Goal: Task Accomplishment & Management: Complete application form

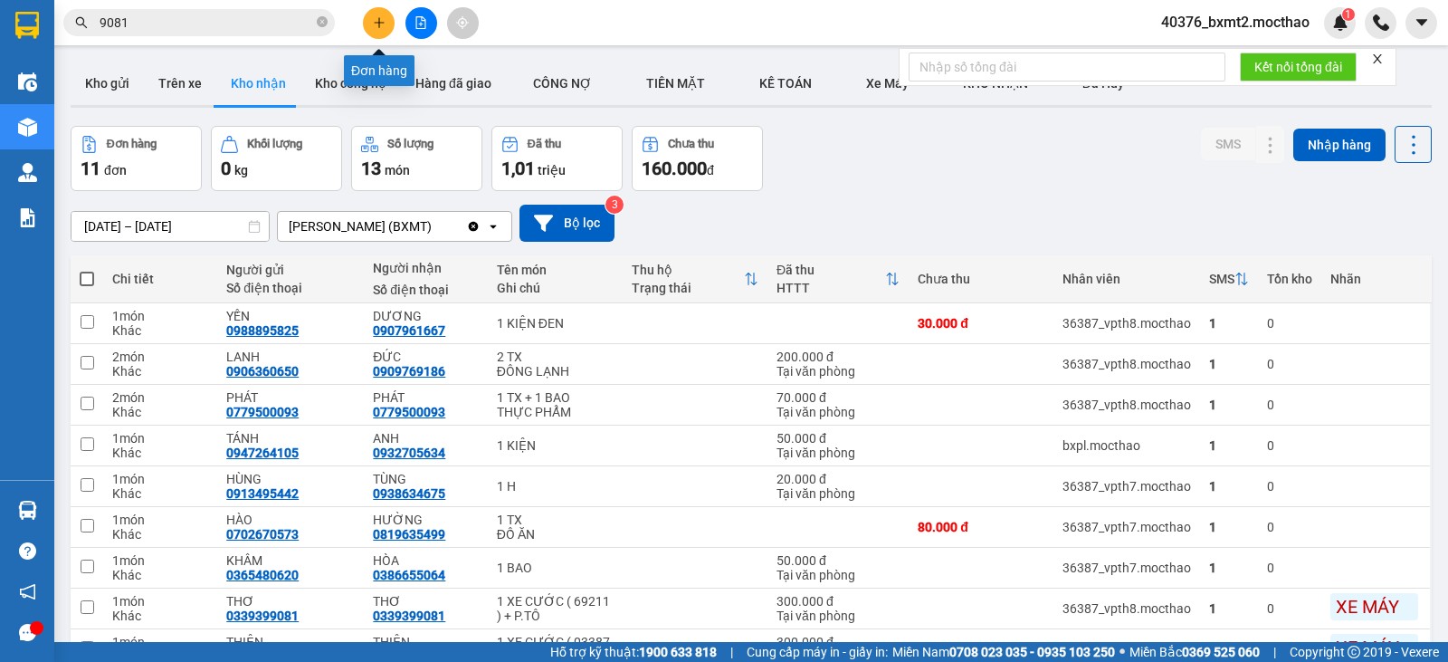
scroll to position [181, 0]
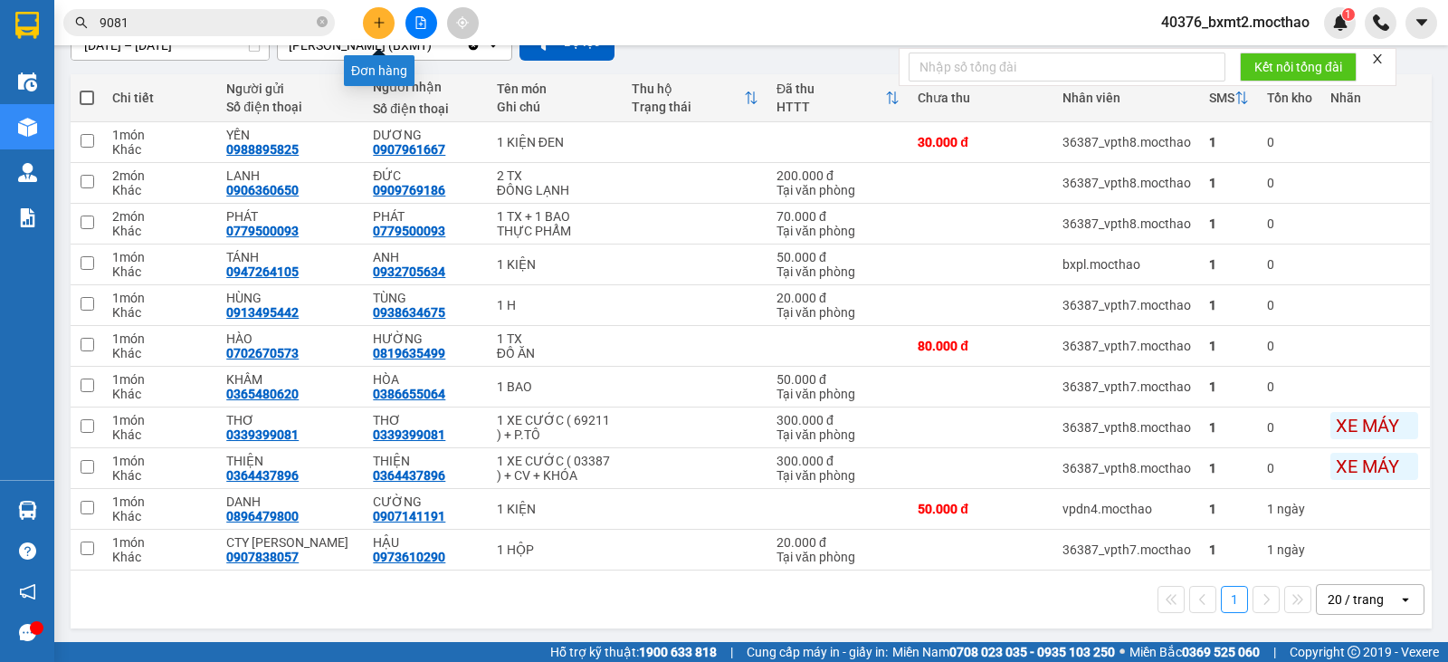
click at [377, 25] on icon "plus" at bounding box center [379, 22] width 13 height 13
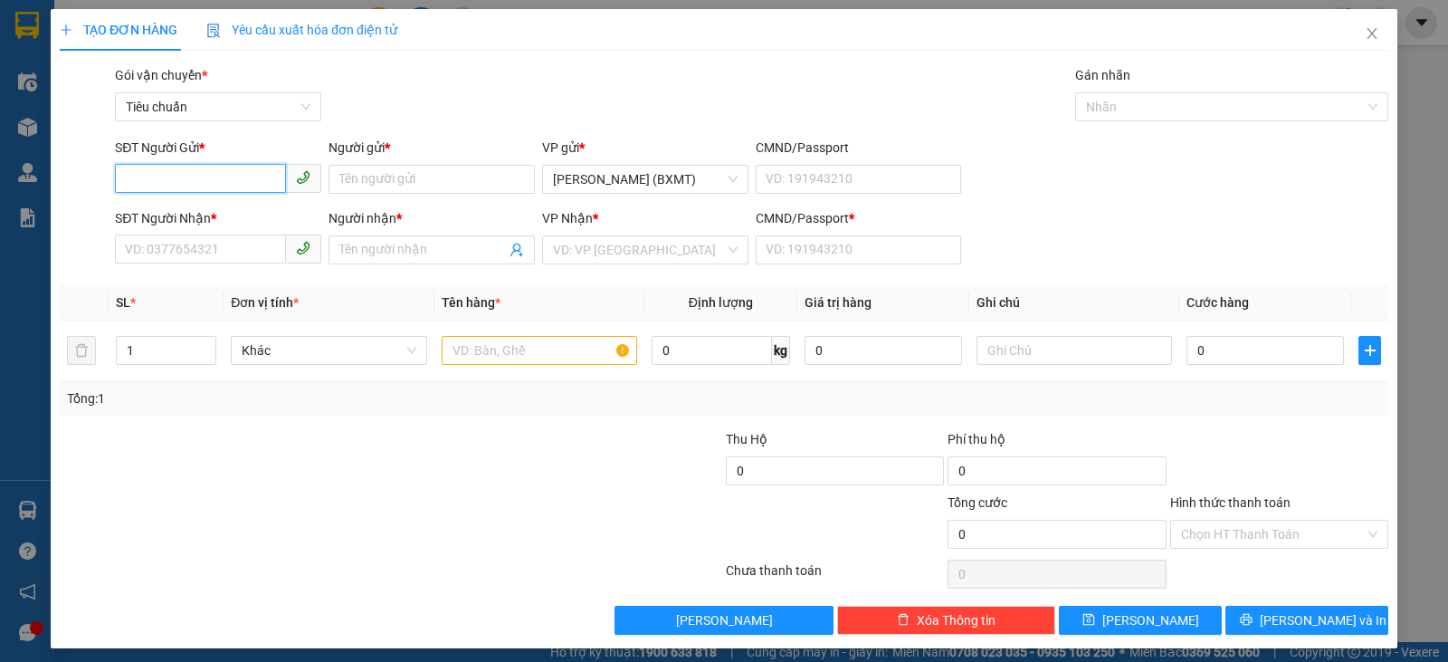
click at [205, 185] on input "SĐT Người Gửi *" at bounding box center [200, 178] width 171 height 29
type input "0907030784"
click at [225, 209] on div "0907030784 - VÕ" at bounding box center [216, 215] width 183 height 20
type input "VÕ"
type input "0914041397"
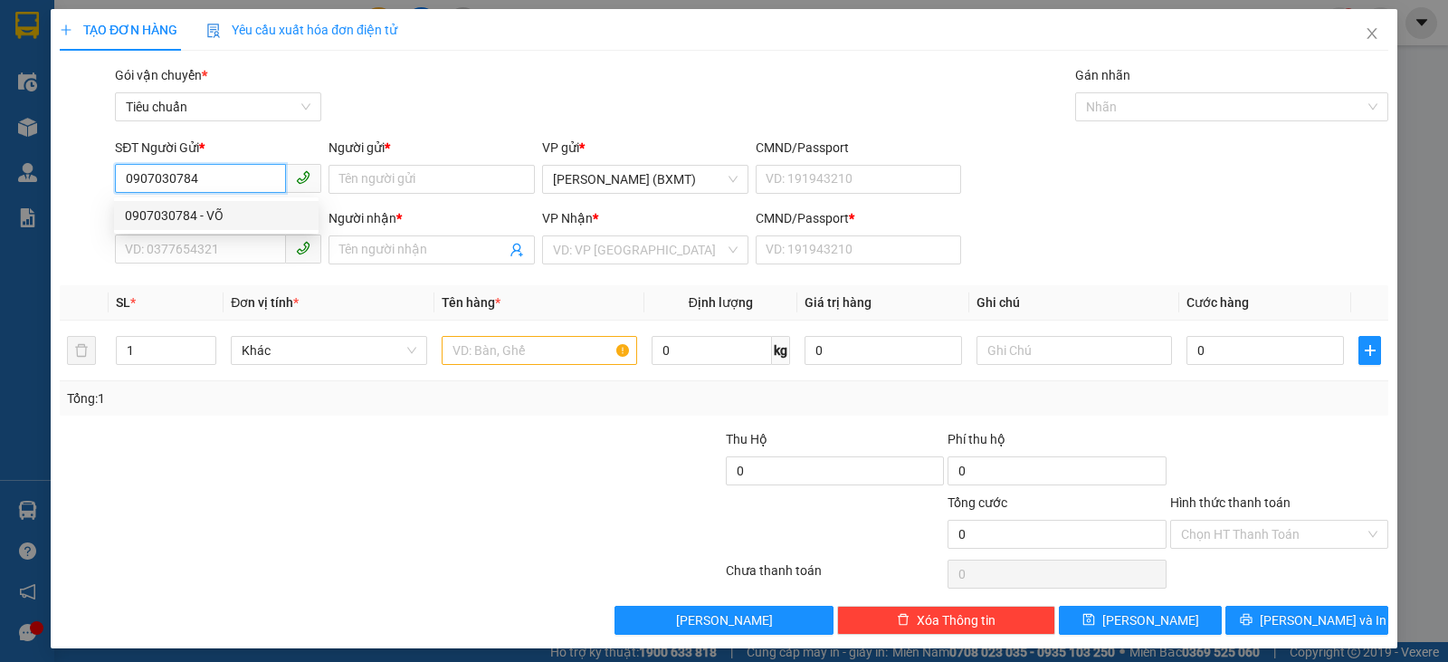
type input "THÁI TOÀN"
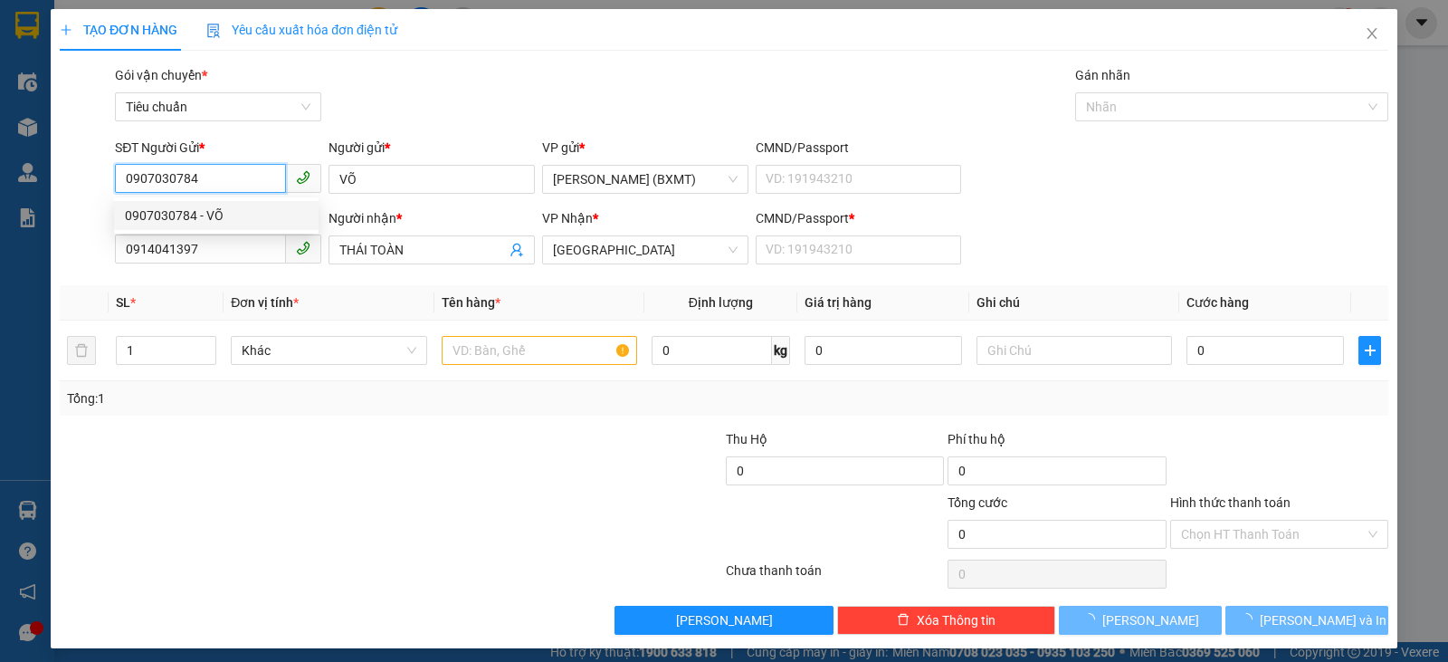
type input "30.000"
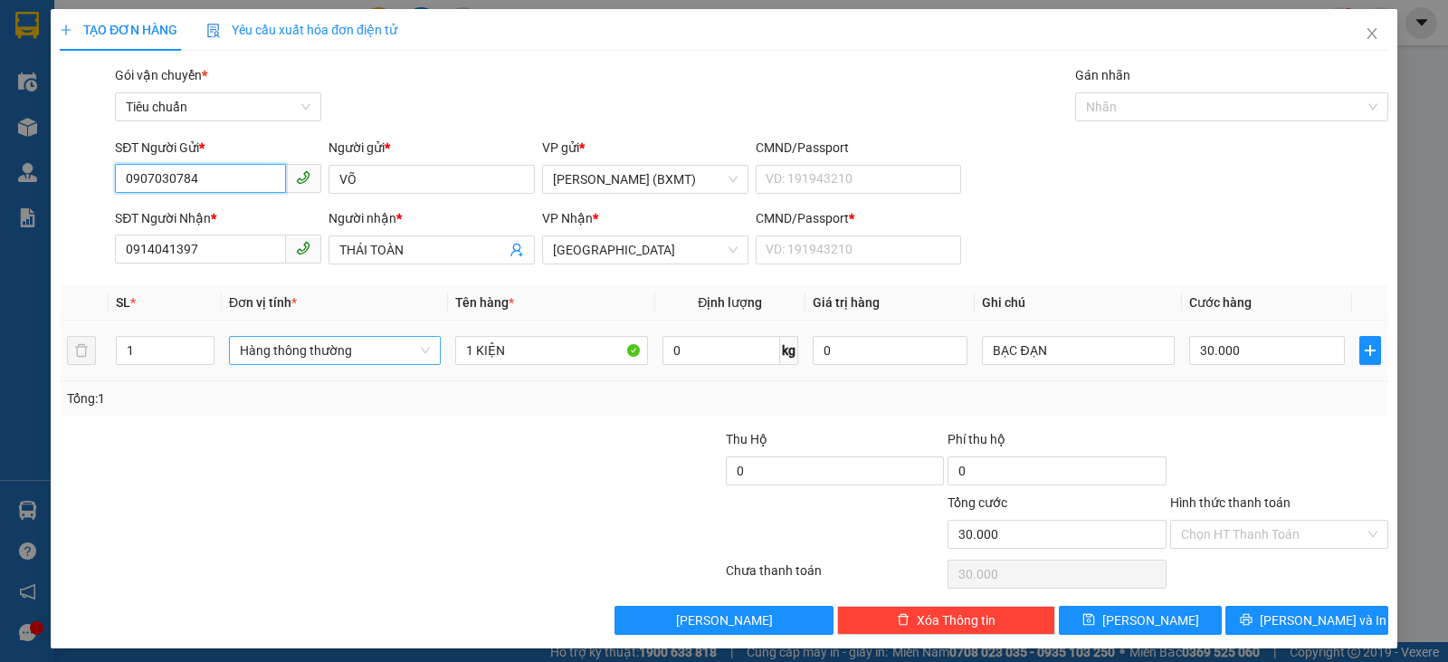
click at [309, 360] on span "Hàng thông thường" at bounding box center [335, 350] width 190 height 27
type input "0907030784"
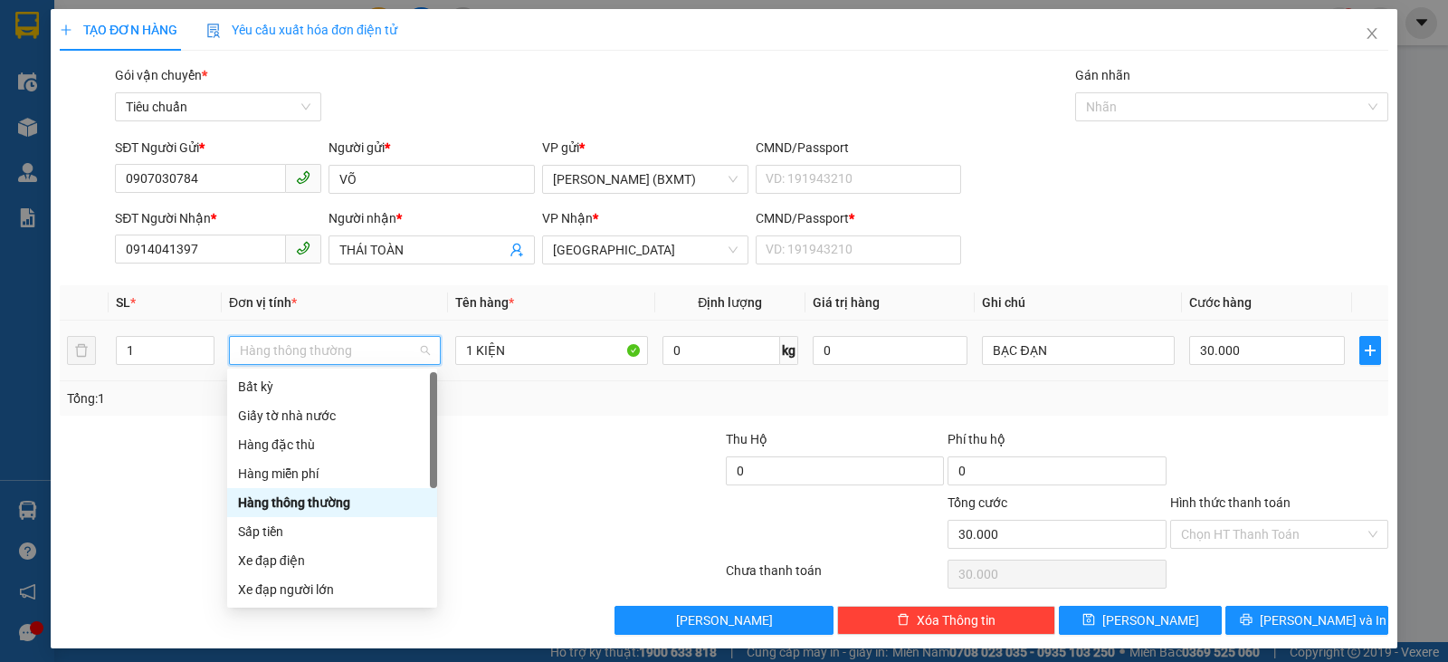
scroll to position [116, 0]
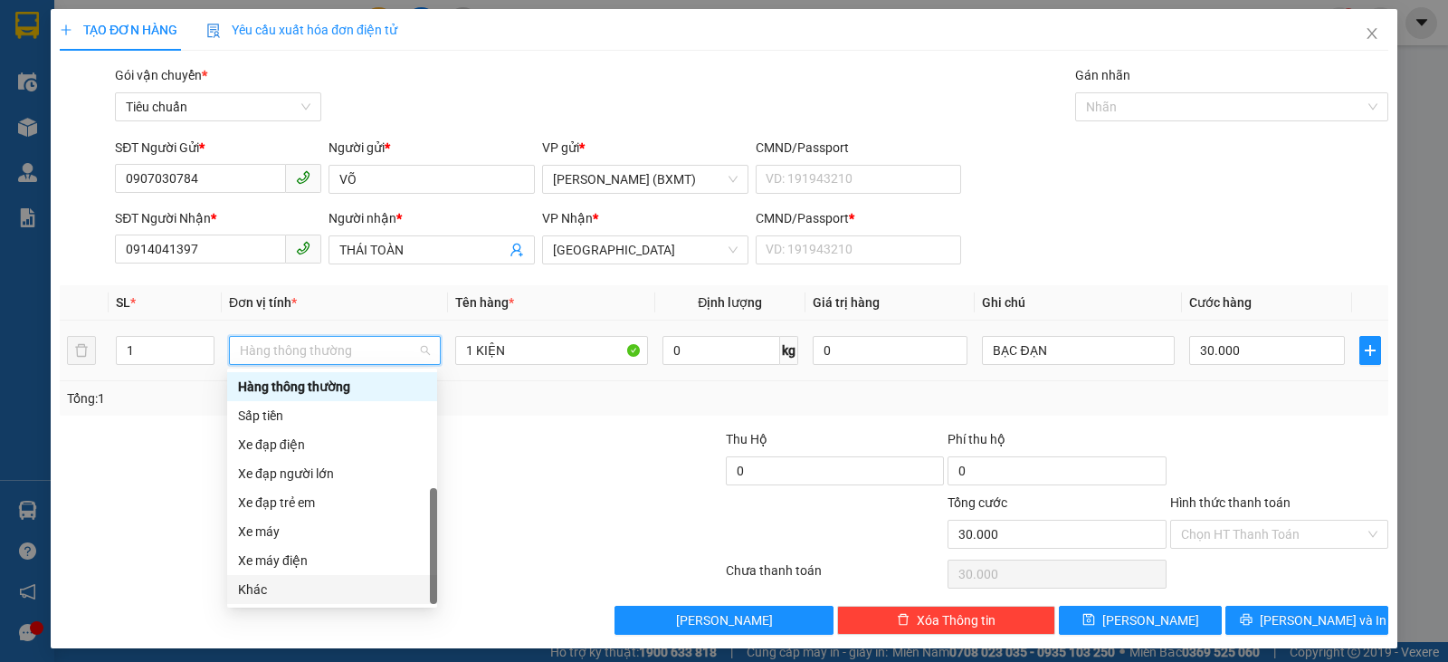
click at [296, 587] on div "Khác" at bounding box center [332, 589] width 188 height 20
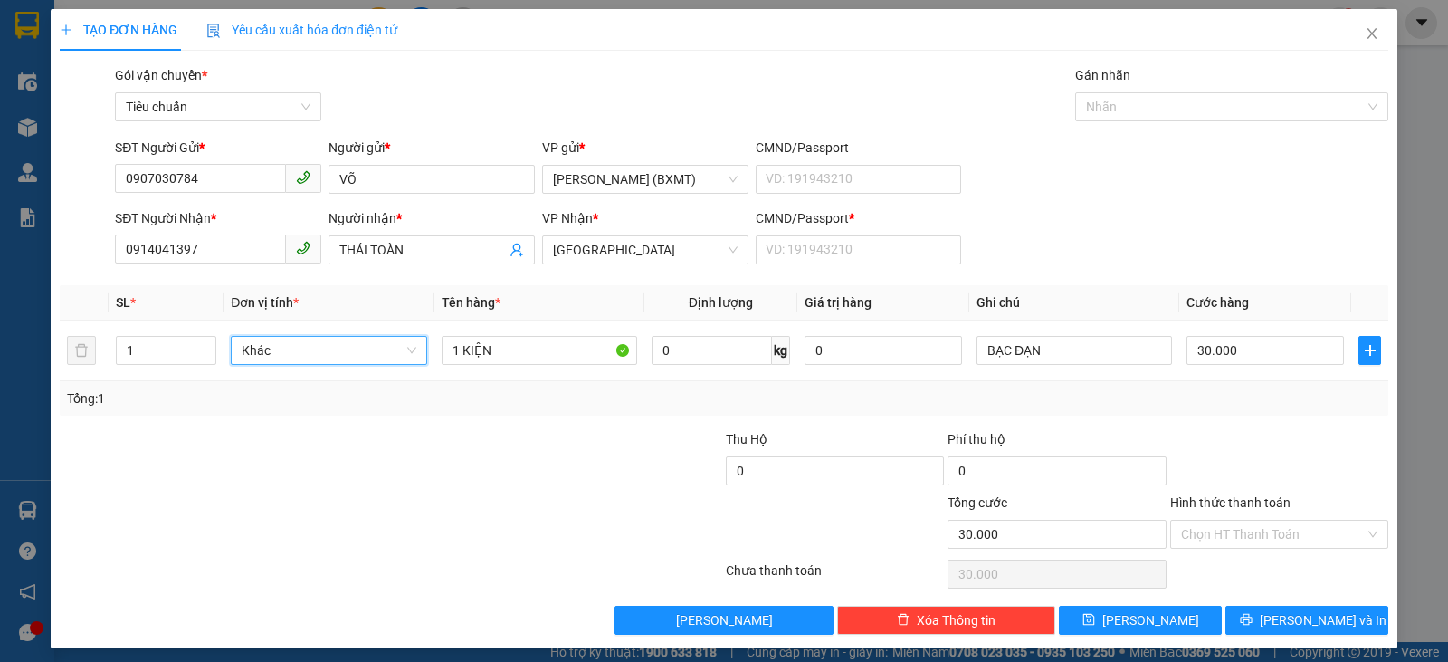
click at [1267, 431] on div at bounding box center [1280, 460] width 222 height 63
click at [1312, 615] on span "[PERSON_NAME] và In" at bounding box center [1323, 620] width 127 height 20
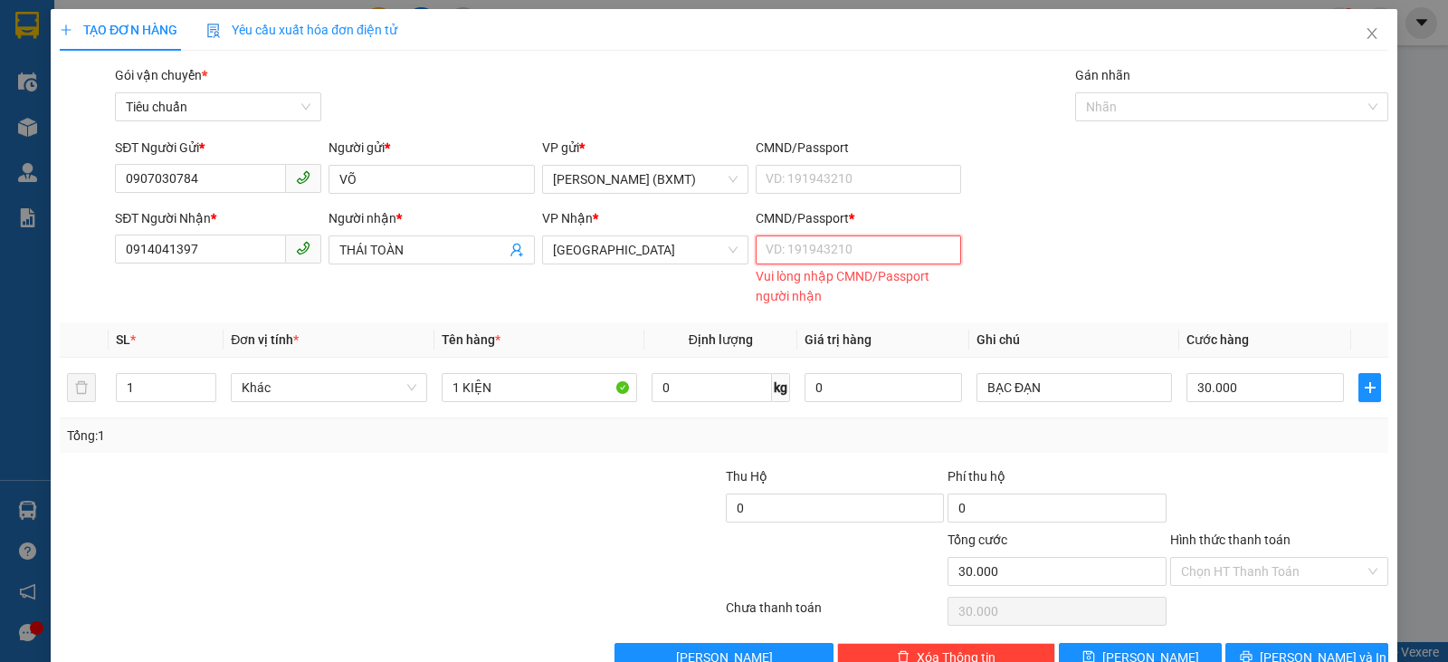
click at [876, 251] on input "CMND/Passport *" at bounding box center [859, 249] width 206 height 29
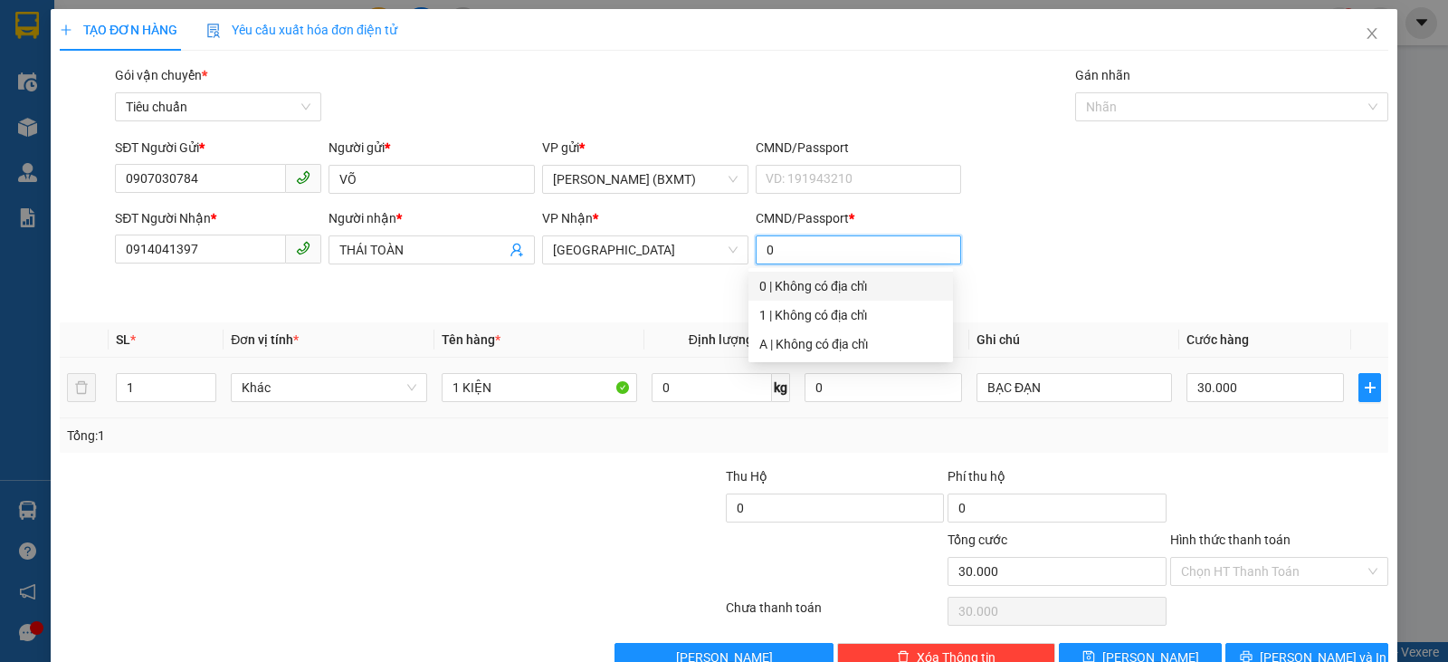
scroll to position [8, 0]
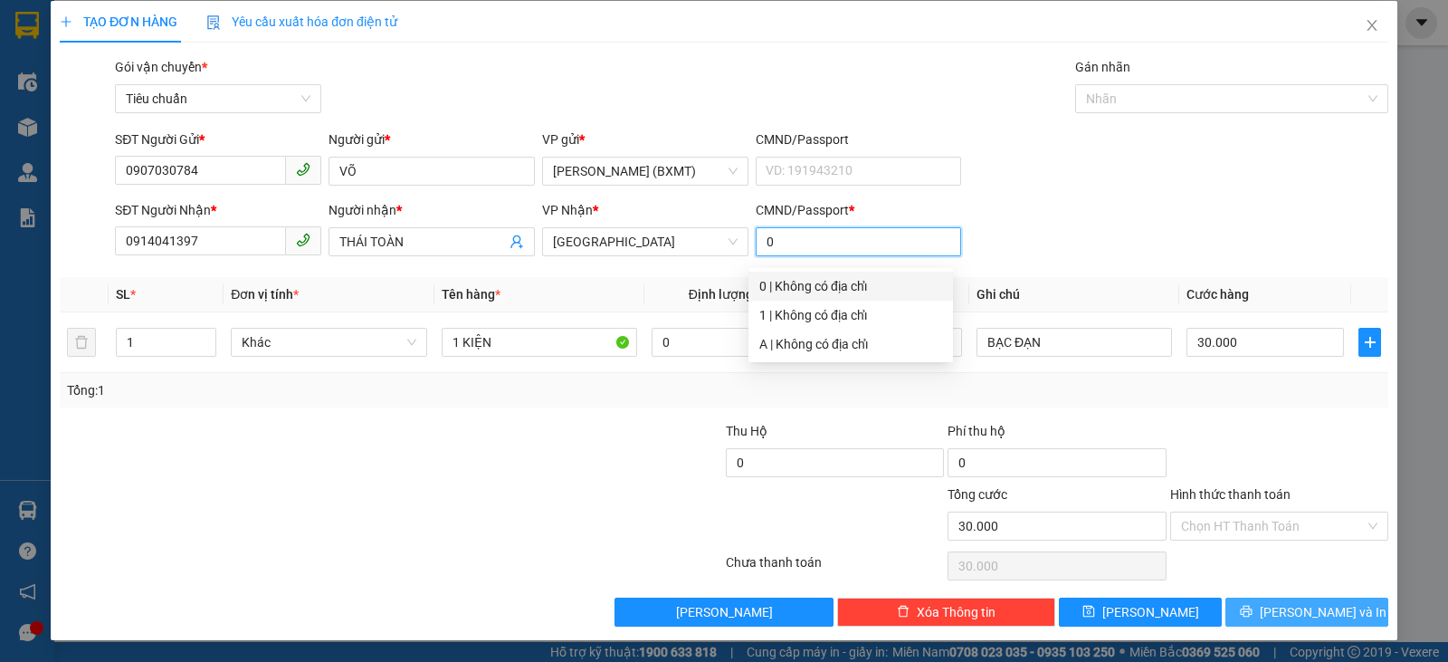
type input "0"
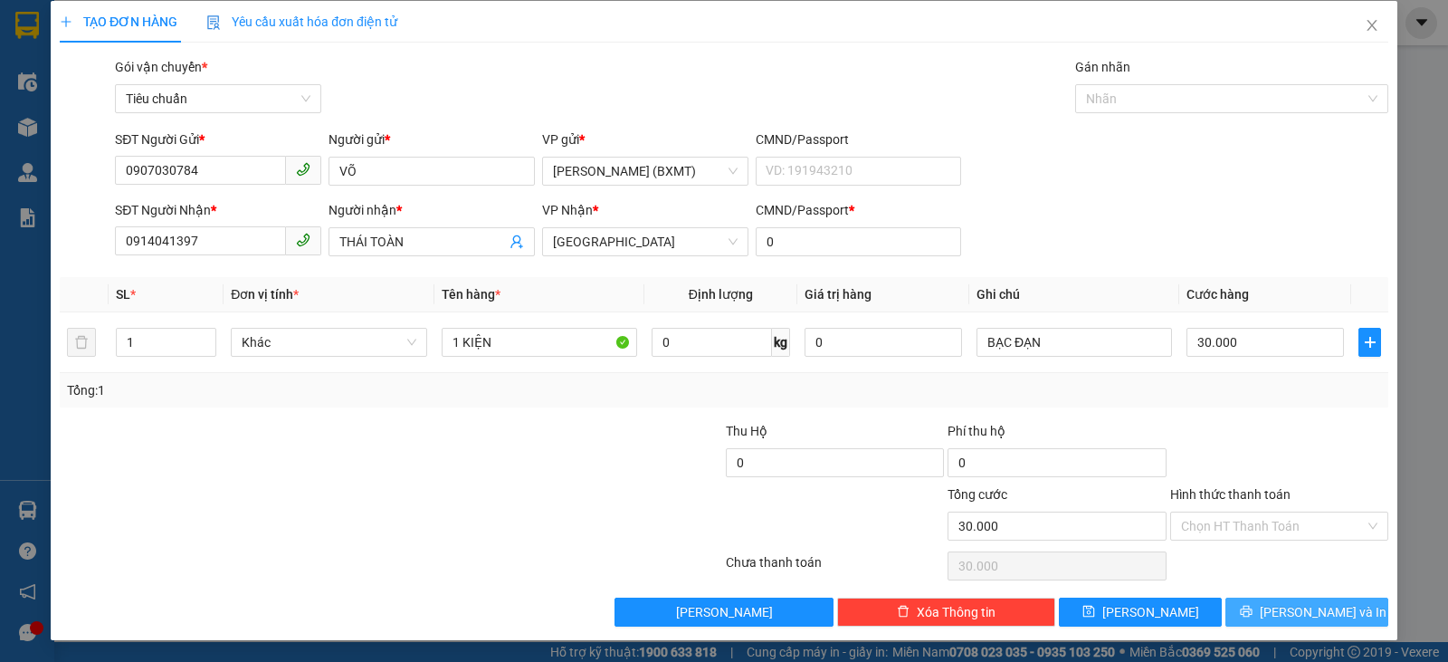
click at [1290, 615] on span "[PERSON_NAME] và In" at bounding box center [1323, 612] width 127 height 20
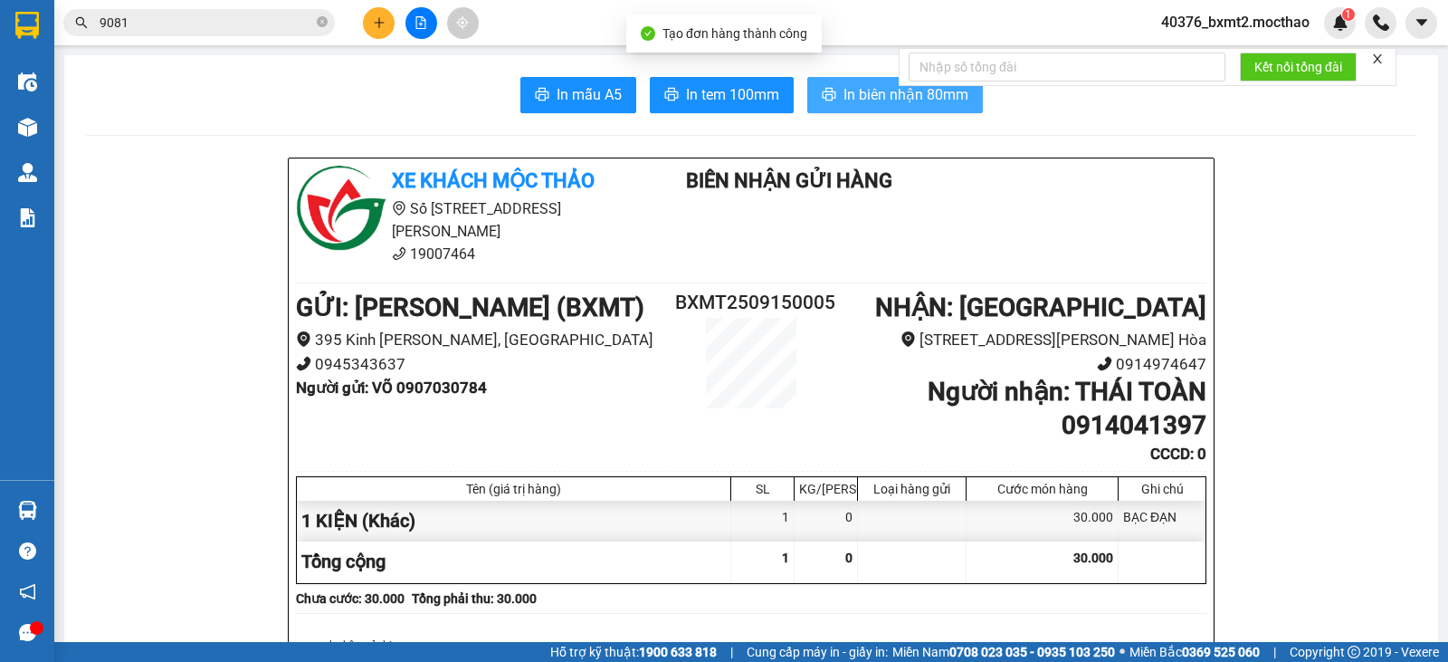
click at [874, 100] on span "In biên nhận 80mm" at bounding box center [906, 94] width 125 height 23
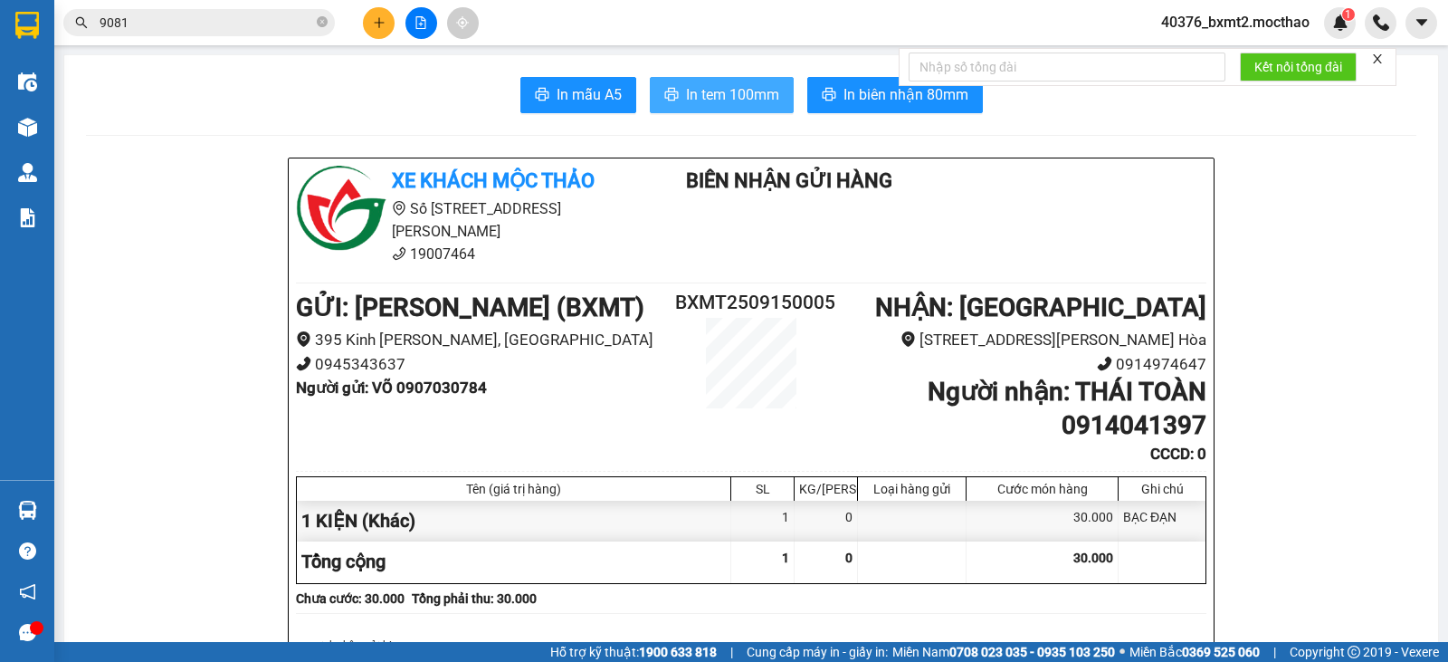
click at [672, 101] on icon "printer" at bounding box center [671, 94] width 14 height 14
click at [380, 16] on icon "plus" at bounding box center [379, 22] width 13 height 13
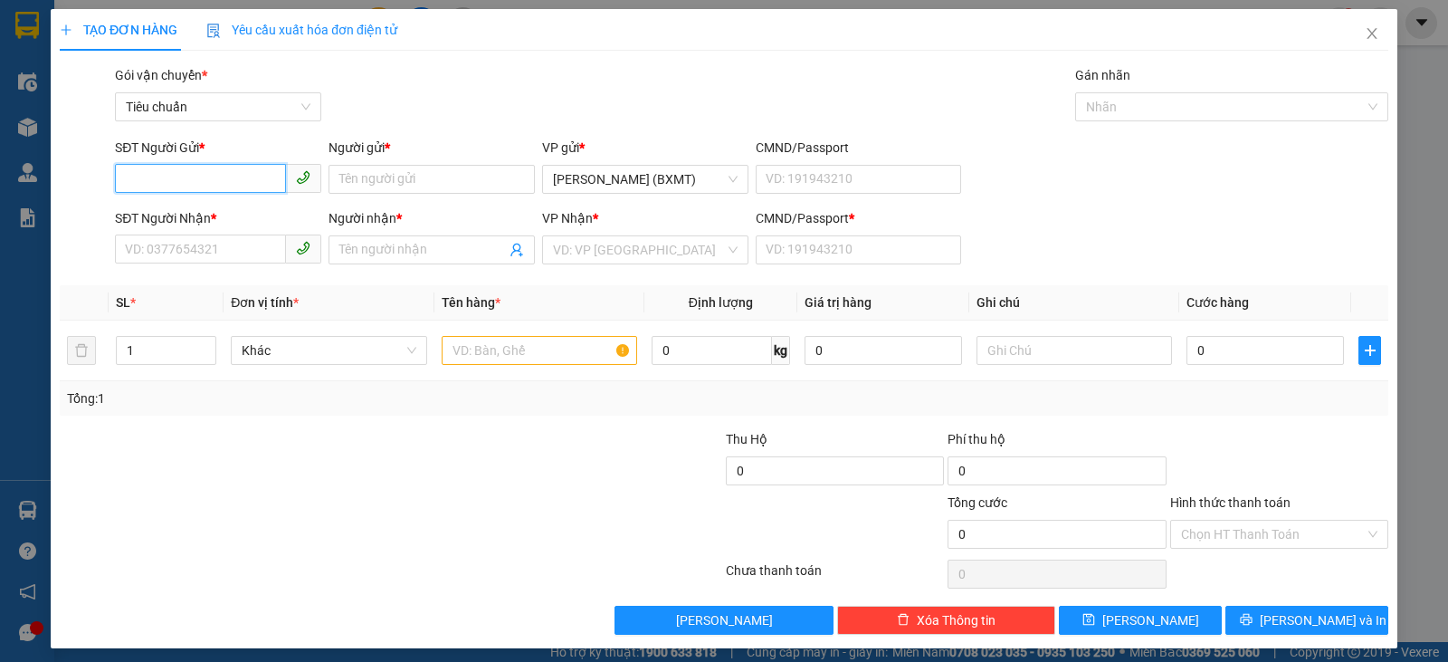
click at [196, 182] on input "SĐT Người Gửi *" at bounding box center [200, 178] width 171 height 29
type input "0336120021"
click at [396, 170] on input "Người gửi *" at bounding box center [432, 179] width 206 height 29
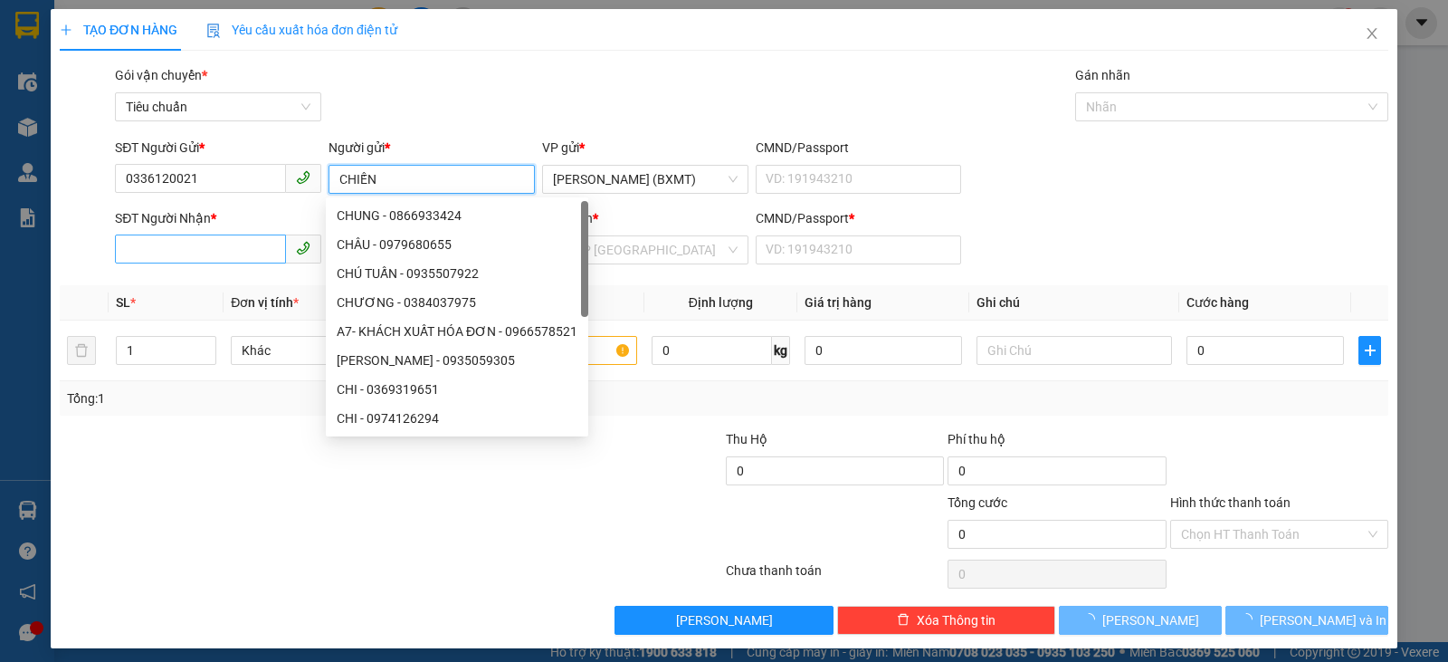
type input "CHIẾN"
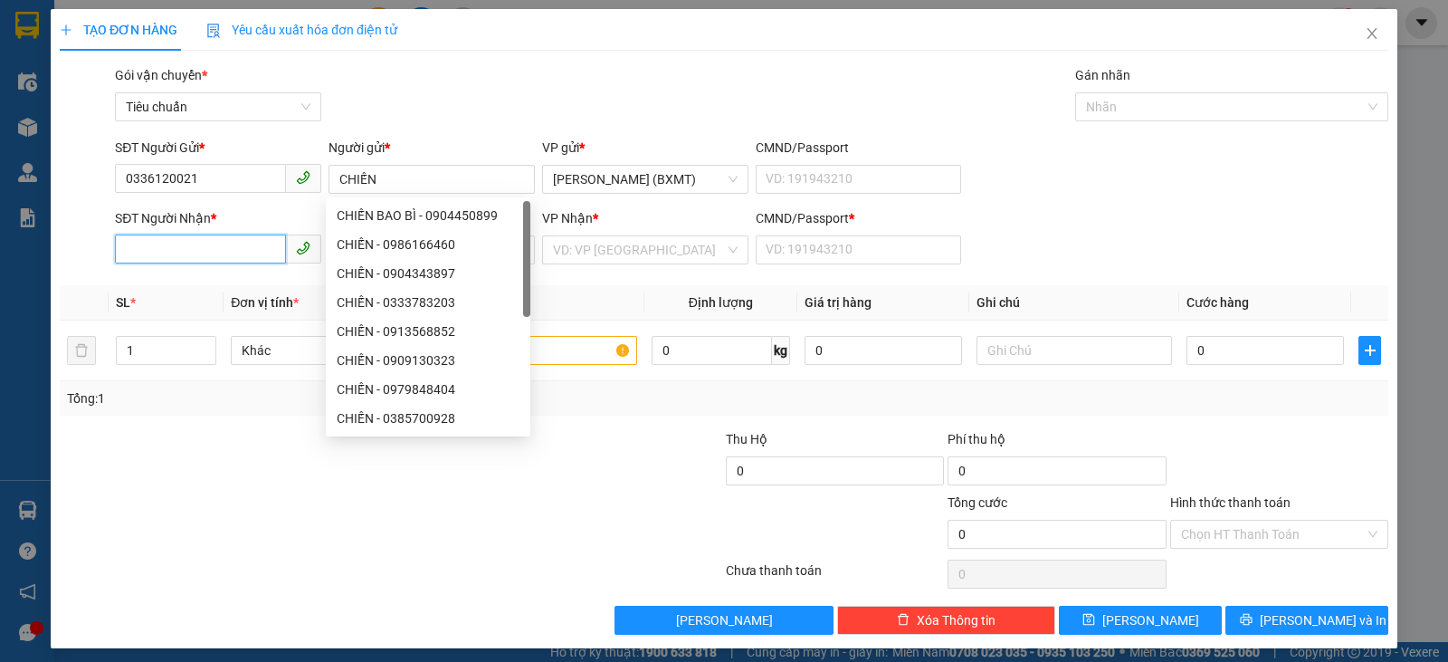
click at [160, 256] on input "SĐT Người Nhận *" at bounding box center [200, 248] width 171 height 29
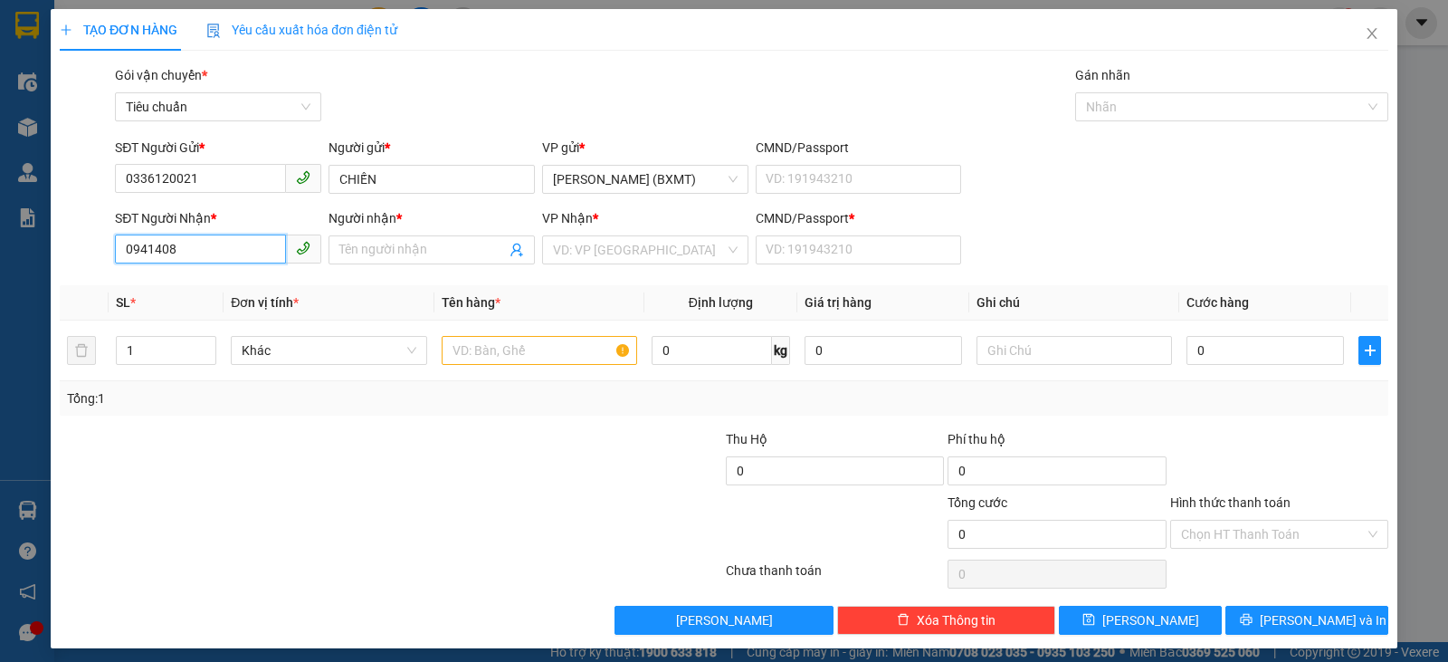
drag, startPoint x: 204, startPoint y: 245, endPoint x: 96, endPoint y: 246, distance: 107.7
click at [96, 246] on div "SĐT Người Nhận * 0941408 0941408 Người nhận * Tên người nhận VP Nhận * VD: VP […" at bounding box center [724, 239] width 1332 height 63
type input "0941408867"
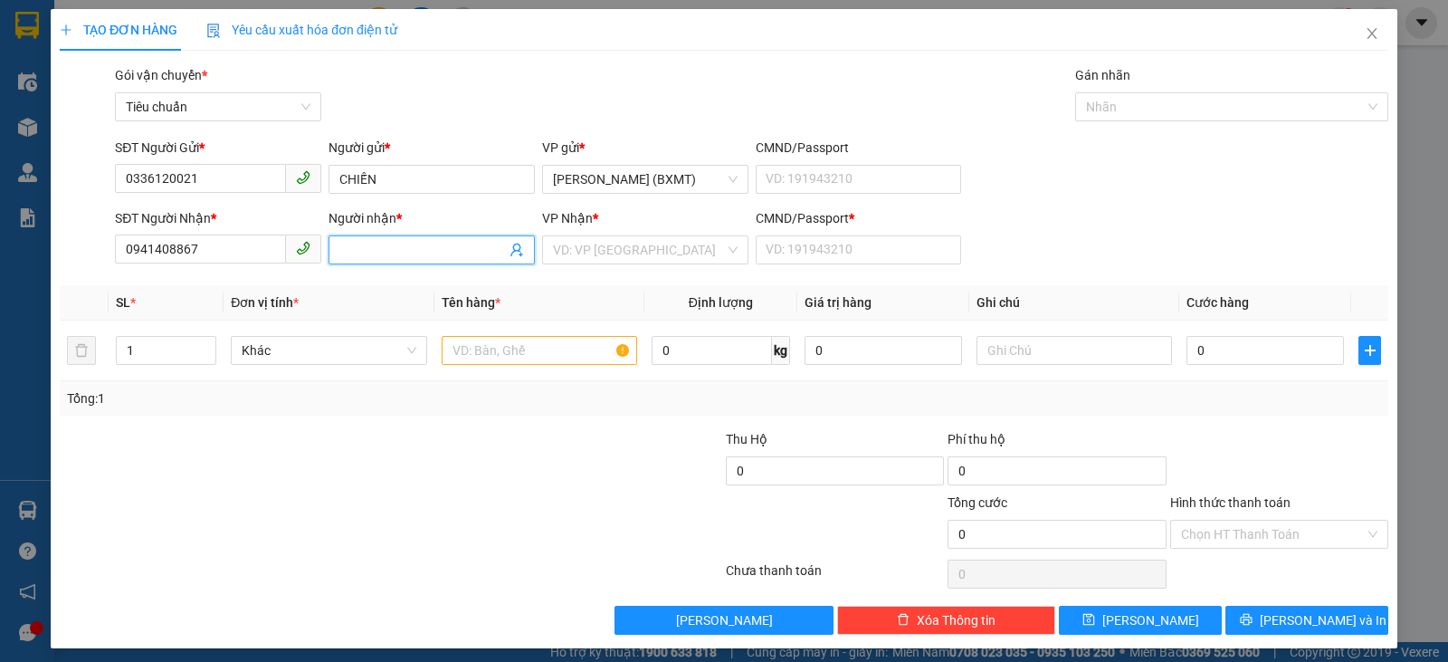
click at [420, 253] on input "Người nhận *" at bounding box center [422, 250] width 167 height 20
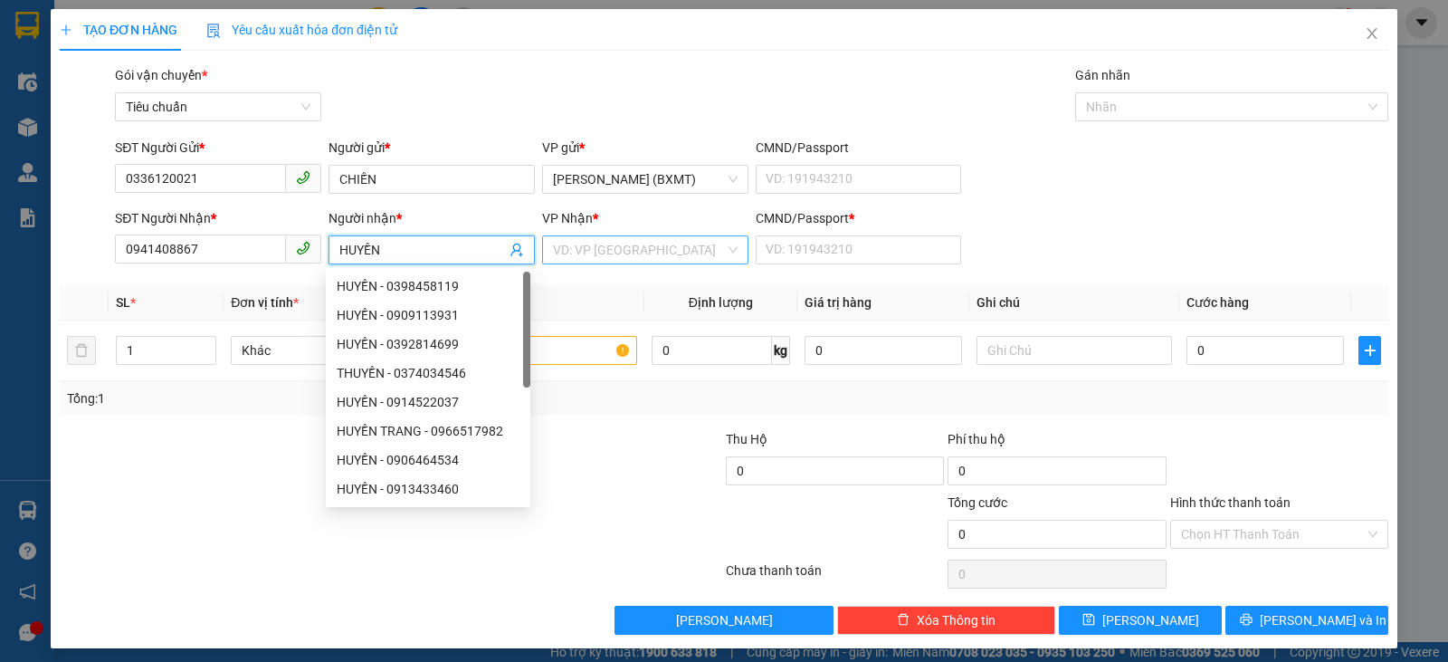
type input "HUYỀN"
click at [663, 244] on input "search" at bounding box center [639, 249] width 172 height 27
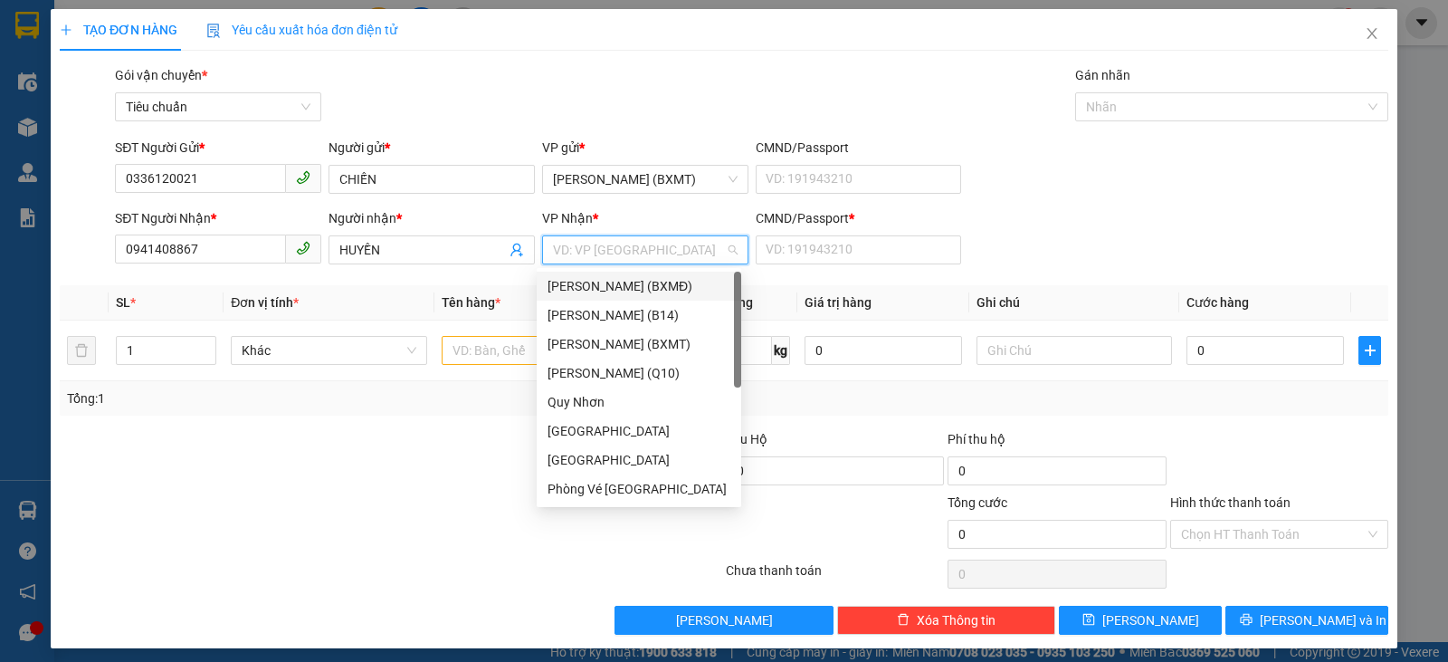
type input "T"
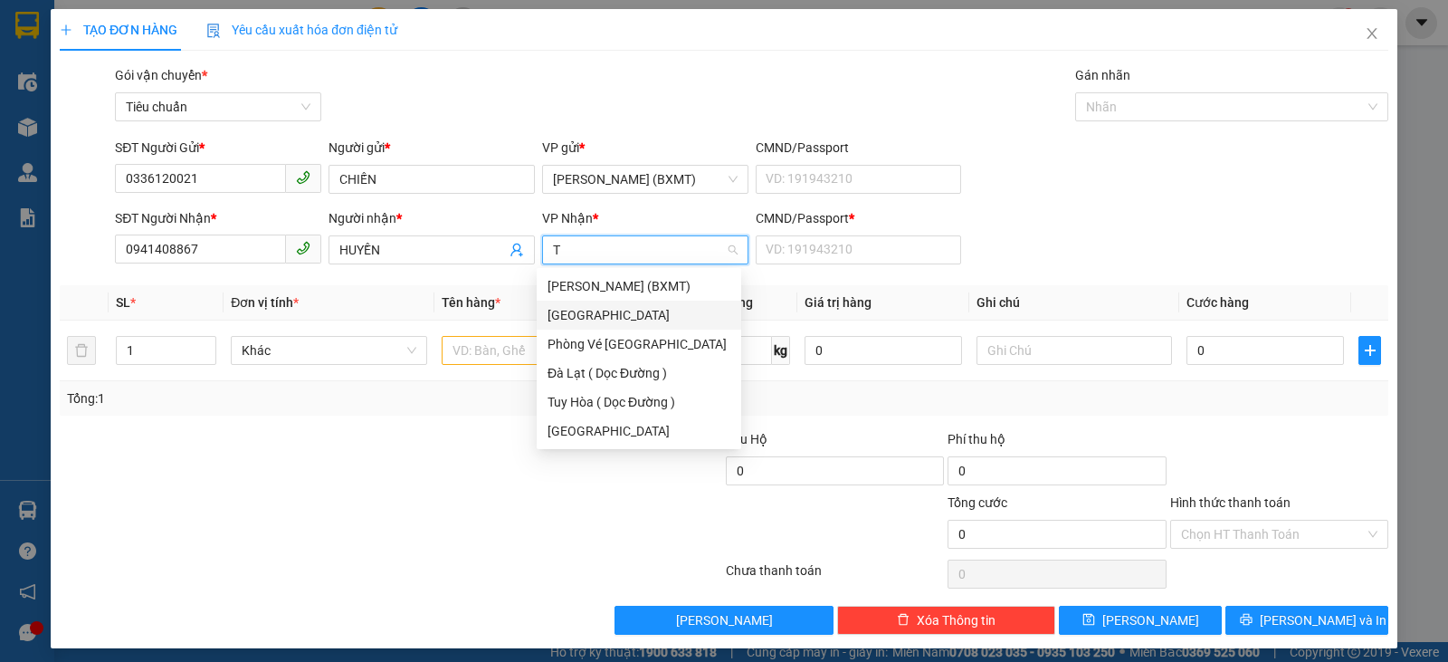
click at [640, 309] on div "[GEOGRAPHIC_DATA]" at bounding box center [639, 315] width 183 height 20
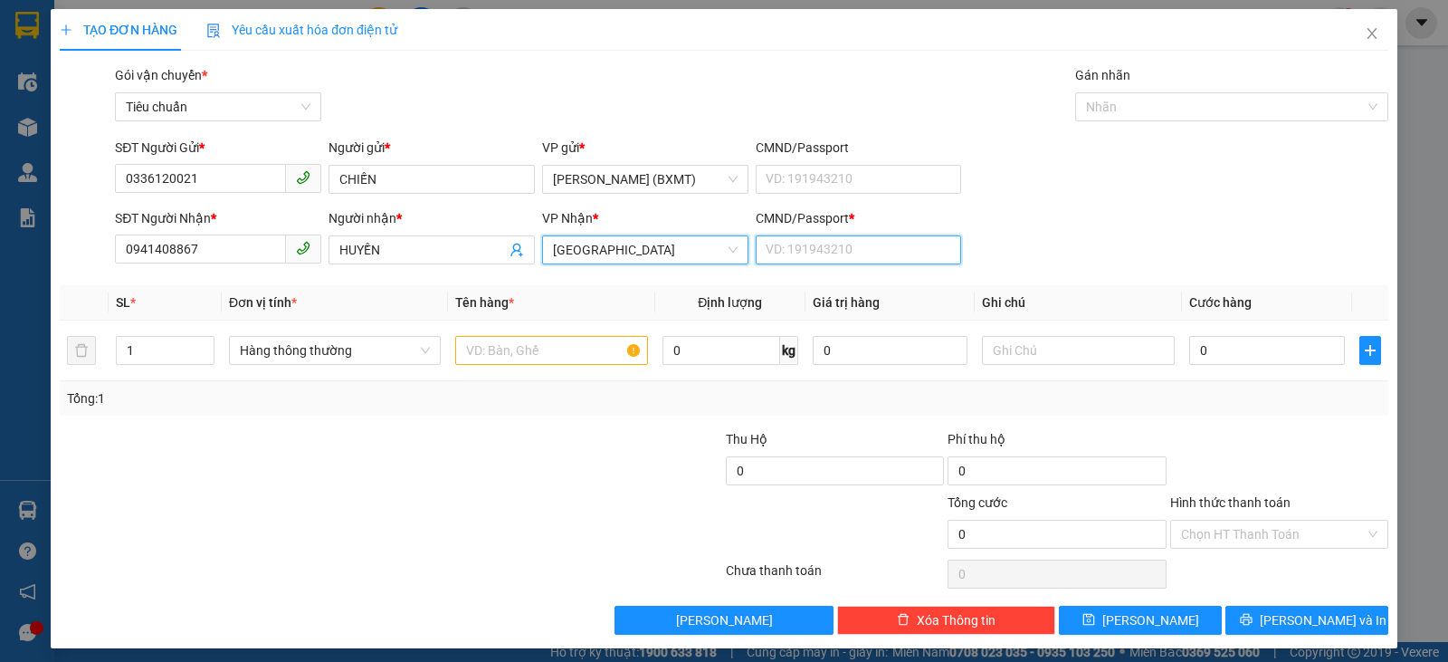
click at [850, 247] on input "CMND/Passport *" at bounding box center [859, 249] width 206 height 29
click at [271, 351] on span "Hàng thông thường" at bounding box center [335, 350] width 190 height 27
type input "0"
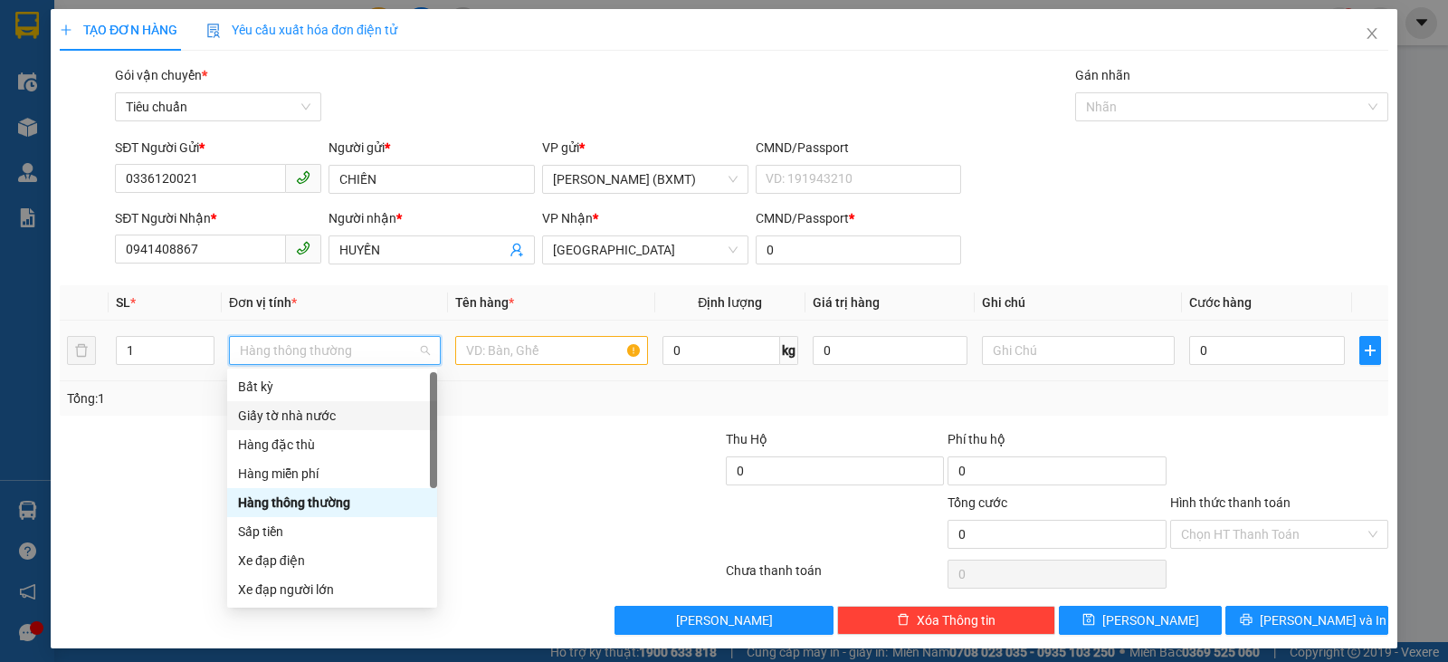
scroll to position [116, 0]
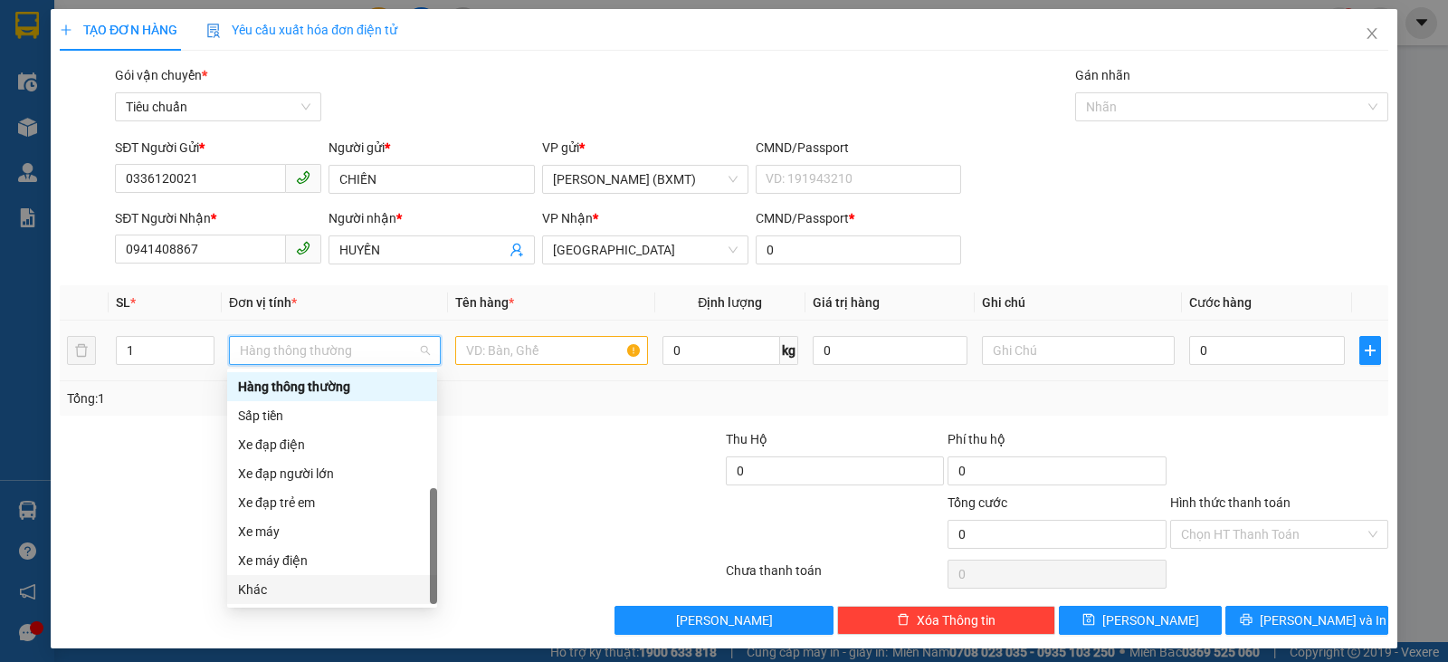
drag, startPoint x: 268, startPoint y: 591, endPoint x: 320, endPoint y: 517, distance: 90.9
click at [269, 591] on div "Khác" at bounding box center [332, 589] width 188 height 20
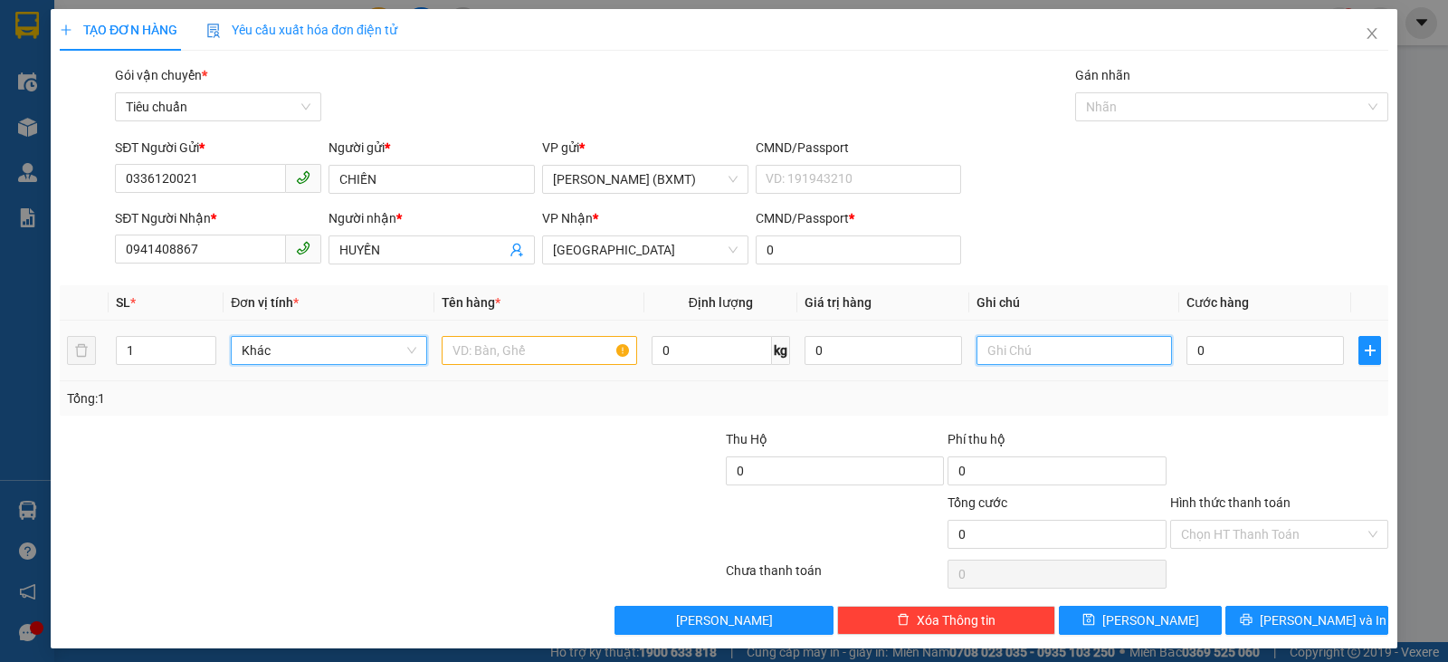
click at [1072, 353] on input "text" at bounding box center [1075, 350] width 196 height 29
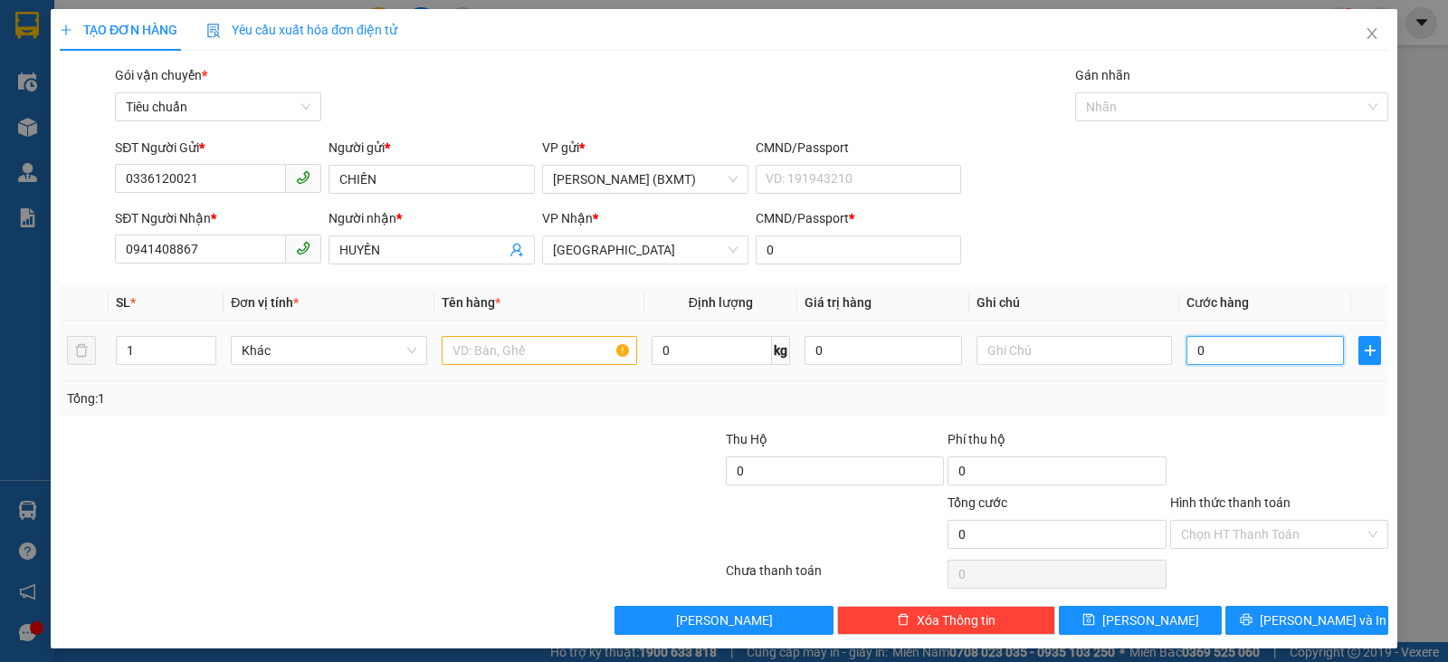
click at [1207, 347] on input "0" at bounding box center [1265, 350] width 157 height 29
type input "5"
type input "50"
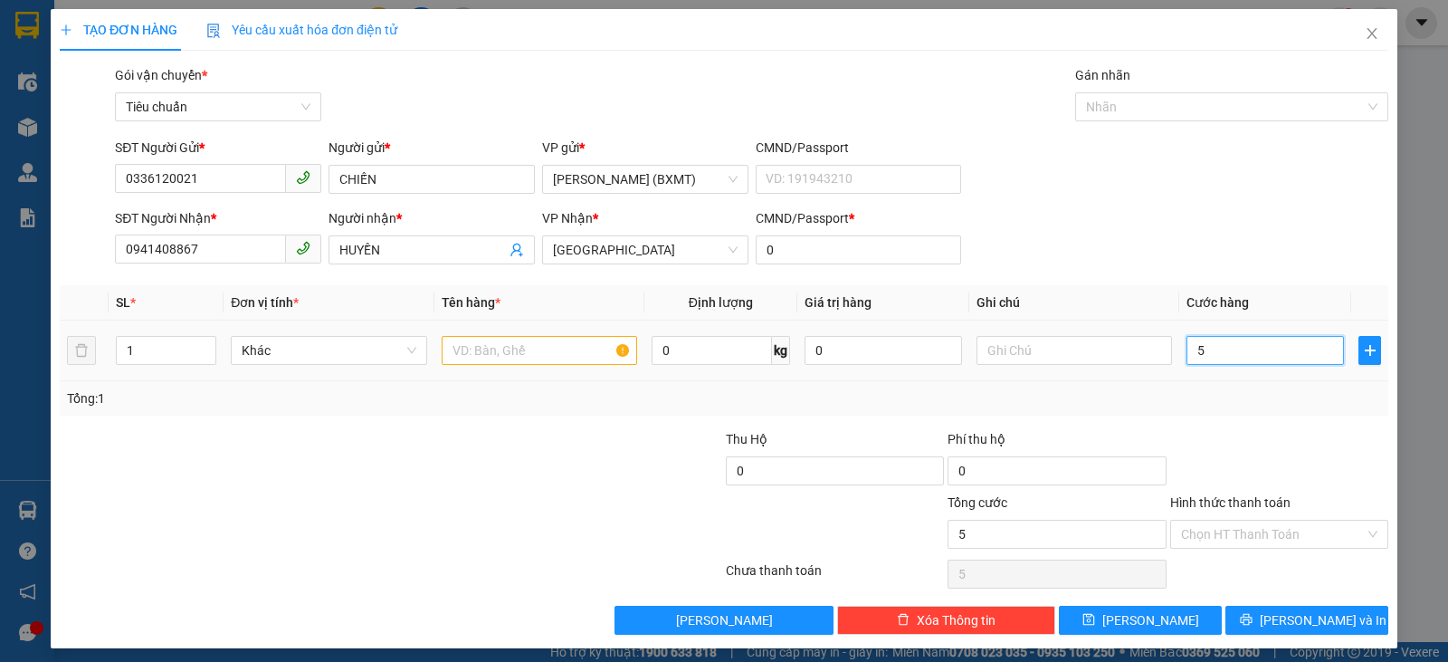
type input "50"
type input "50.000"
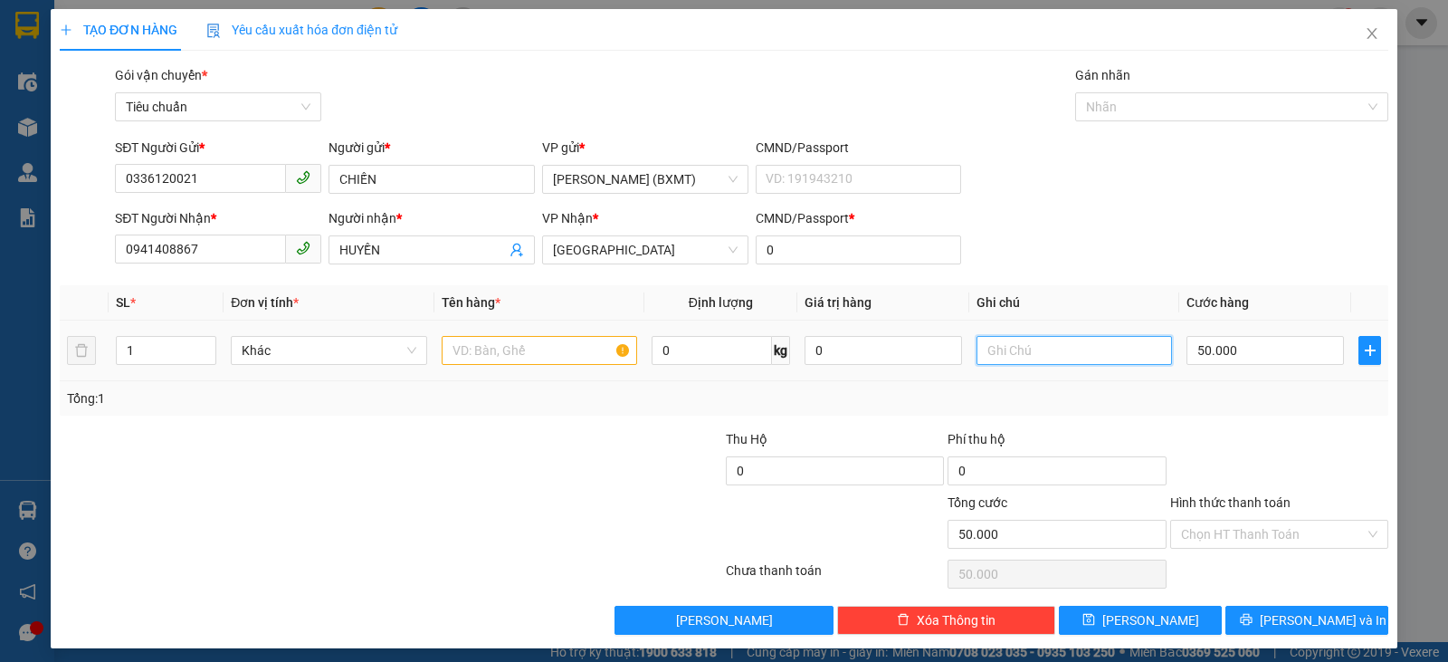
click at [1028, 342] on input "text" at bounding box center [1075, 350] width 196 height 29
type input "BÀN THỜ"
click at [490, 352] on input "text" at bounding box center [540, 350] width 196 height 29
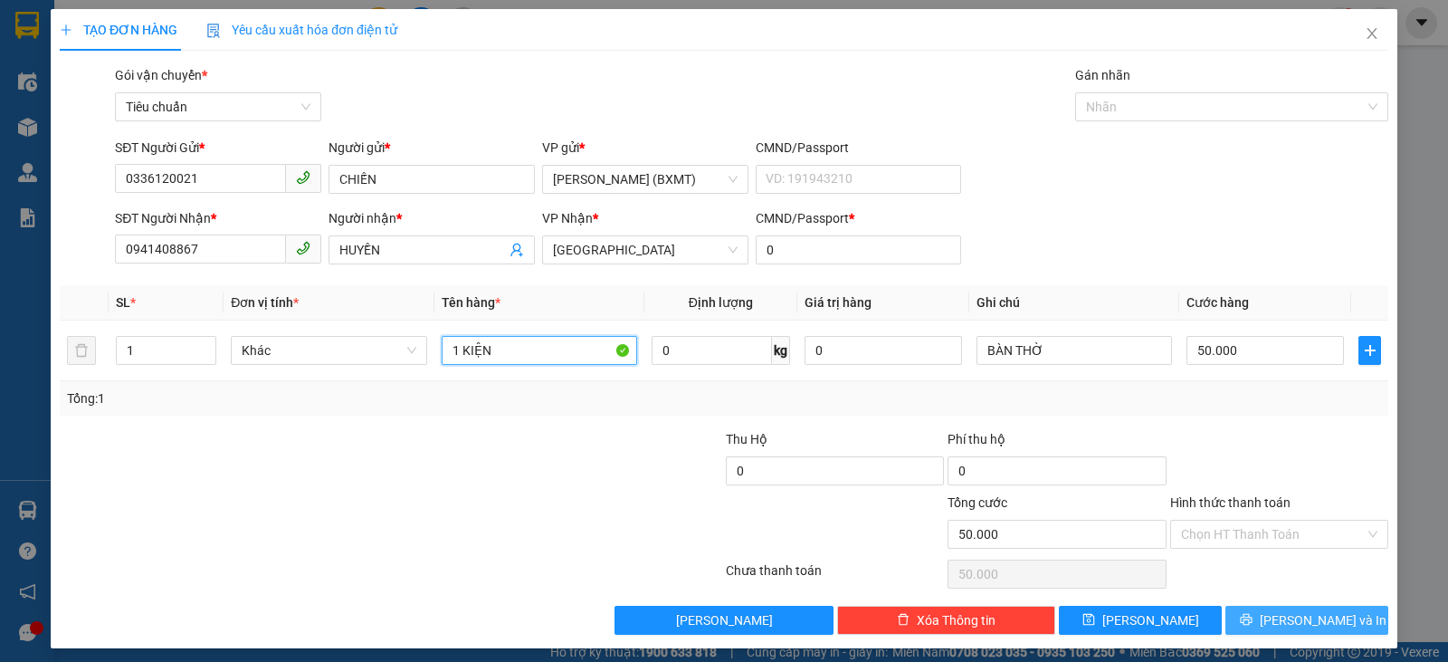
type input "1 KIỆN"
click at [1292, 619] on span "[PERSON_NAME] và In" at bounding box center [1323, 620] width 127 height 20
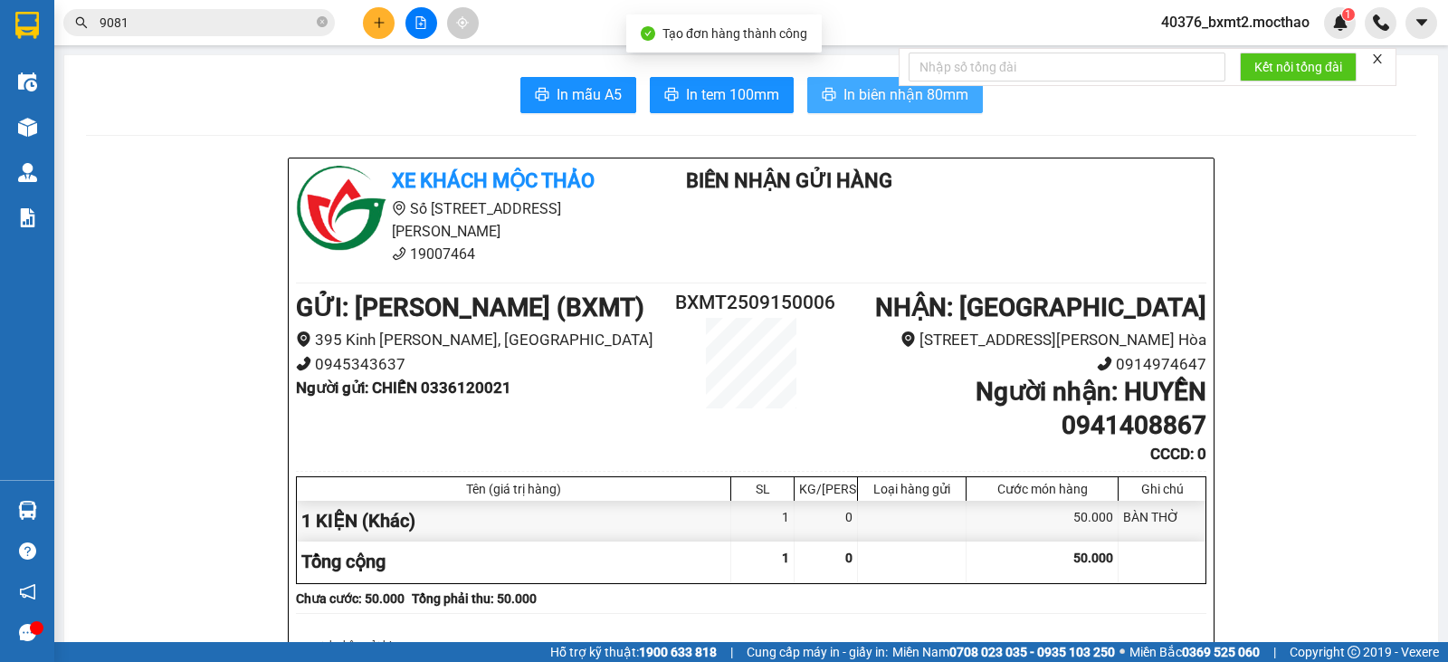
click at [844, 92] on span "In biên nhận 80mm" at bounding box center [906, 94] width 125 height 23
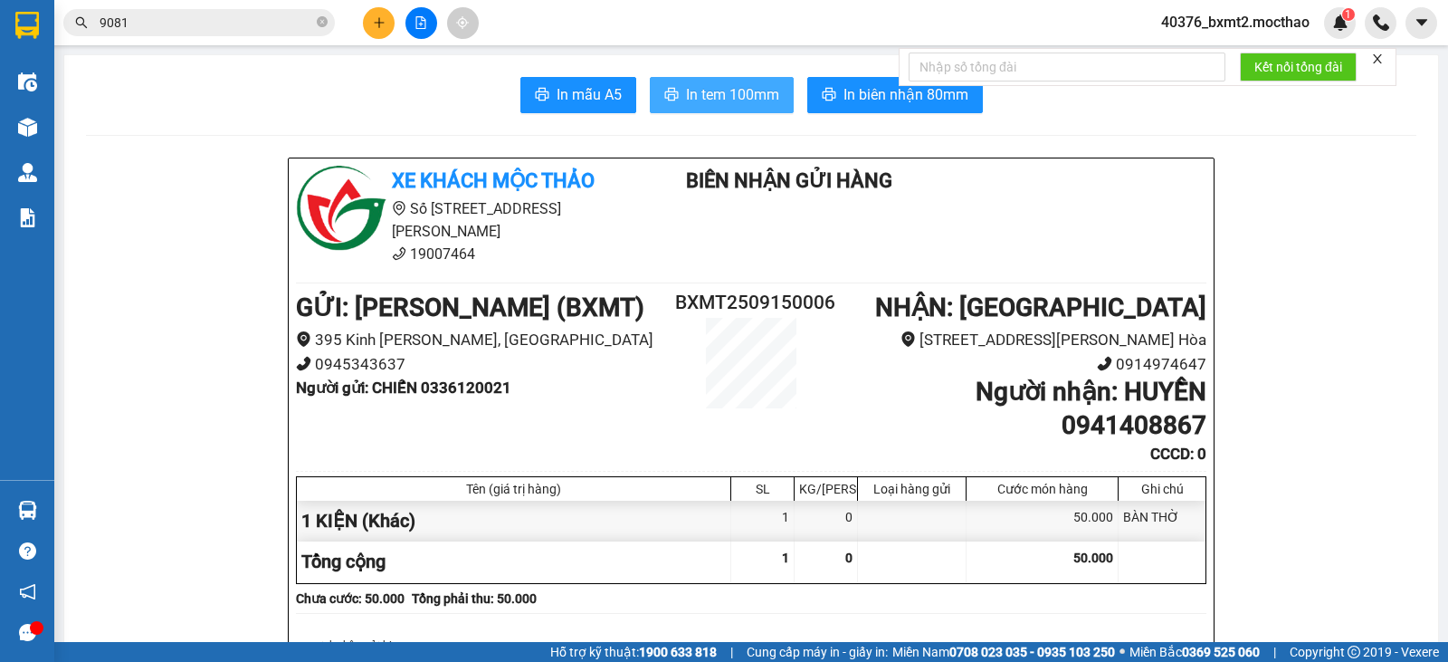
click at [707, 86] on span "In tem 100mm" at bounding box center [732, 94] width 93 height 23
click at [192, 27] on input "9081" at bounding box center [207, 23] width 214 height 20
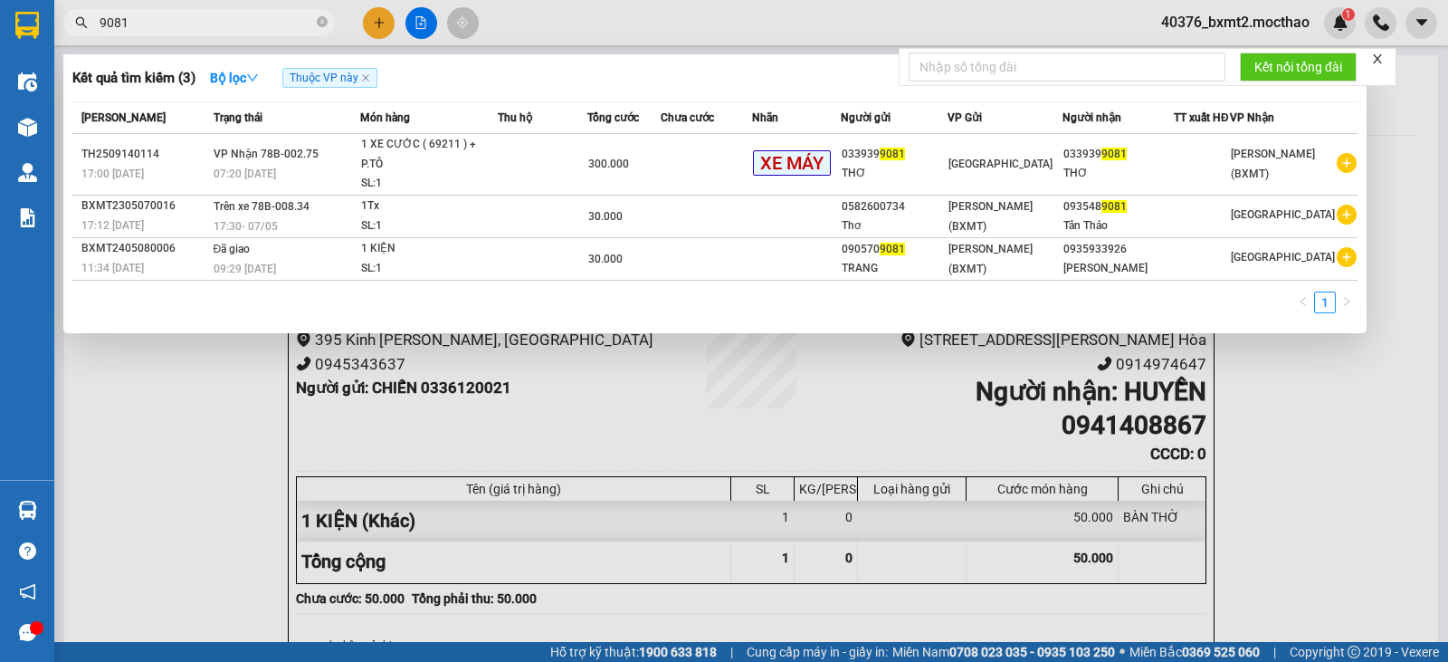
drag, startPoint x: 186, startPoint y: 26, endPoint x: 81, endPoint y: 14, distance: 105.7
click at [81, 14] on span "9081" at bounding box center [199, 22] width 272 height 27
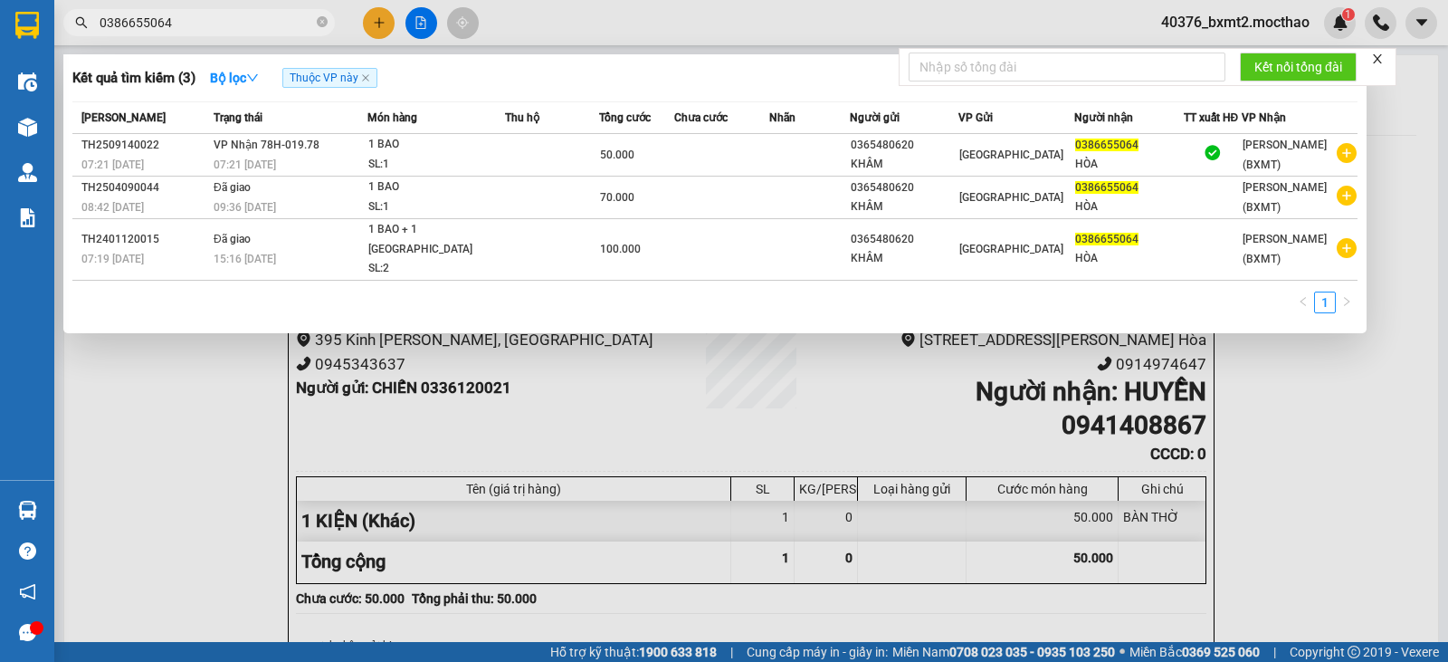
type input "0386655064"
click at [382, 20] on div at bounding box center [724, 331] width 1448 height 662
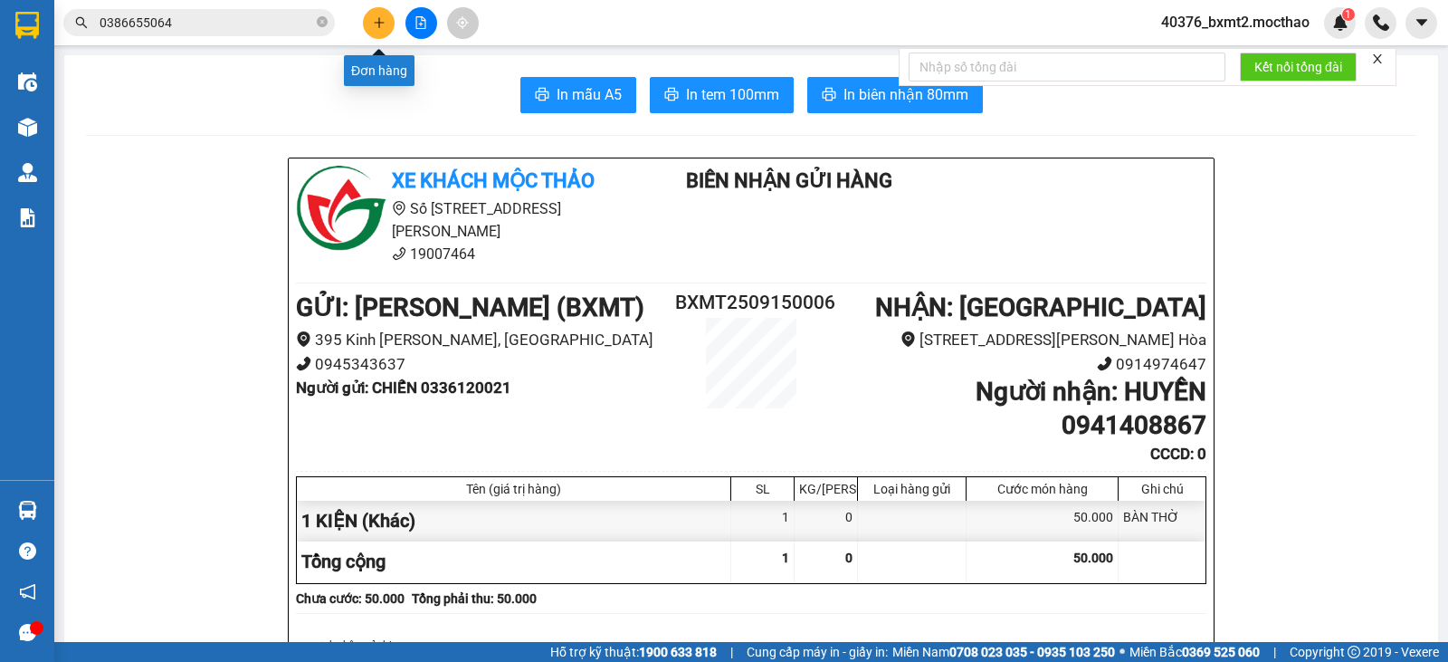
click at [385, 23] on button at bounding box center [379, 23] width 32 height 32
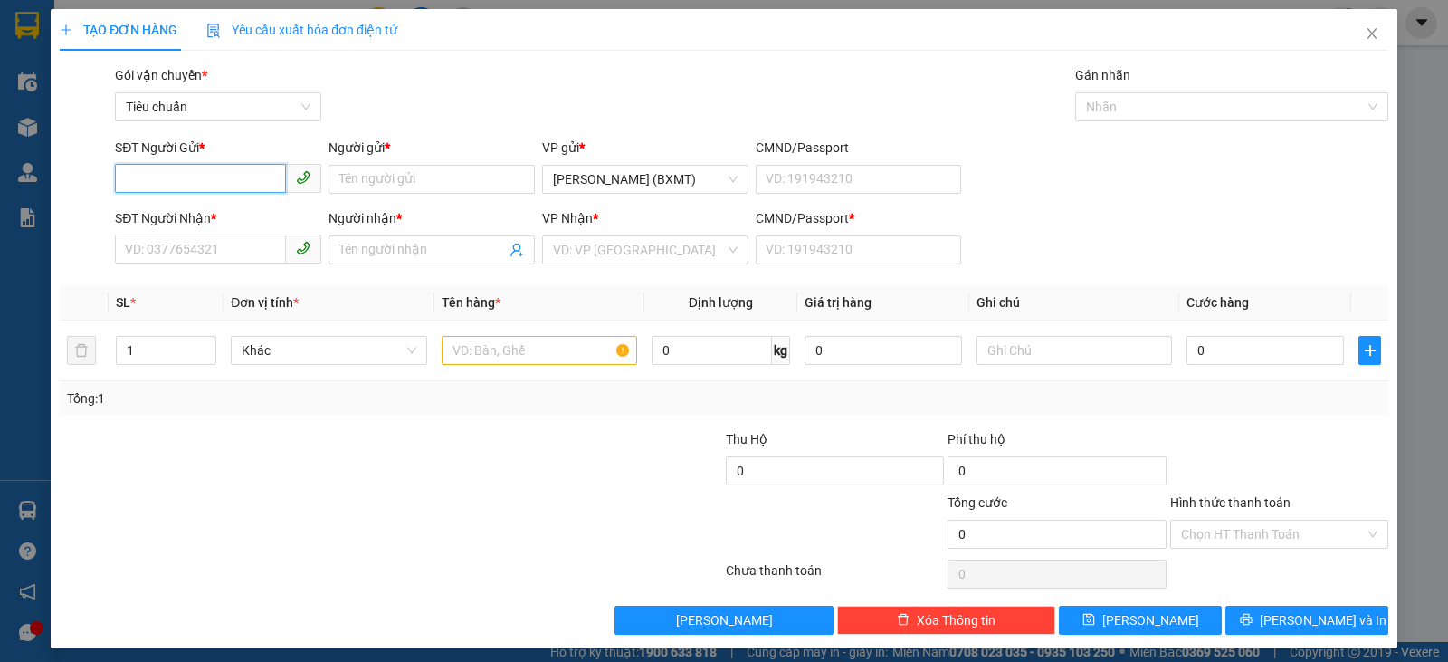
click at [152, 180] on input "SĐT Người Gửi *" at bounding box center [200, 178] width 171 height 29
type input "0312506306"
click at [474, 184] on input "Người gửi *" at bounding box center [432, 179] width 206 height 29
click at [388, 173] on input "Người gửi *" at bounding box center [432, 179] width 206 height 29
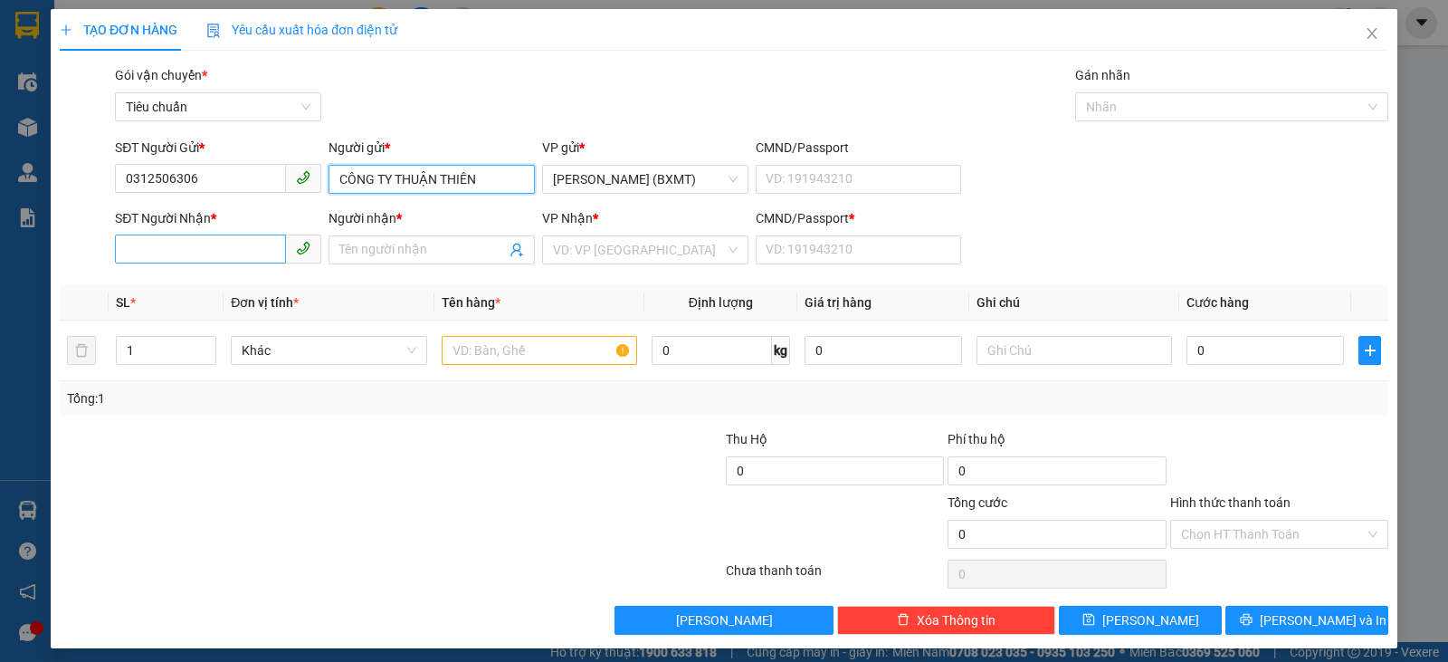
type input "CÔNG TY THUẬN THIÊN"
click at [173, 248] on input "SĐT Người Nhận *" at bounding box center [200, 248] width 171 height 29
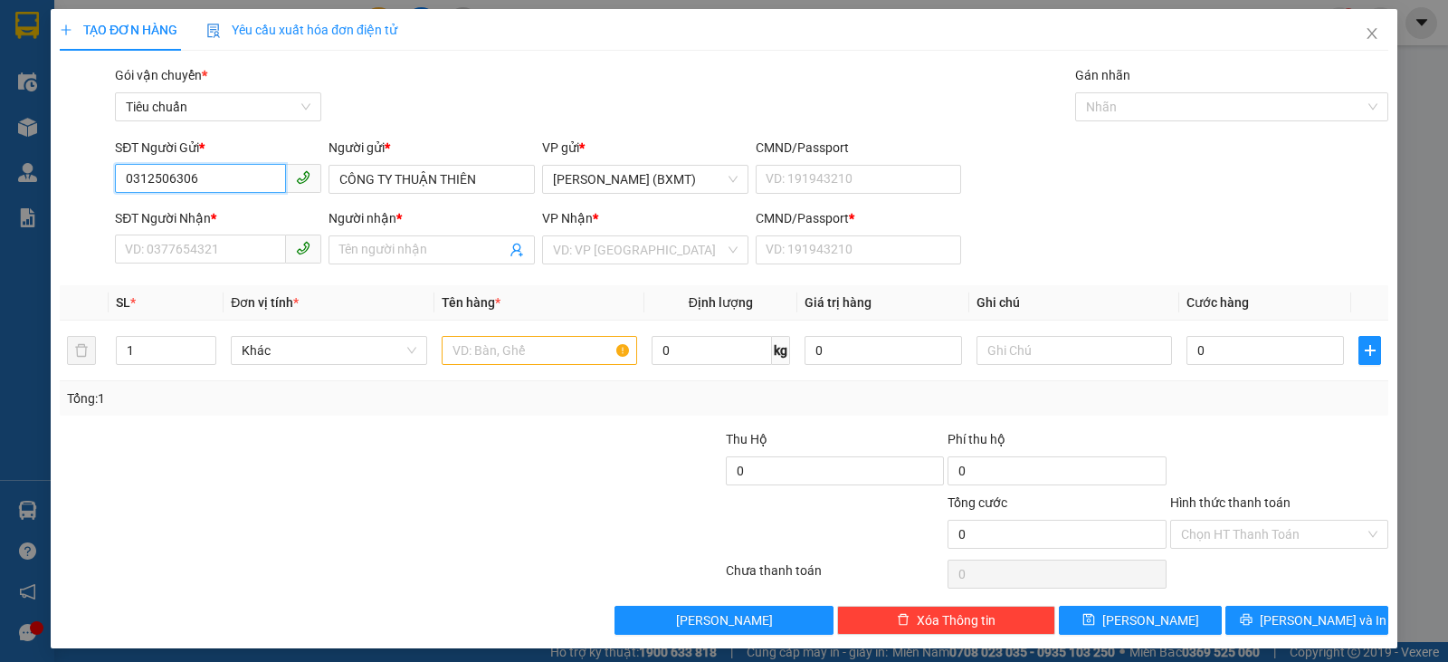
drag, startPoint x: 234, startPoint y: 172, endPoint x: 92, endPoint y: 177, distance: 141.3
click at [92, 177] on div "SĐT Người Gửi * 0312506306 0312506306 Người gửi * CÔNG TY THUẬN THIÊN VP gửi * …" at bounding box center [724, 169] width 1332 height 63
drag, startPoint x: 497, startPoint y: 176, endPoint x: 321, endPoint y: 170, distance: 175.7
click at [320, 170] on div "SĐT Người Gửi * 0312506306 Người gửi * CÔNG TY THUẬN THIÊN CÔNG TY THUẬN THIÊN …" at bounding box center [751, 169] width 1281 height 63
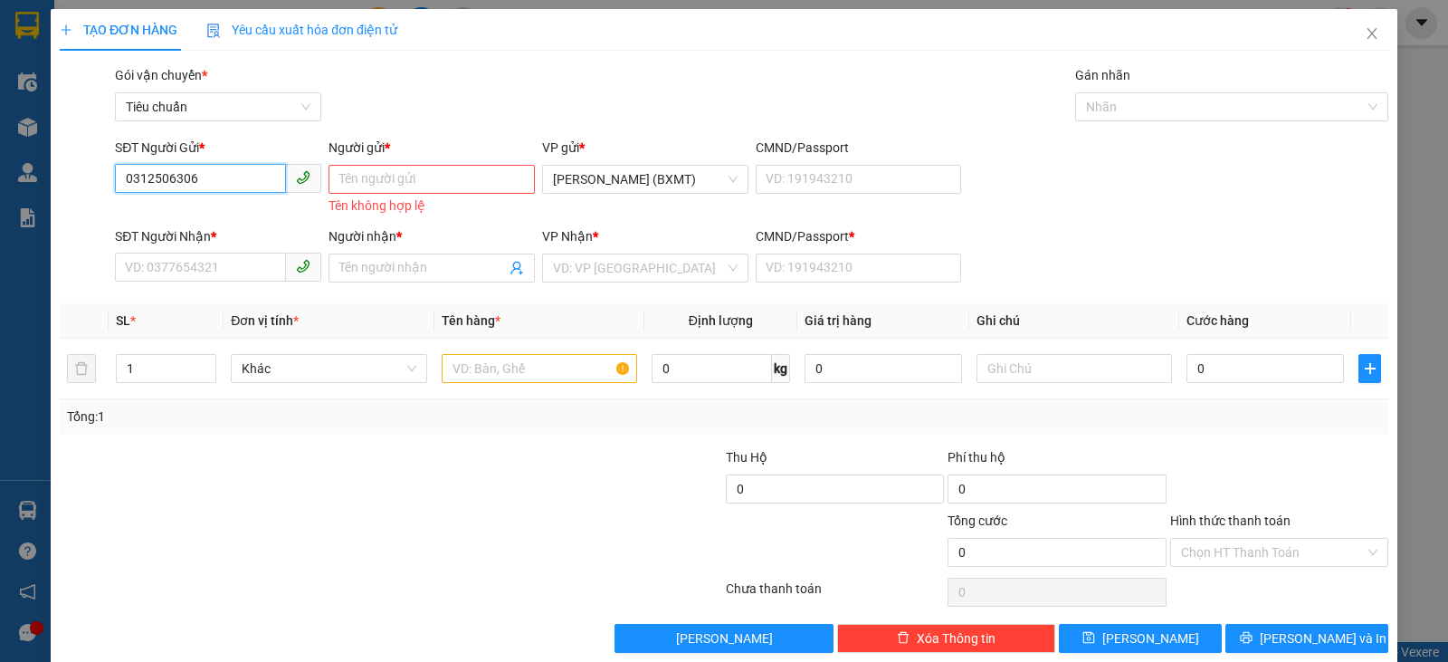
drag, startPoint x: 220, startPoint y: 185, endPoint x: 38, endPoint y: 176, distance: 182.1
click at [38, 176] on div "TẠO ĐƠN HÀNG Yêu cầu xuất hóa đơn điện tử Transit Pickup Surcharge Ids Transit …" at bounding box center [724, 331] width 1448 height 662
click at [222, 184] on input "SĐT Người Gửi *" at bounding box center [200, 178] width 171 height 29
click at [217, 270] on input "SĐT Người Nhận *" at bounding box center [200, 267] width 171 height 29
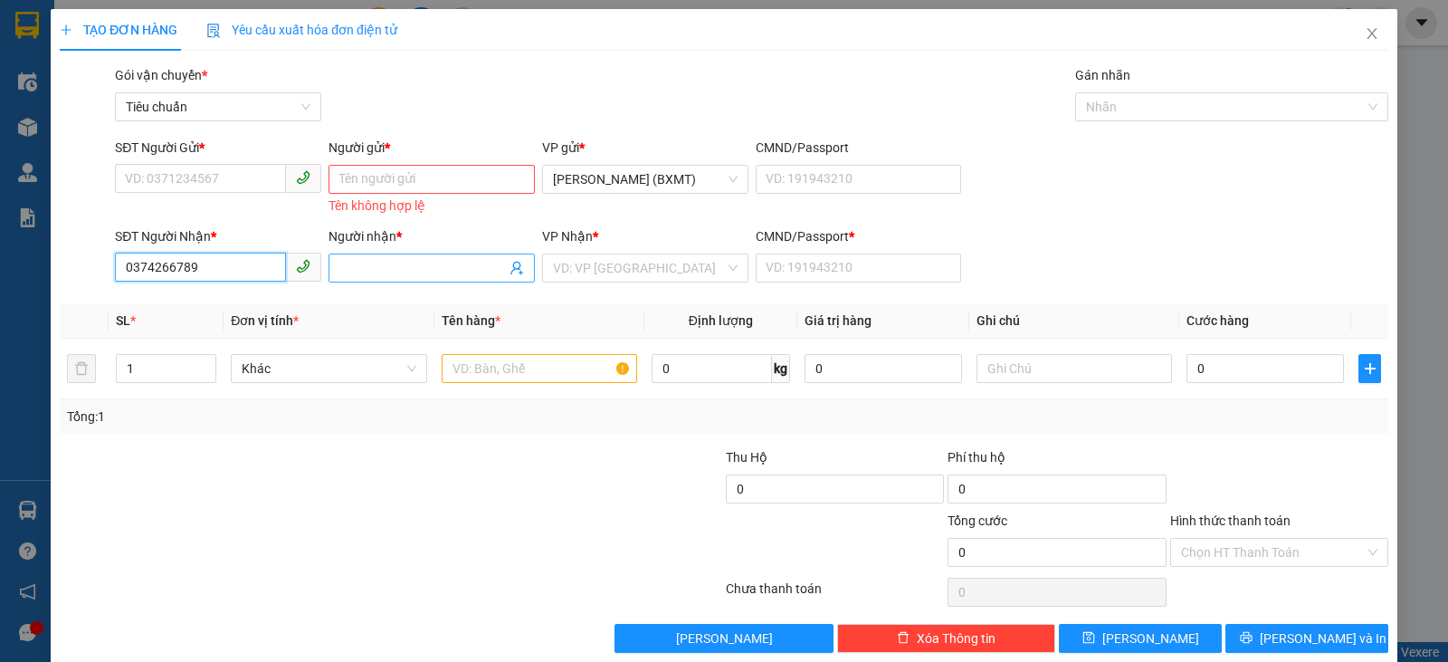
type input "0374266789"
click at [419, 266] on input "Người nhận *" at bounding box center [422, 268] width 167 height 20
type input "A. PHI"
click at [220, 181] on input "SĐT Người Gửi *" at bounding box center [200, 178] width 171 height 29
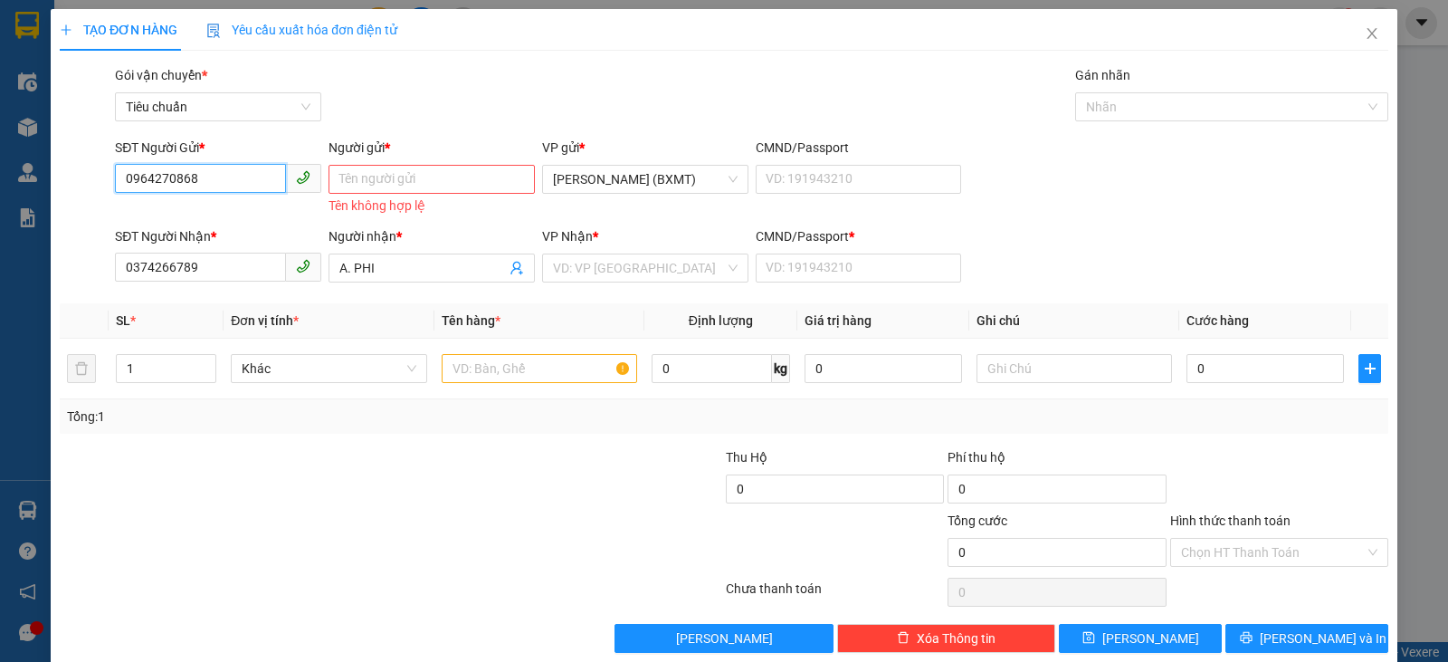
type input "0964270868"
click at [427, 185] on input "Người gửi *" at bounding box center [432, 179] width 206 height 29
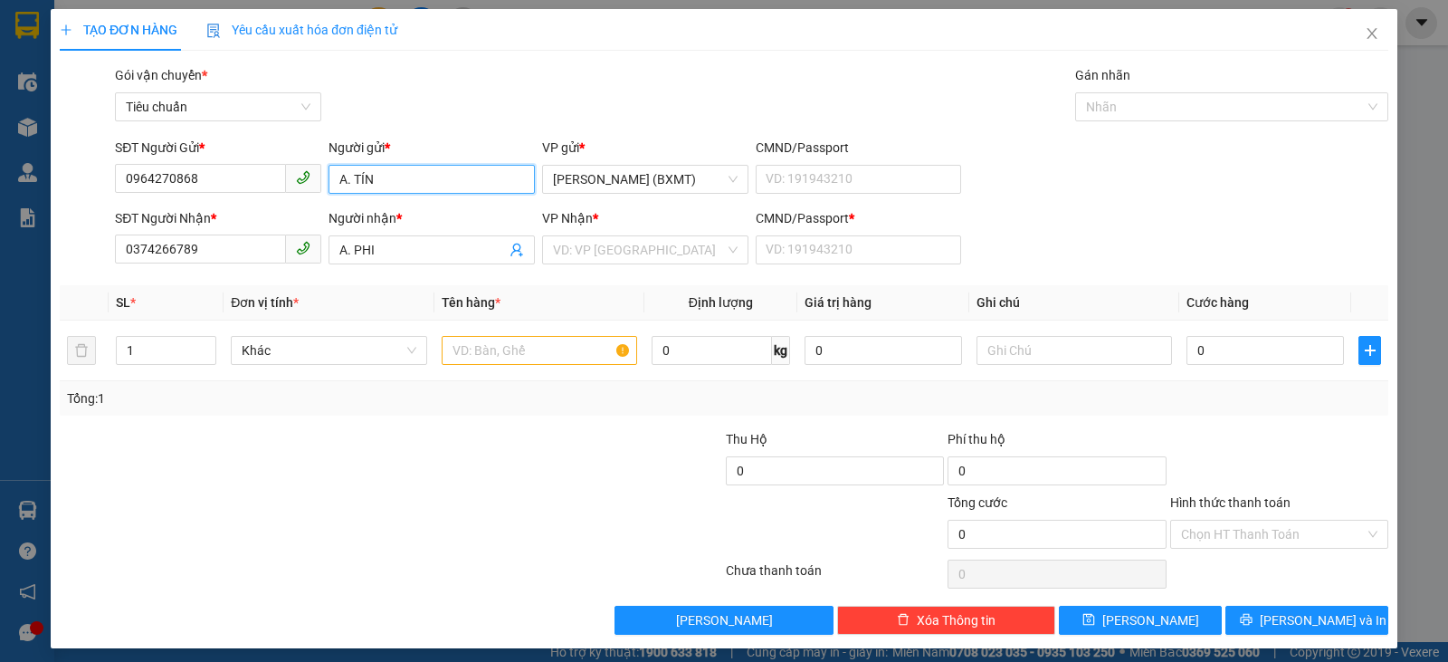
type input "A. TÍN"
click at [235, 532] on div at bounding box center [280, 523] width 444 height 63
click at [290, 358] on span "Khác" at bounding box center [329, 350] width 174 height 27
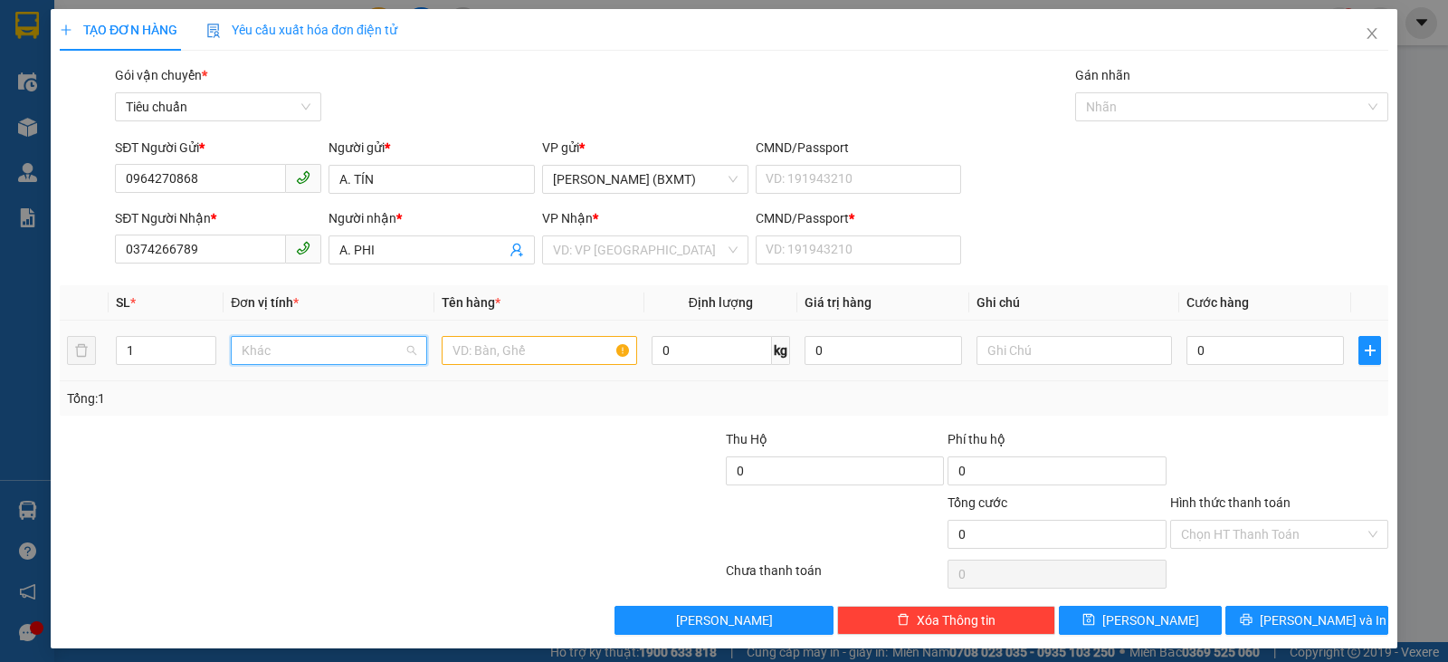
scroll to position [116, 0]
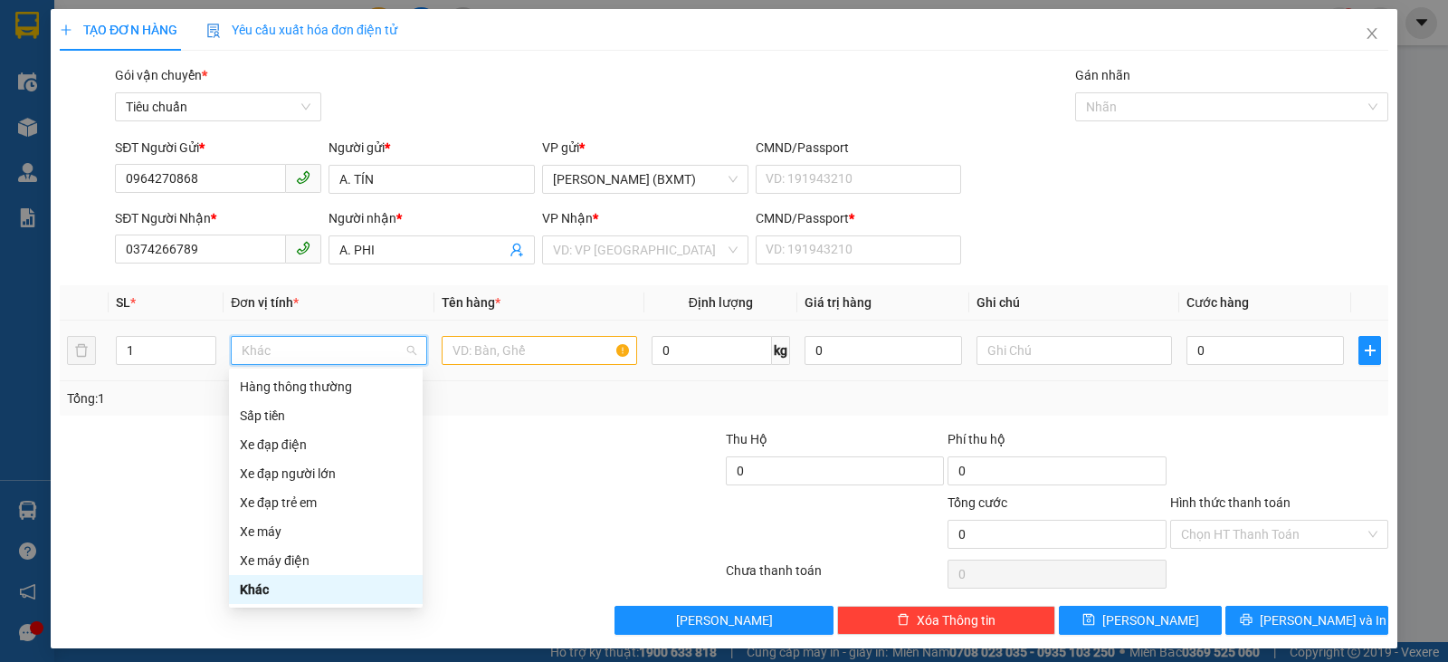
drag, startPoint x: 253, startPoint y: 591, endPoint x: 434, endPoint y: 444, distance: 233.0
click at [253, 591] on div "Khác" at bounding box center [326, 589] width 172 height 20
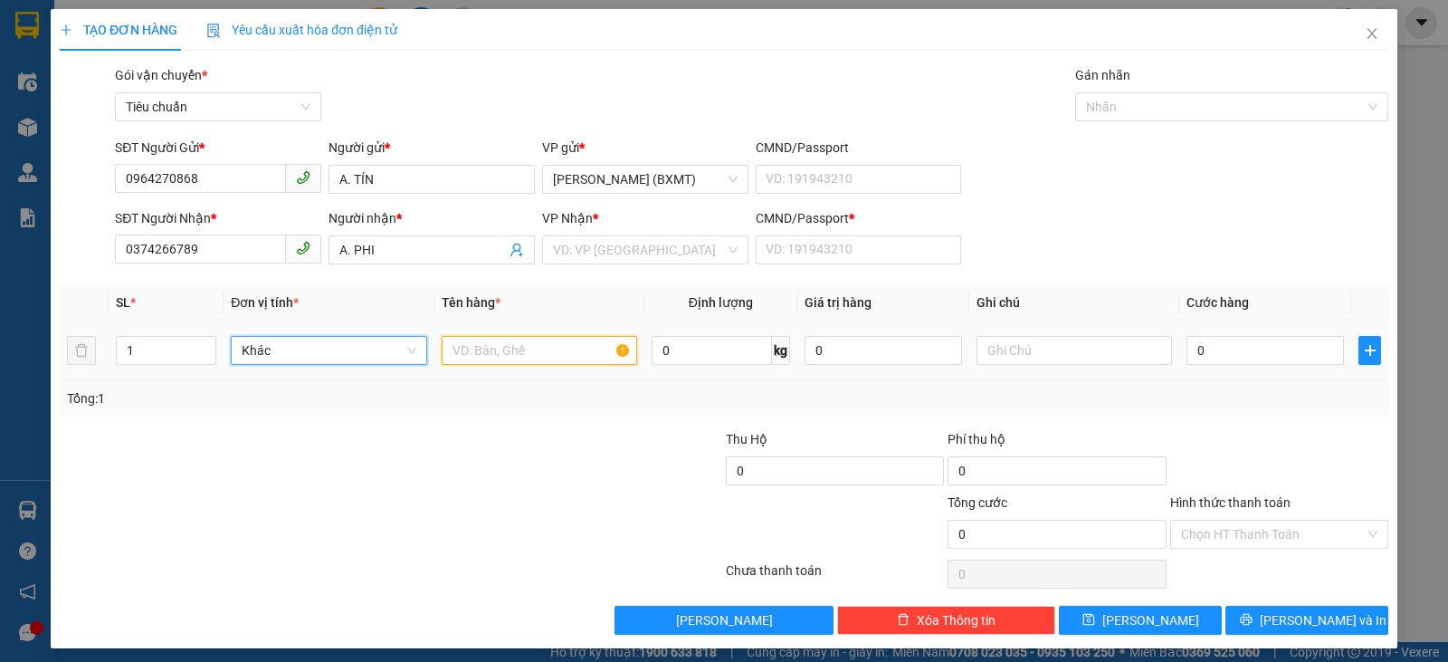
click at [523, 352] on input "text" at bounding box center [540, 350] width 196 height 29
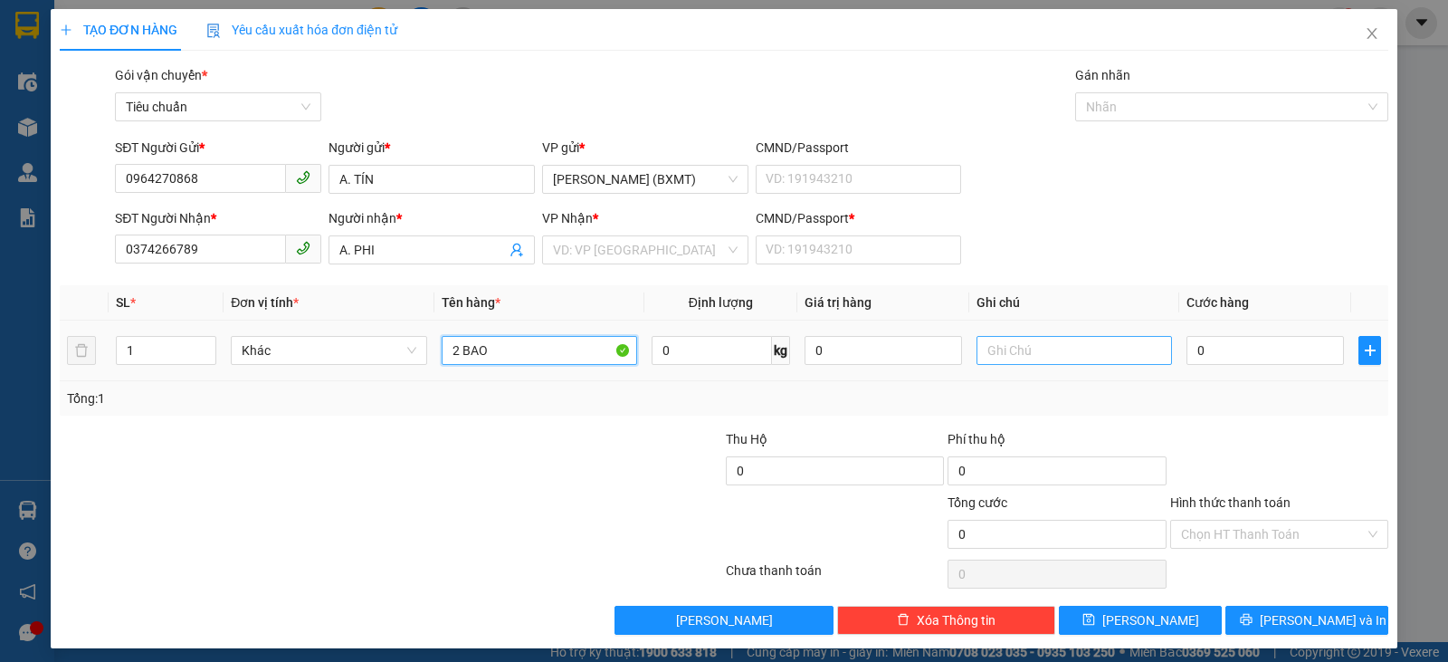
type input "2 BAO"
click at [1060, 348] on input "text" at bounding box center [1075, 350] width 196 height 29
type input "O"
type input "Ó"
type input "ỐC VÍT"
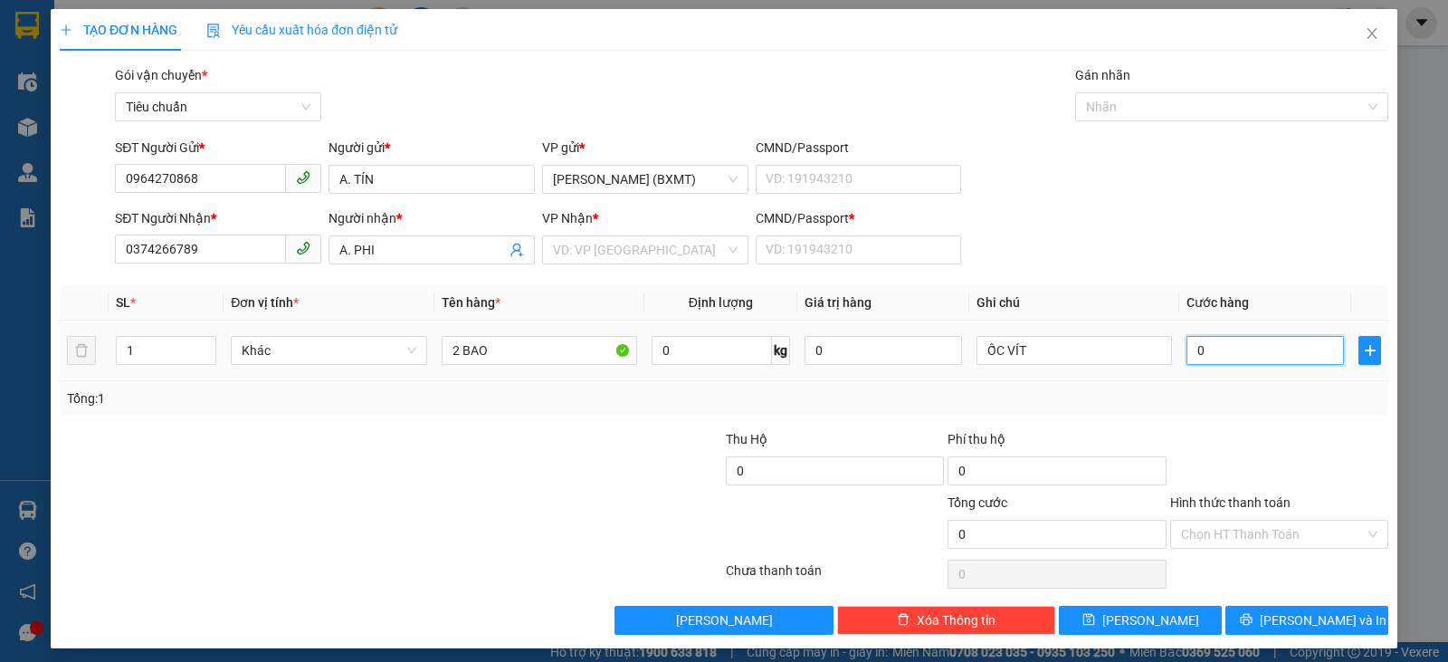
click at [1284, 358] on input "0" at bounding box center [1265, 350] width 157 height 29
type input "6"
type input "60"
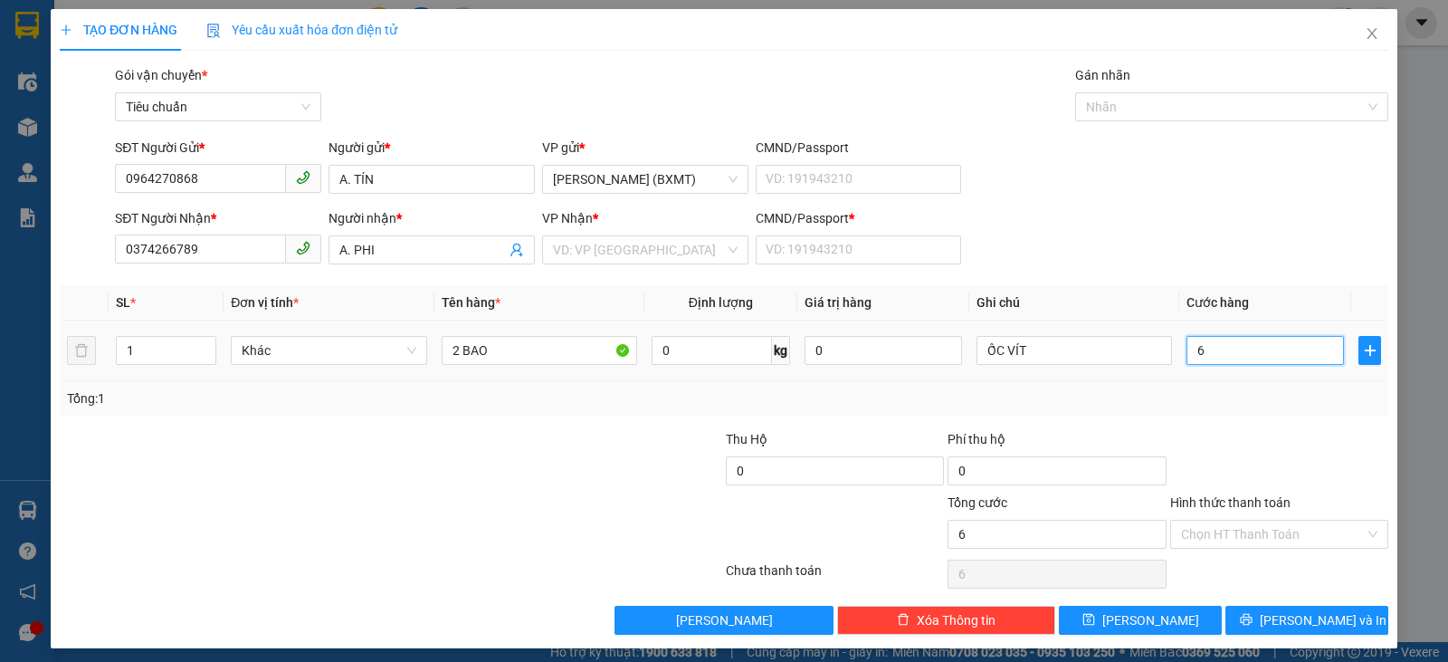
type input "60"
type input "60.000"
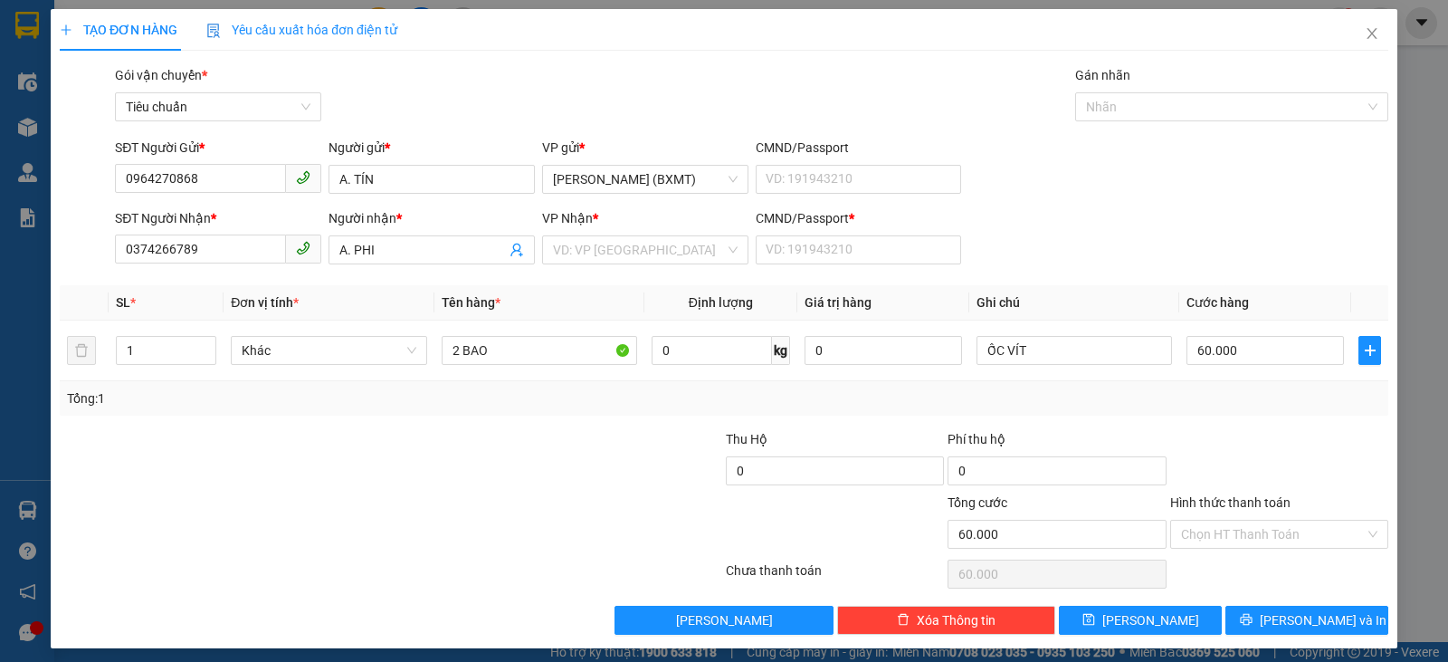
click at [1264, 416] on div "Transit Pickup Surcharge Ids Transit Deliver Surcharge Ids Transit Deliver Surc…" at bounding box center [724, 349] width 1329 height 569
click at [584, 252] on input "search" at bounding box center [639, 249] width 172 height 27
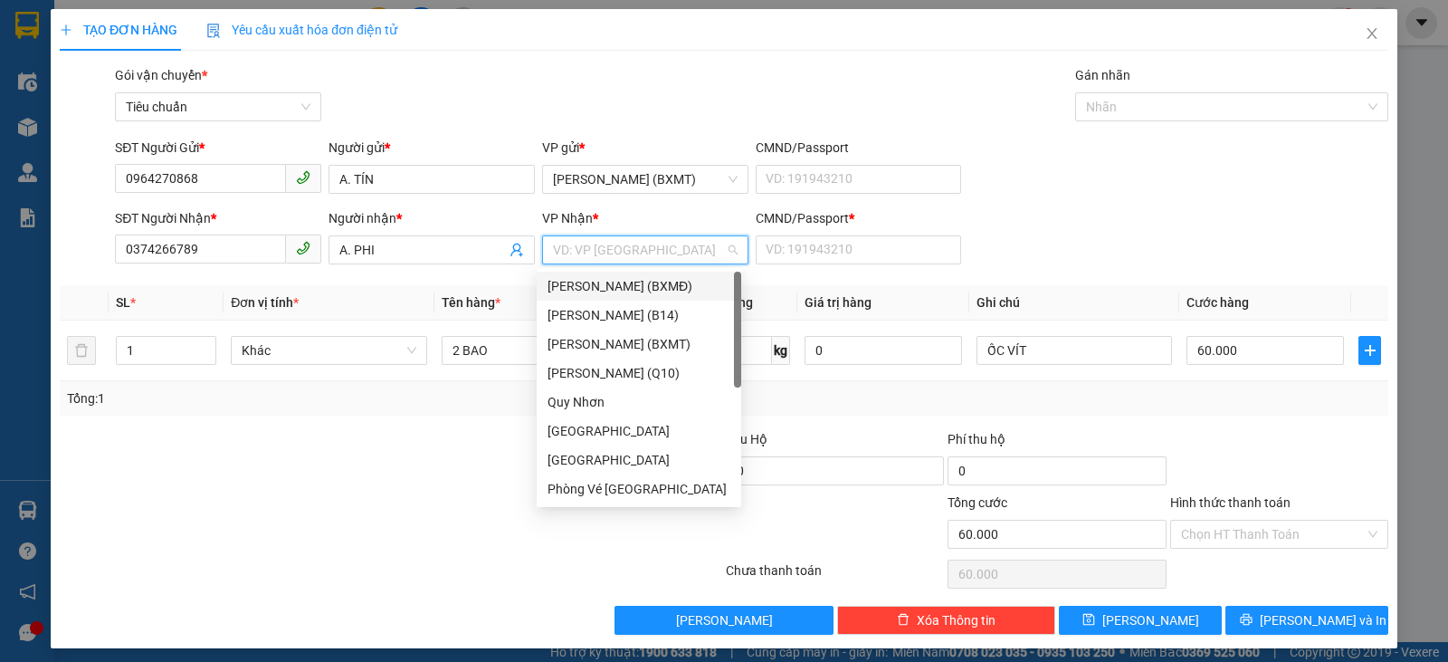
type input "T"
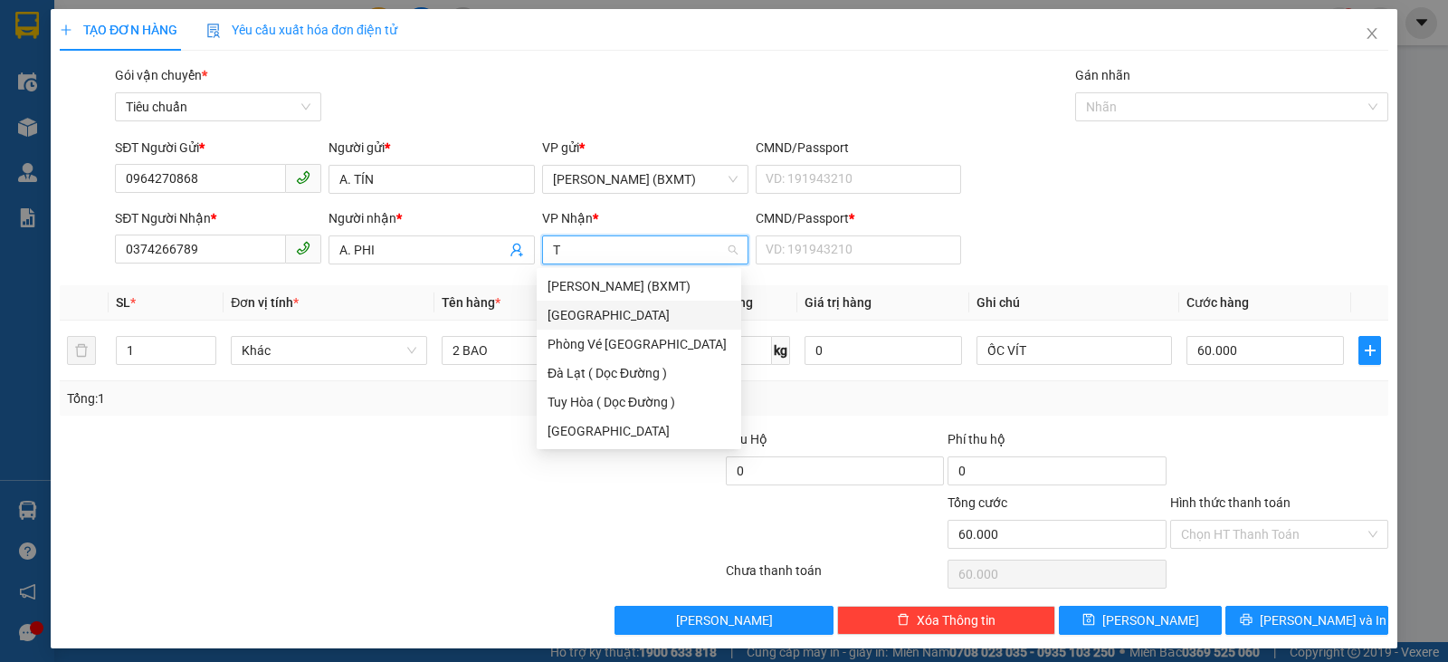
click at [602, 310] on div "[GEOGRAPHIC_DATA]" at bounding box center [639, 315] width 183 height 20
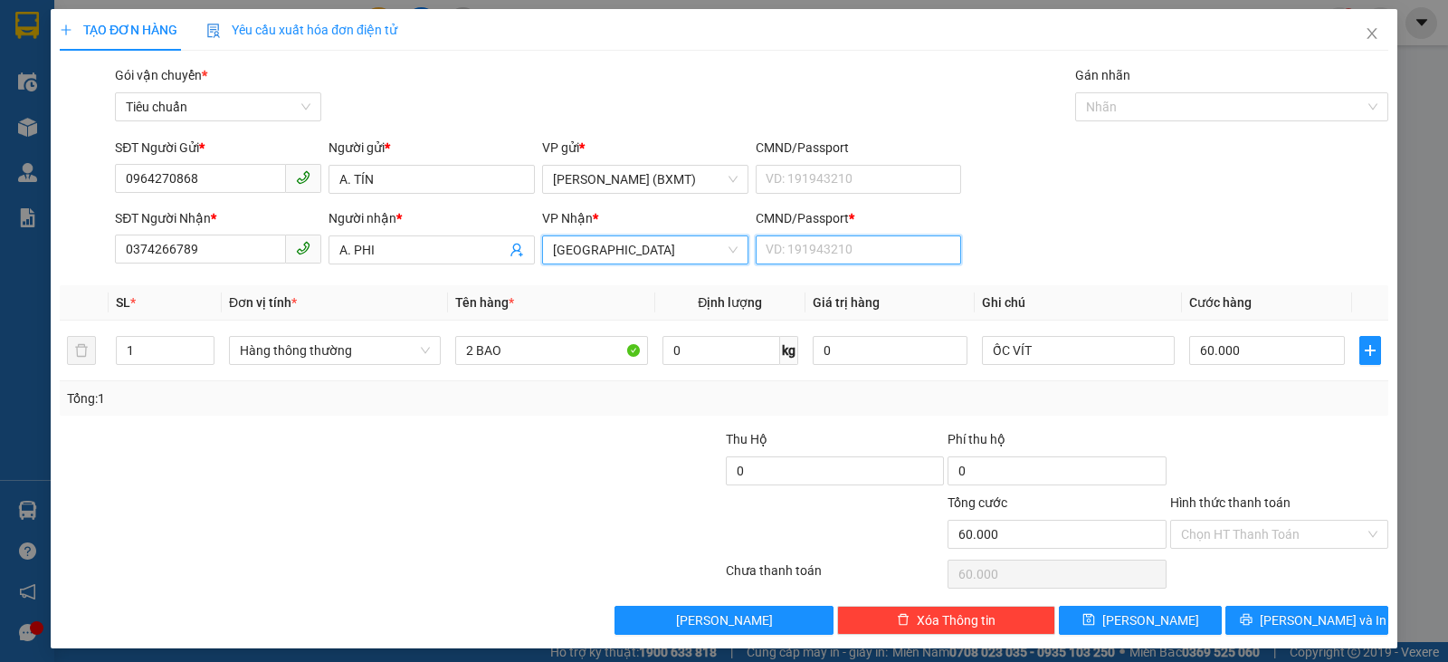
click at [791, 256] on input "CMND/Passport *" at bounding box center [859, 249] width 206 height 29
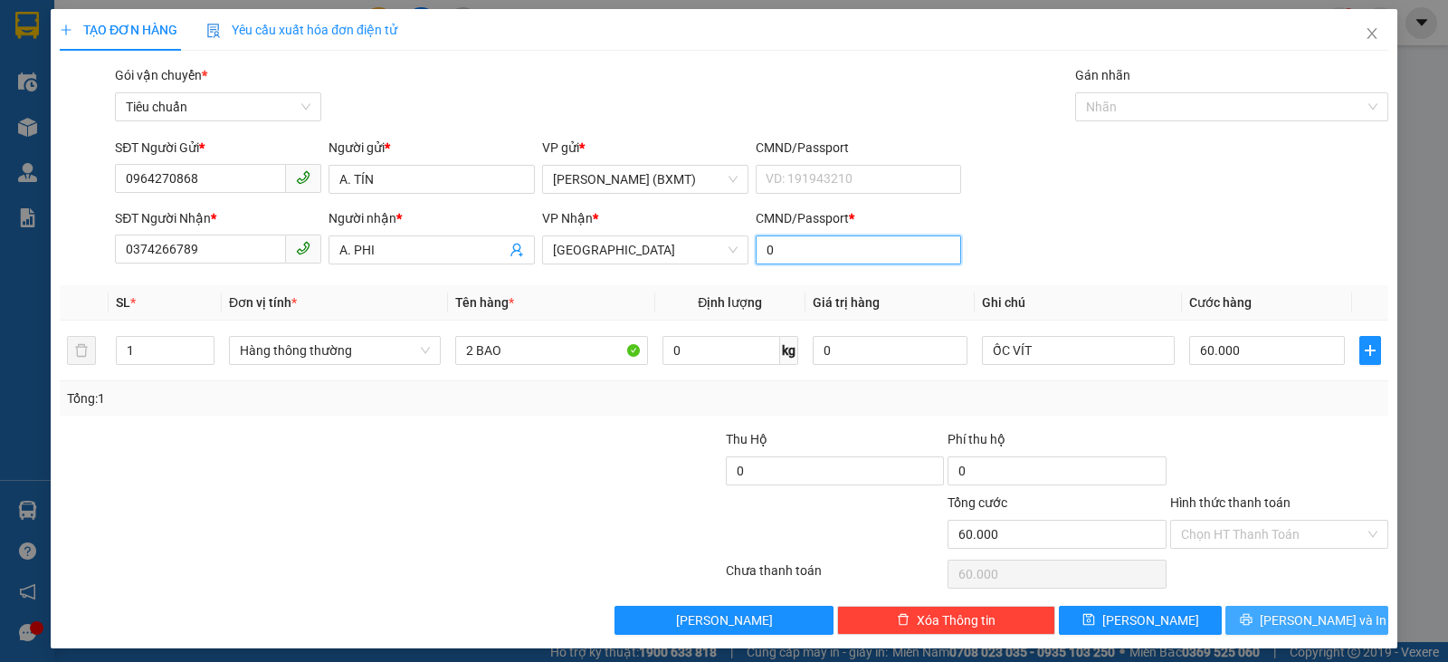
type input "0"
click at [1302, 610] on span "[PERSON_NAME] và In" at bounding box center [1323, 620] width 127 height 20
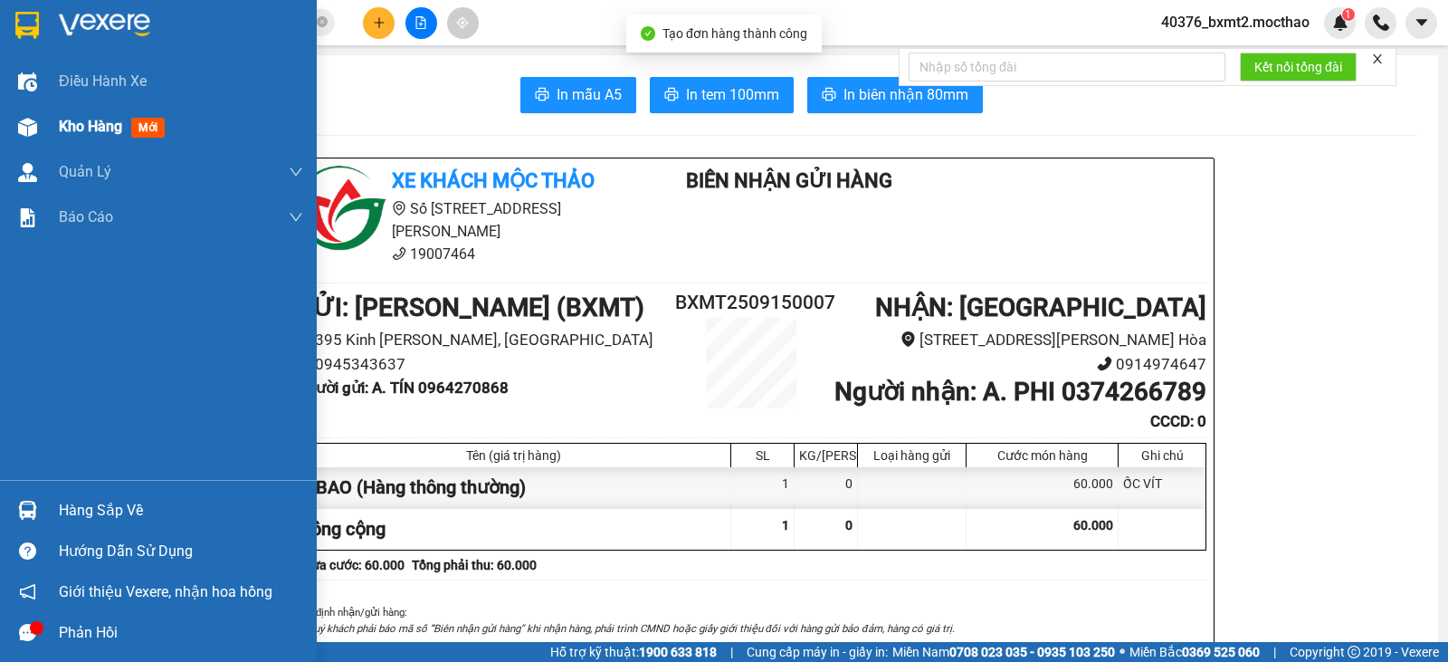
click at [105, 124] on span "Kho hàng" at bounding box center [90, 126] width 63 height 17
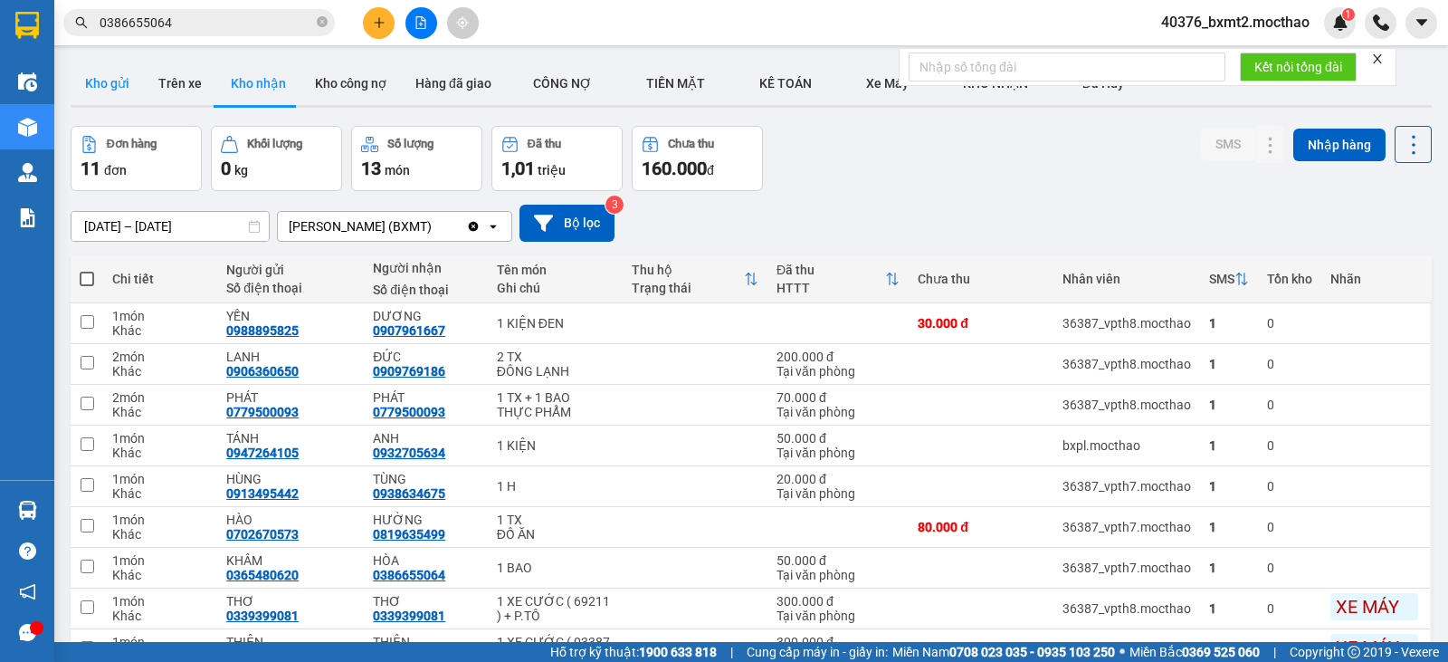
click at [110, 77] on button "Kho gửi" at bounding box center [107, 83] width 73 height 43
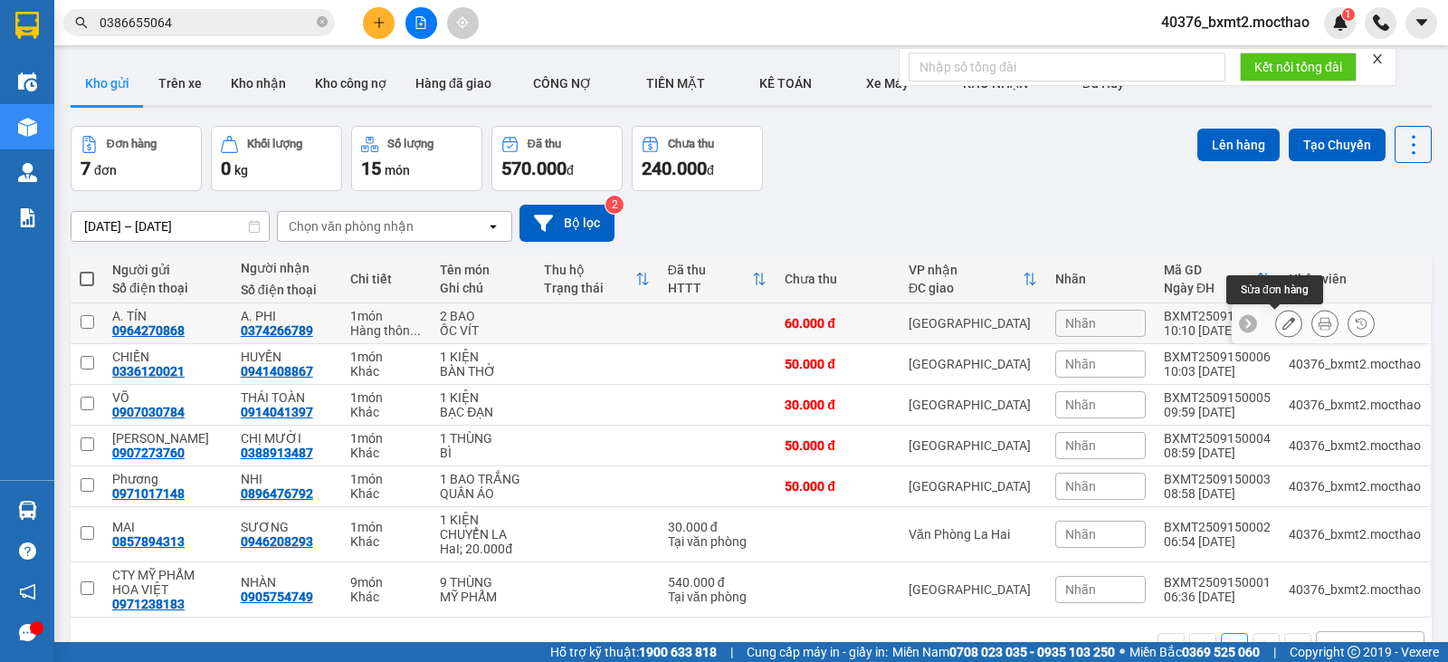
click at [1276, 328] on button at bounding box center [1288, 324] width 25 height 32
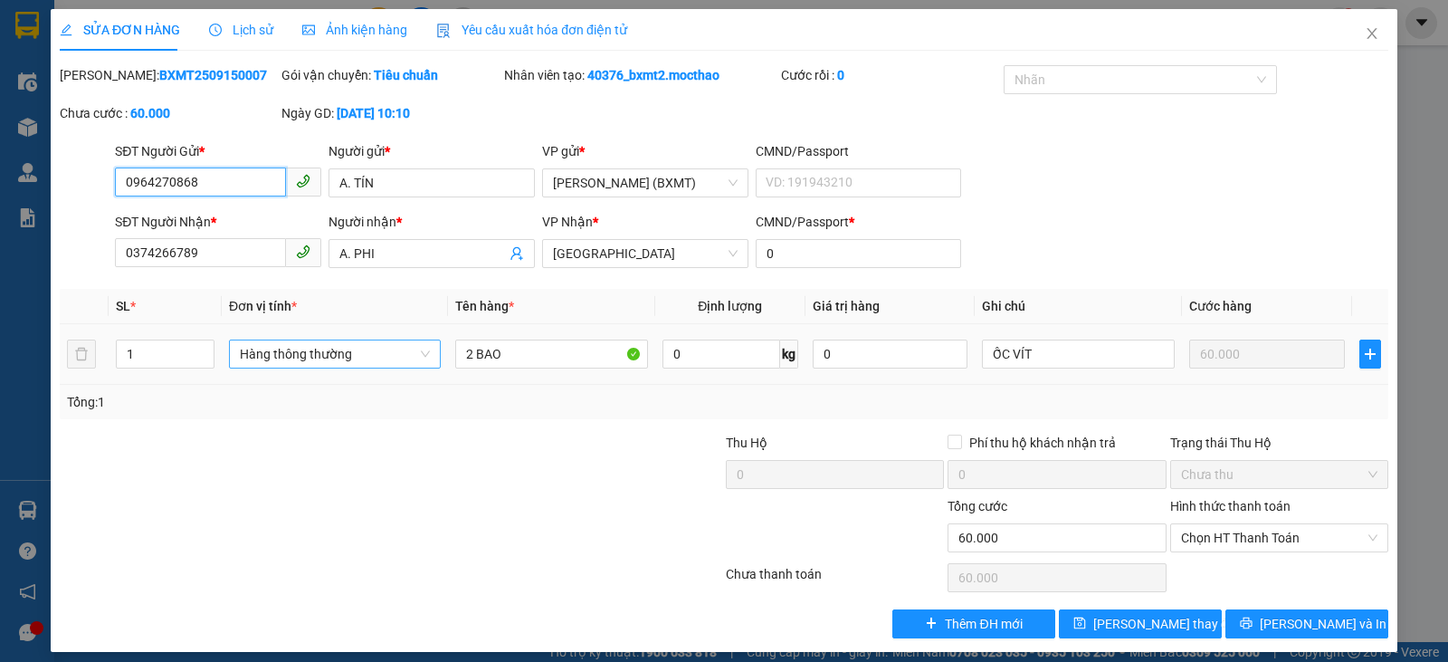
click at [347, 348] on span "Hàng thông thường" at bounding box center [335, 353] width 190 height 27
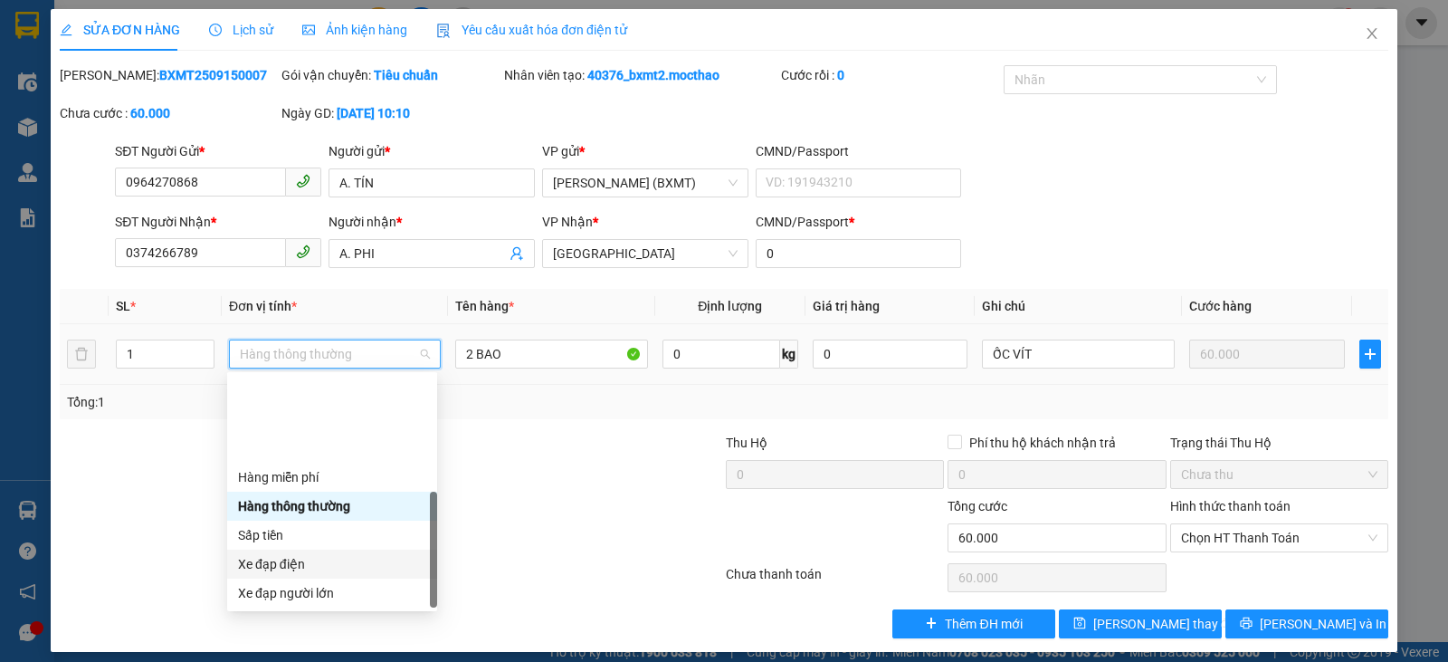
scroll to position [116, 0]
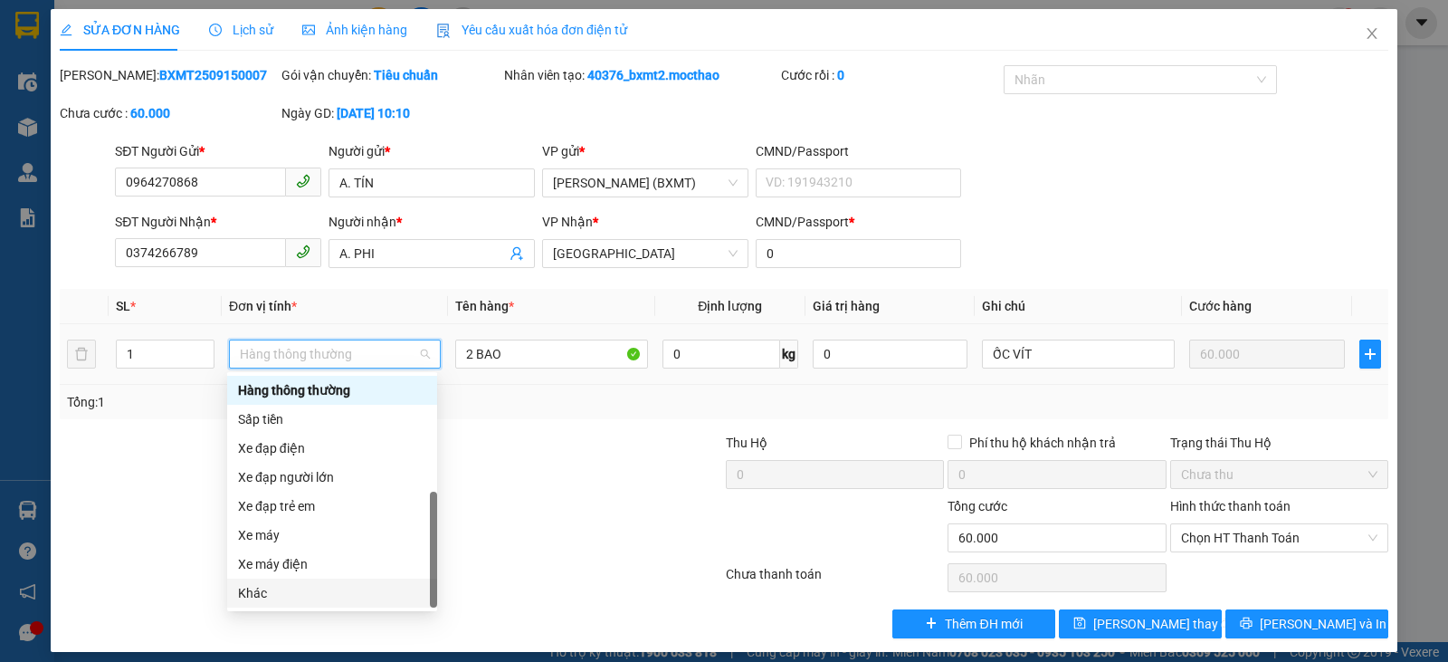
click at [280, 585] on div "Khác" at bounding box center [332, 593] width 188 height 20
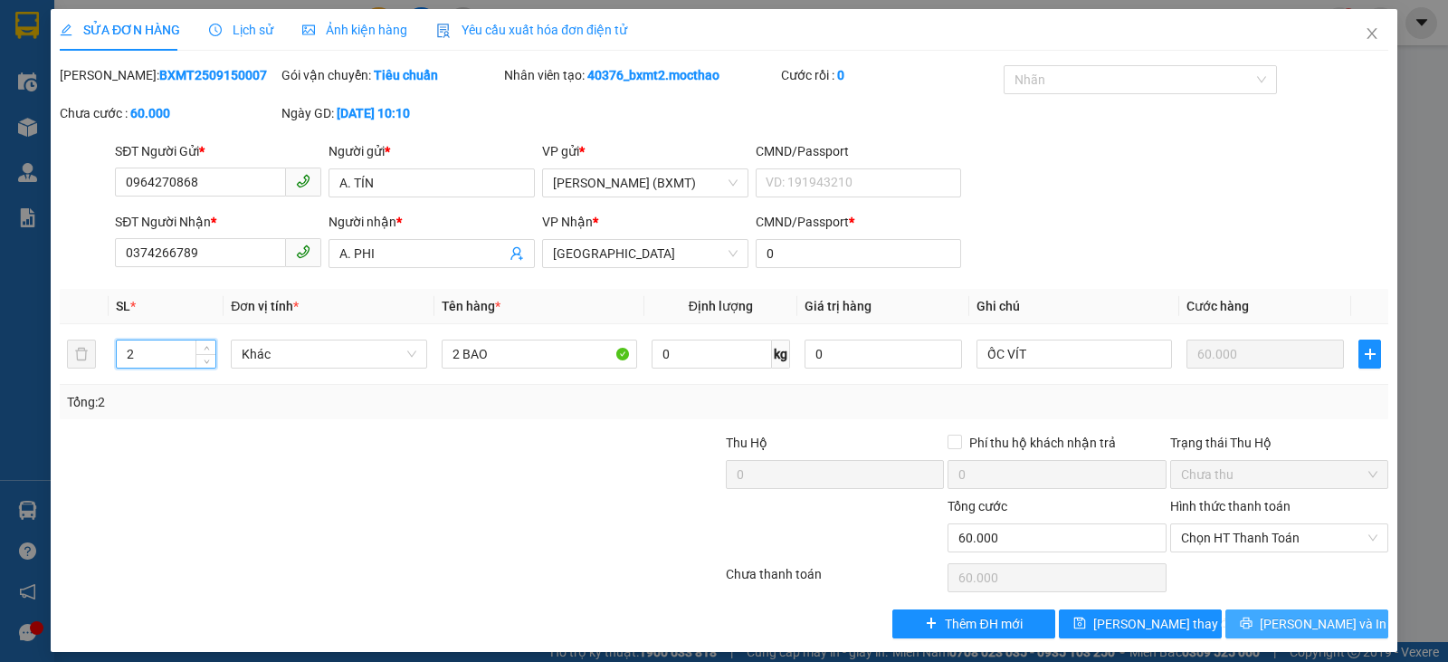
type input "2"
click at [1298, 620] on span "[PERSON_NAME] và In" at bounding box center [1323, 624] width 127 height 20
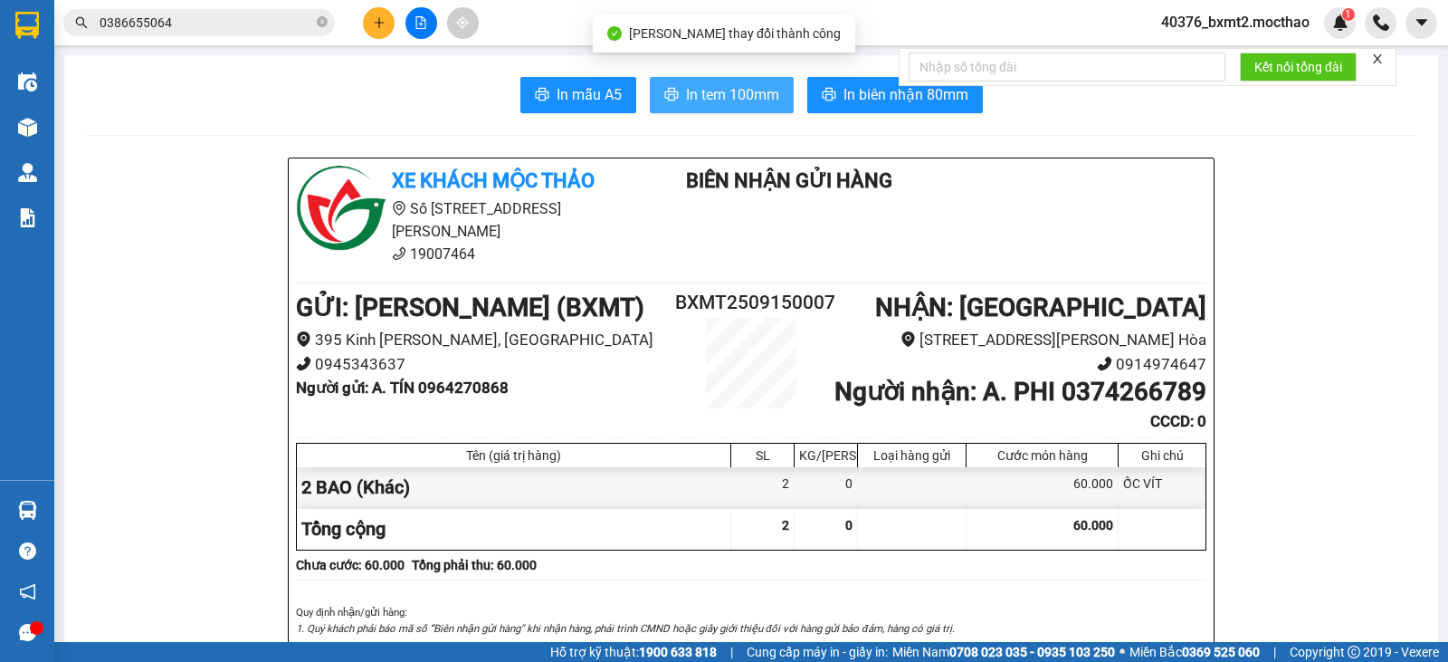
click at [695, 100] on span "In tem 100mm" at bounding box center [732, 94] width 93 height 23
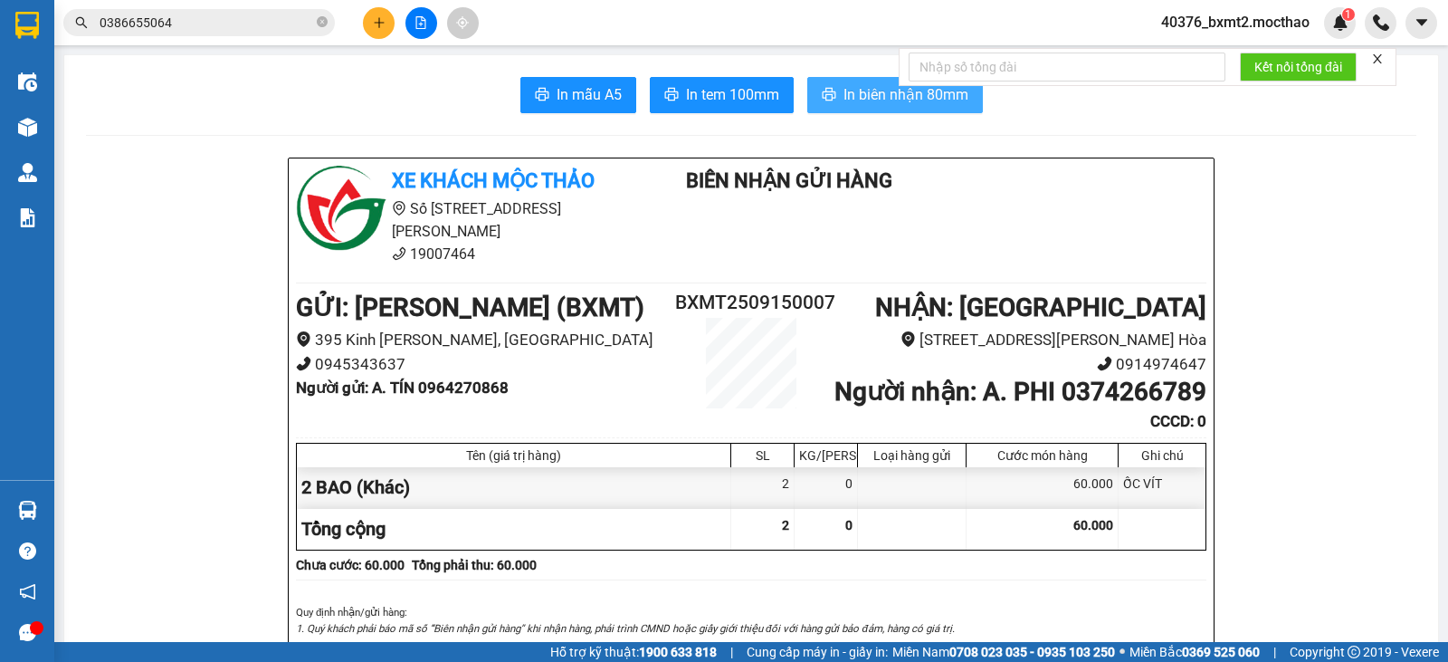
click at [844, 84] on span "In biên nhận 80mm" at bounding box center [906, 94] width 125 height 23
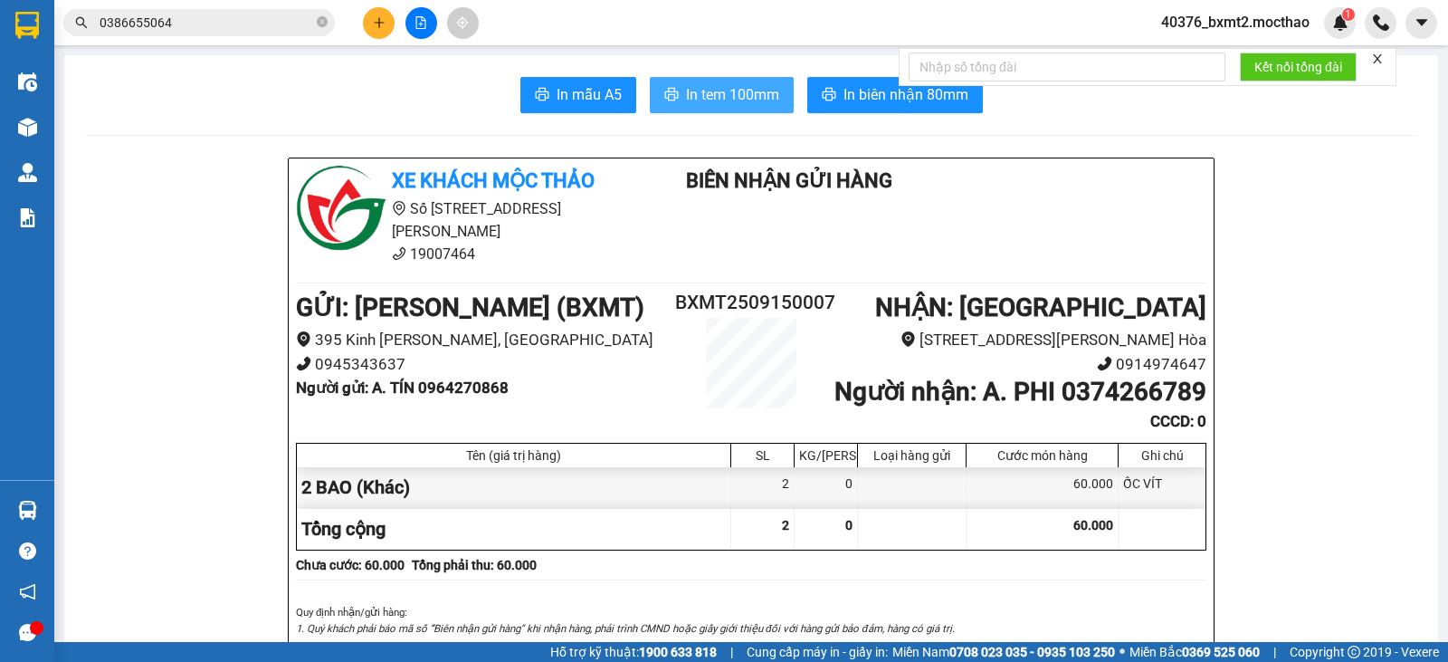
click at [743, 91] on span "In tem 100mm" at bounding box center [732, 94] width 93 height 23
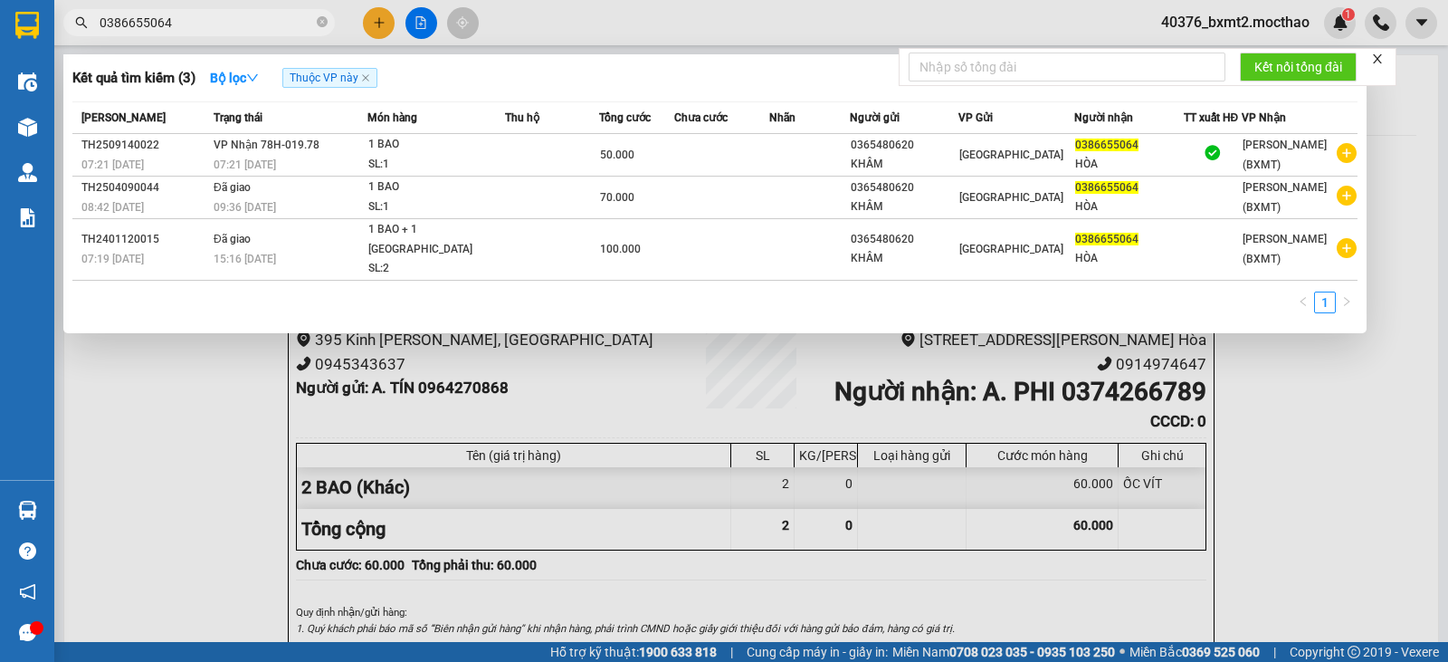
click at [196, 19] on input "0386655064" at bounding box center [207, 23] width 214 height 20
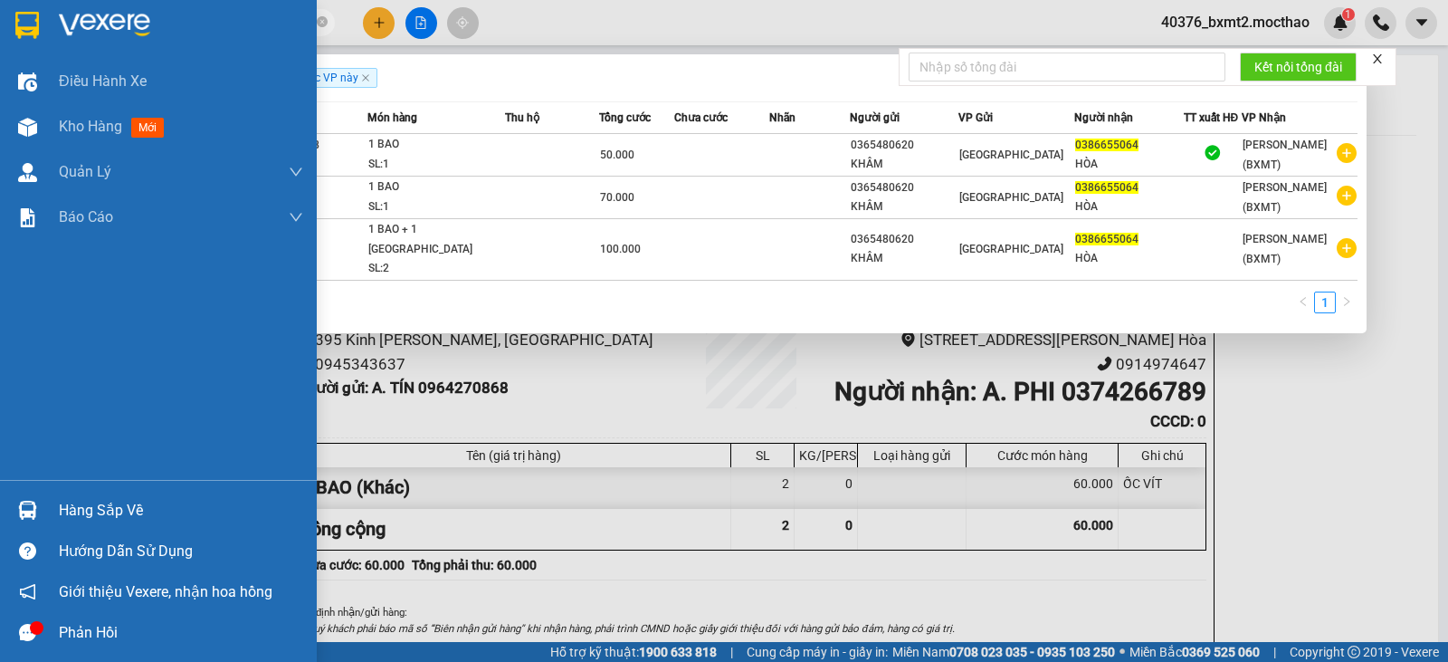
drag, startPoint x: 196, startPoint y: 19, endPoint x: 34, endPoint y: 17, distance: 161.1
click at [34, 17] on section "Kết quả tìm kiếm ( 3 ) Bộ lọc Thuộc VP này Mã ĐH Trạng thái Món hàng Thu hộ Tổn…" at bounding box center [724, 331] width 1448 height 662
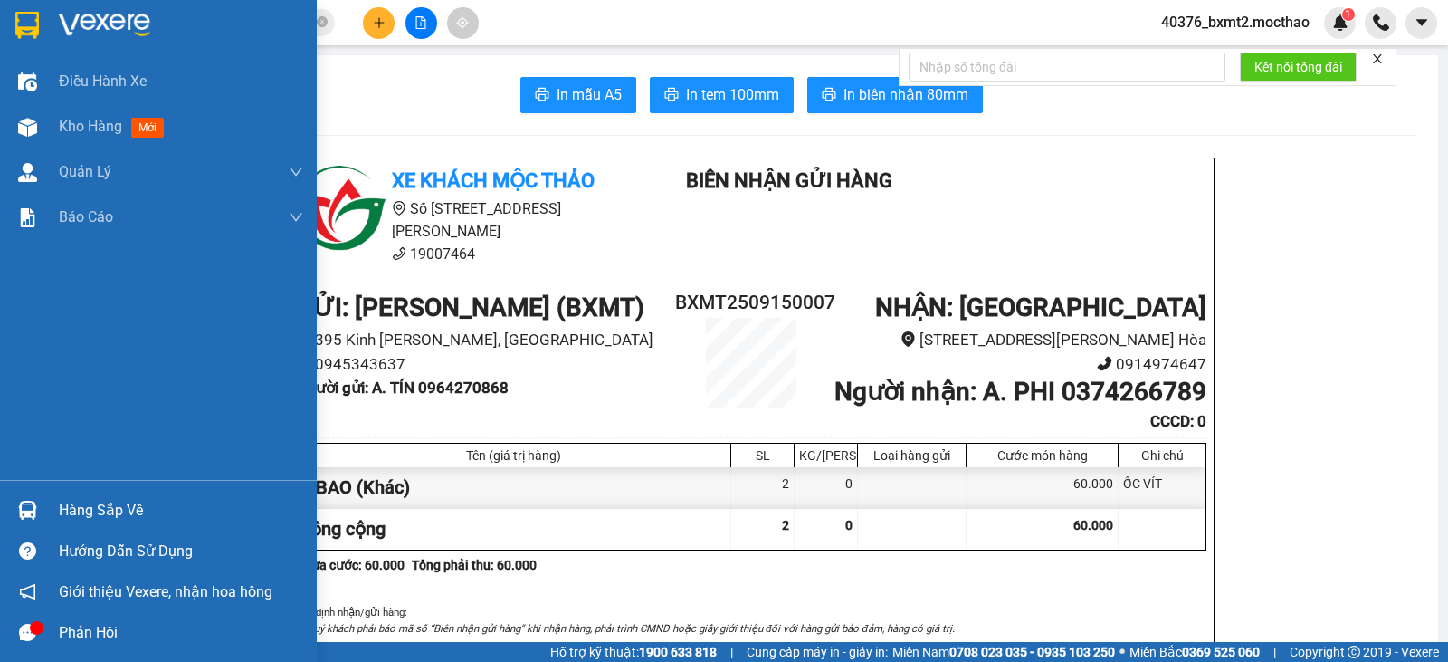
type input "D"
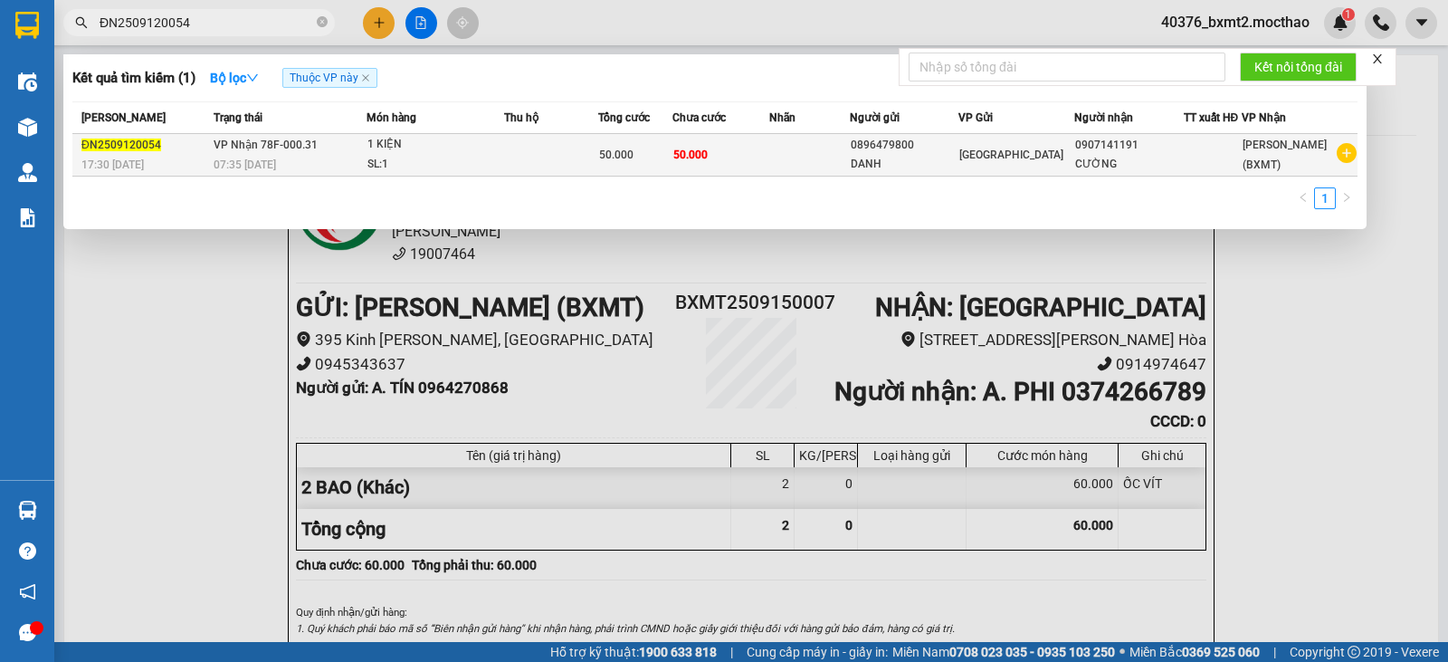
type input "ĐN2509120054"
click at [1217, 159] on div at bounding box center [1213, 155] width 56 height 19
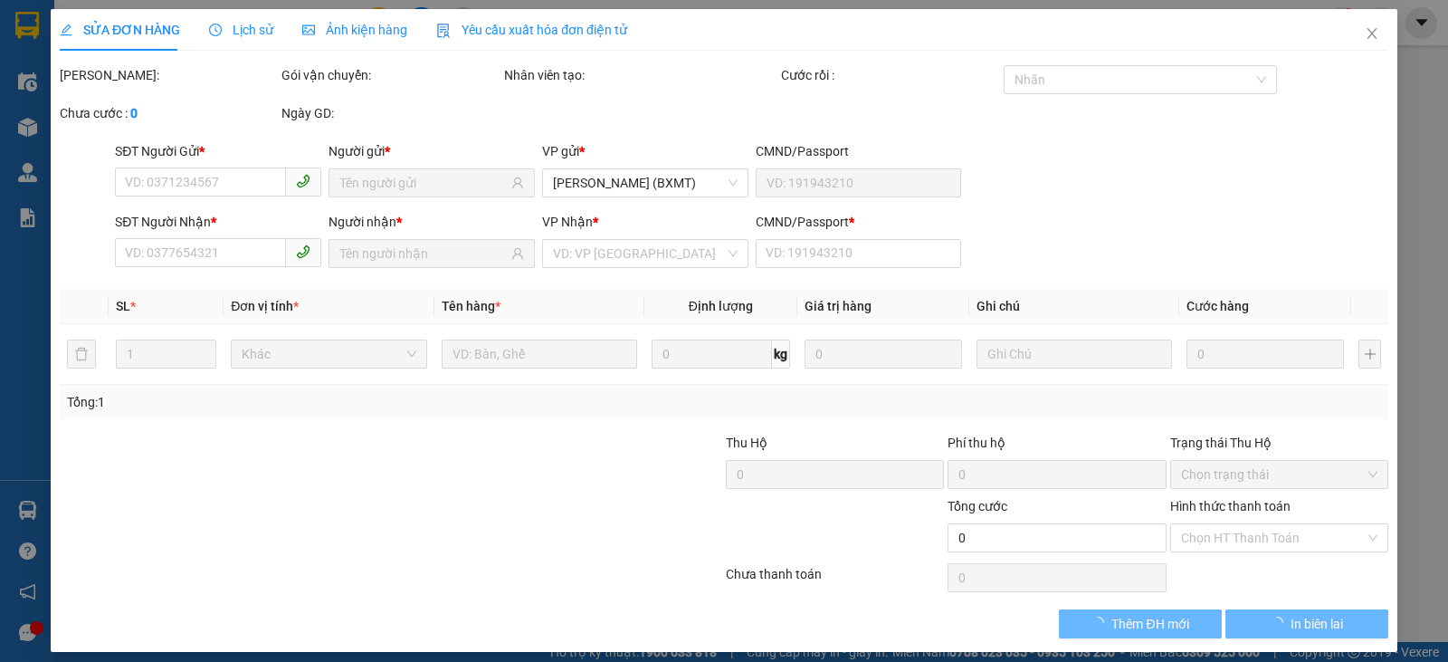
type input "0896479800"
type input "DANH"
type input "0907141191"
type input "CƯỜNG"
type input "0"
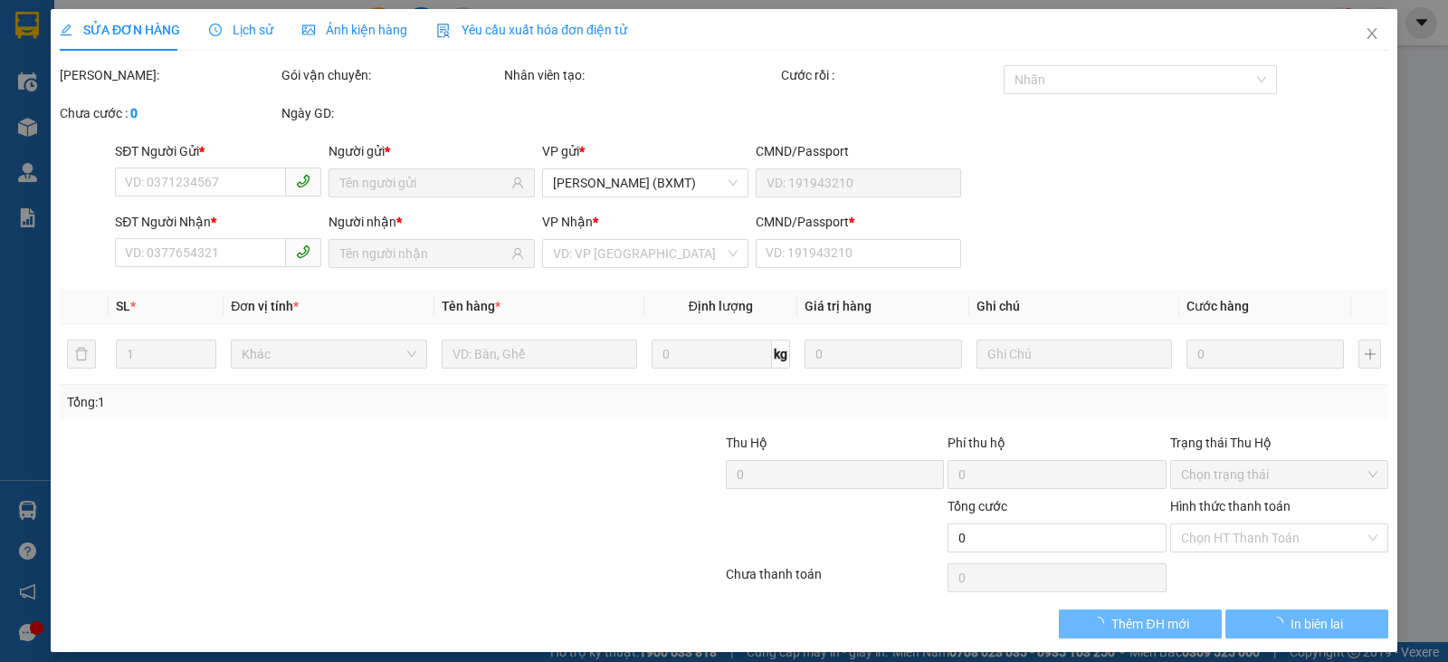
type input "50.000"
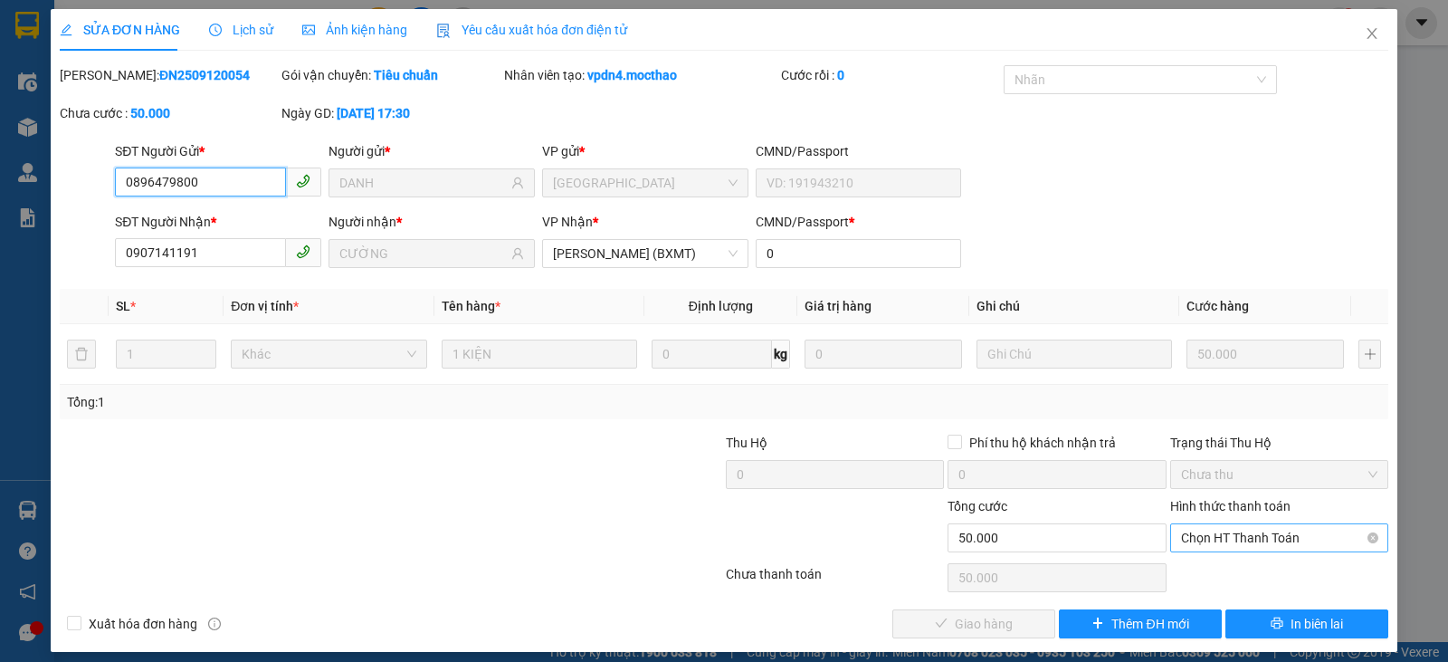
click at [1235, 542] on span "Chọn HT Thanh Toán" at bounding box center [1279, 537] width 196 height 27
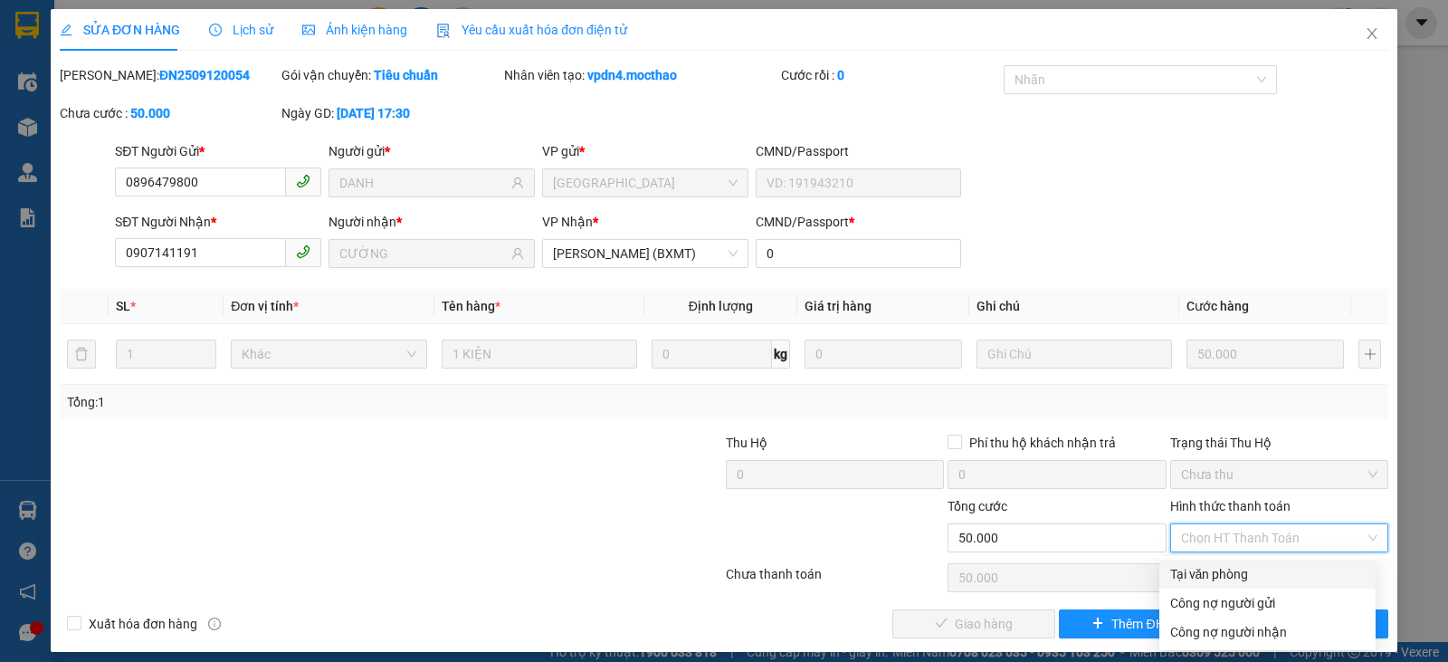
click at [1256, 577] on div "Tại văn phòng" at bounding box center [1267, 574] width 195 height 20
type input "0"
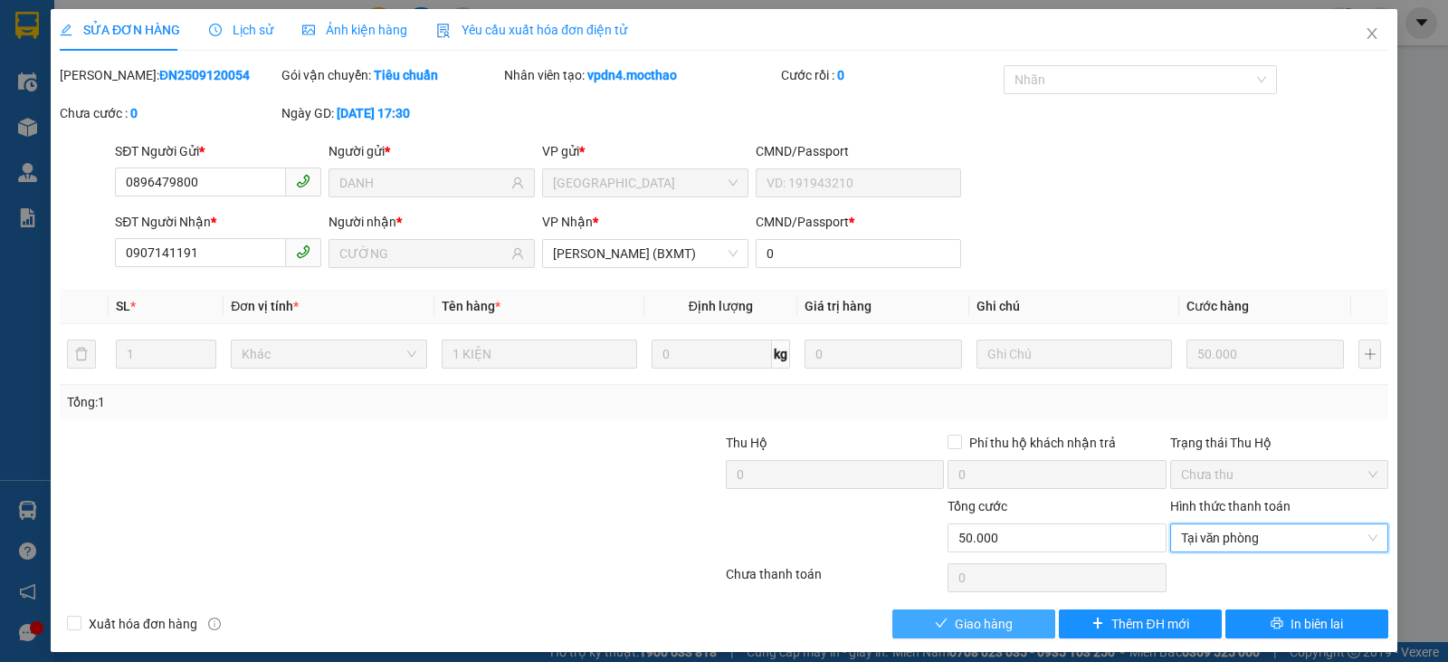
click at [989, 615] on span "Giao hàng" at bounding box center [984, 624] width 58 height 20
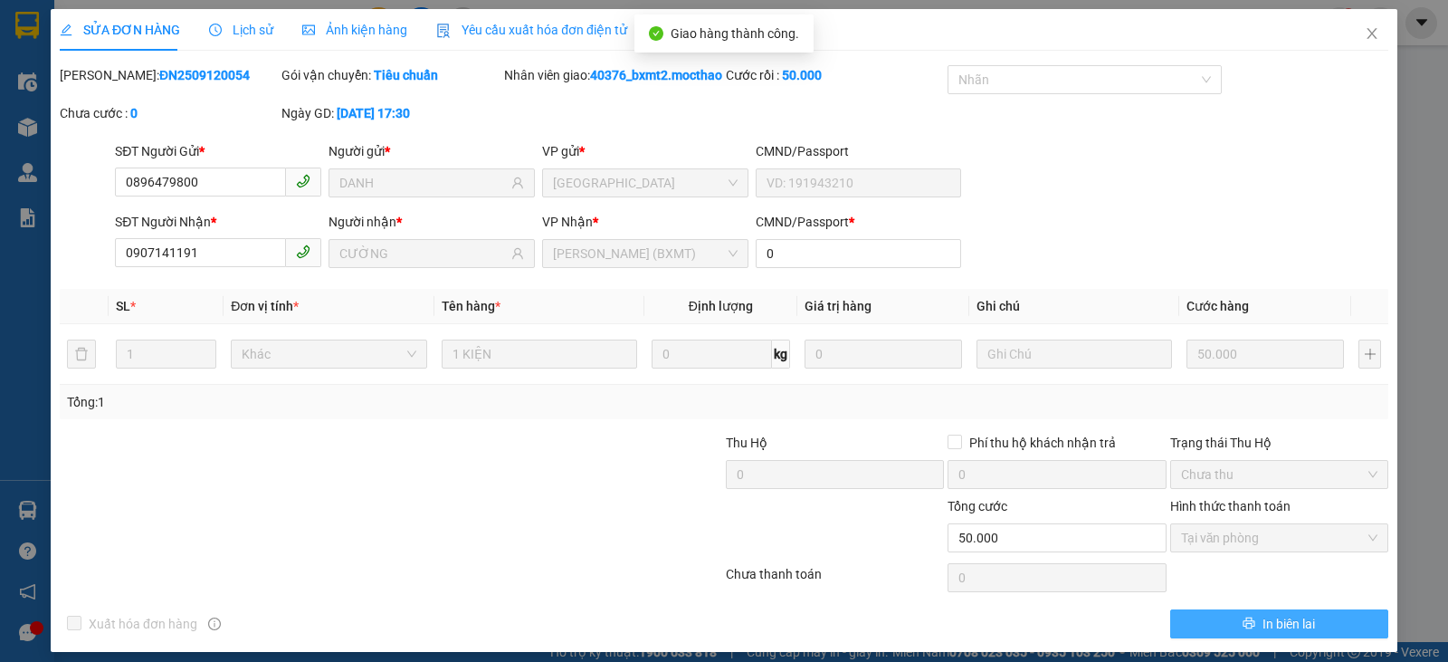
click at [1318, 638] on button "In biên lai" at bounding box center [1279, 623] width 218 height 29
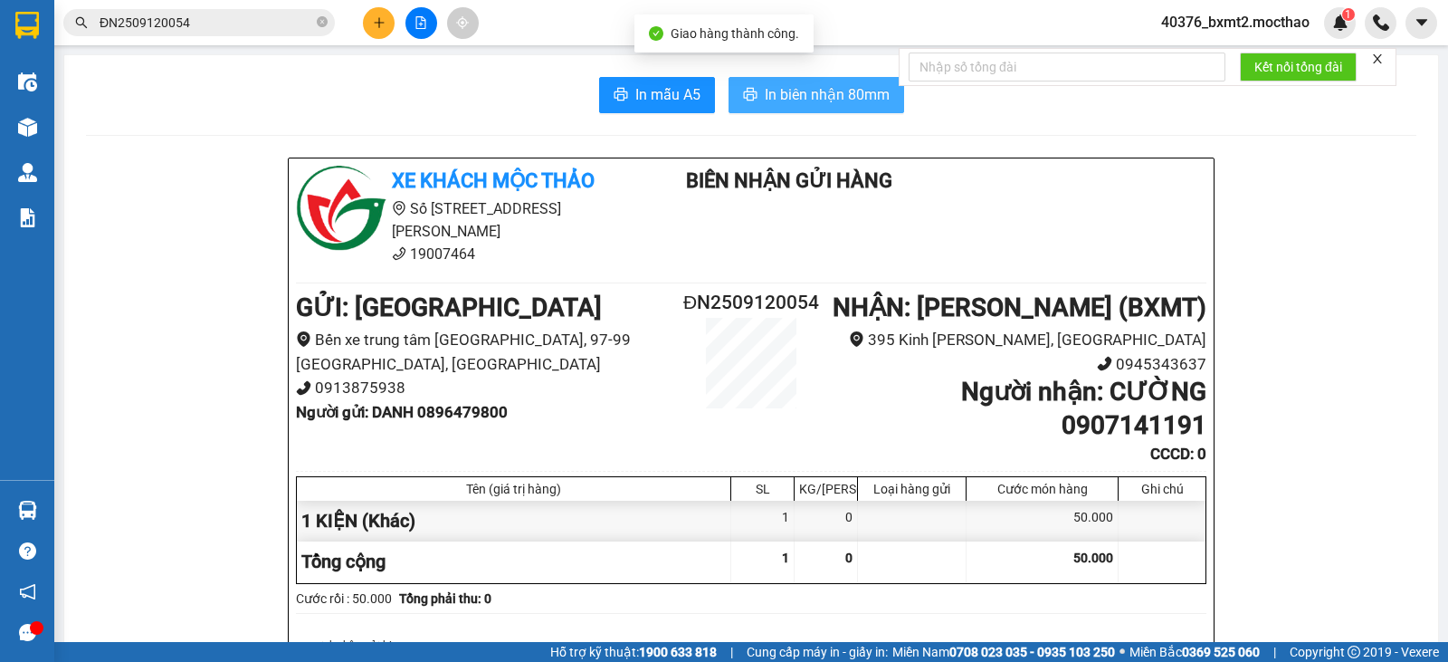
click at [817, 91] on span "In biên nhận 80mm" at bounding box center [827, 94] width 125 height 23
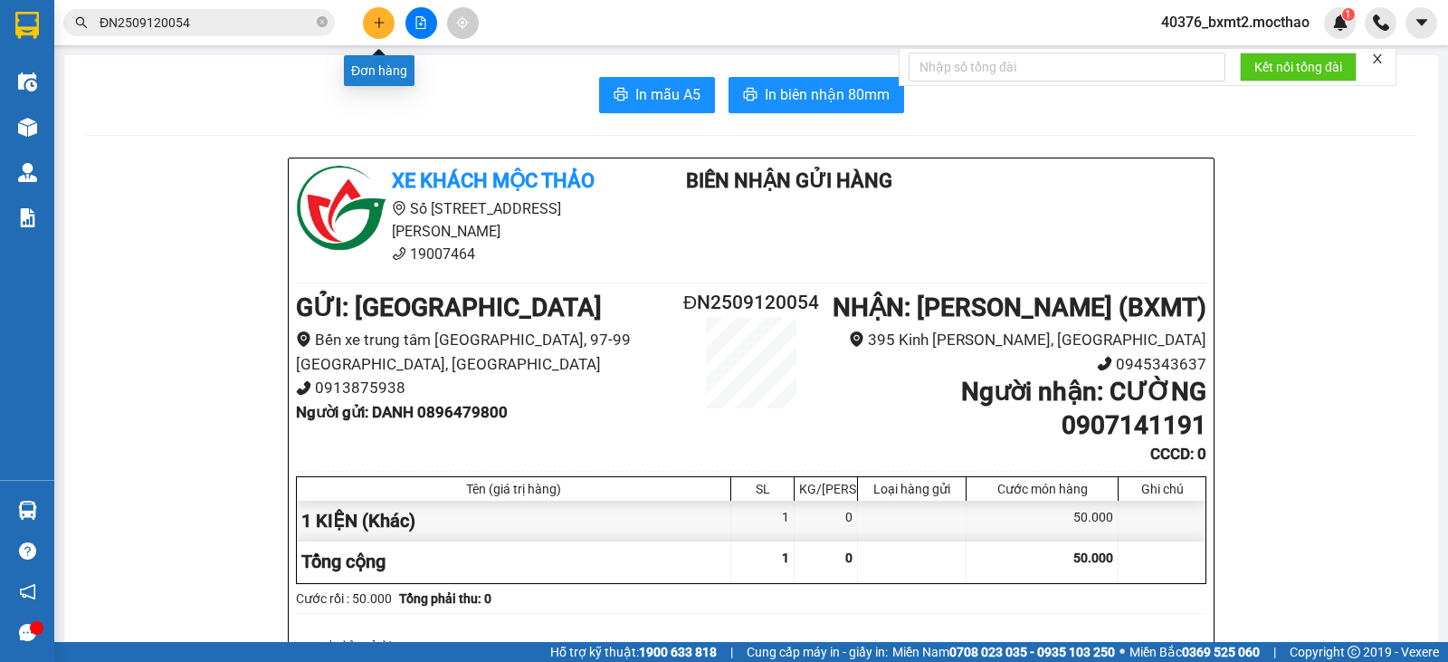
click at [368, 22] on button at bounding box center [379, 23] width 32 height 32
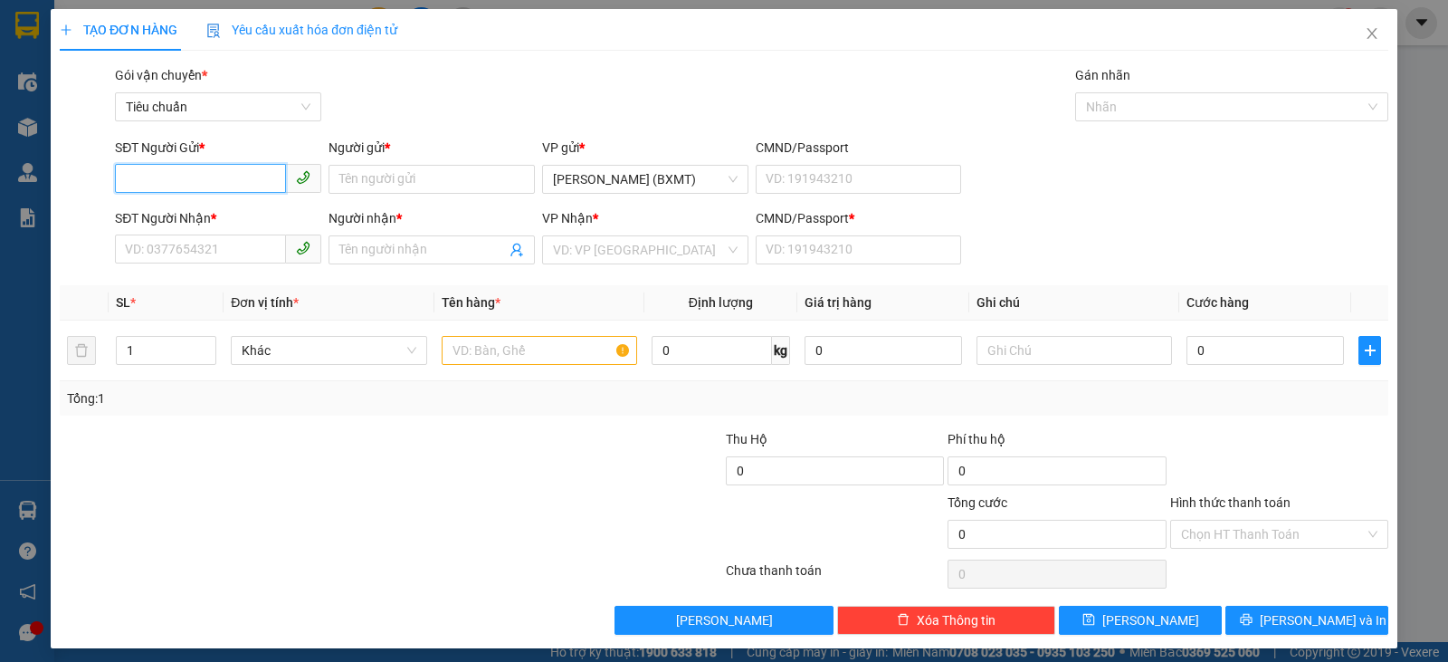
click at [198, 181] on input "SĐT Người Gửi *" at bounding box center [200, 178] width 171 height 29
click at [209, 184] on input "SĐT Người Gửi *" at bounding box center [200, 178] width 171 height 29
click at [254, 213] on div "0977878797 - DIỄN" at bounding box center [216, 215] width 183 height 20
type input "0977878797"
type input "DIỄN"
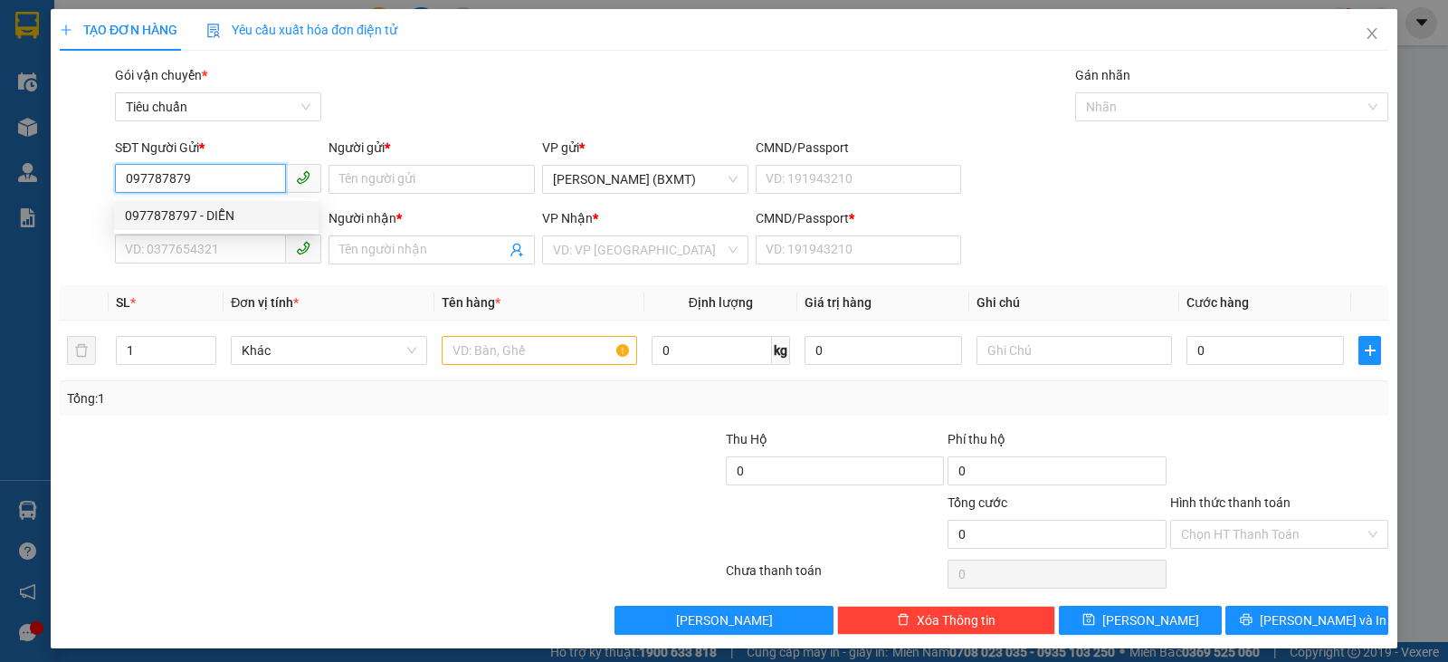
type input "0933892569"
type input "DŨNG"
type input "0"
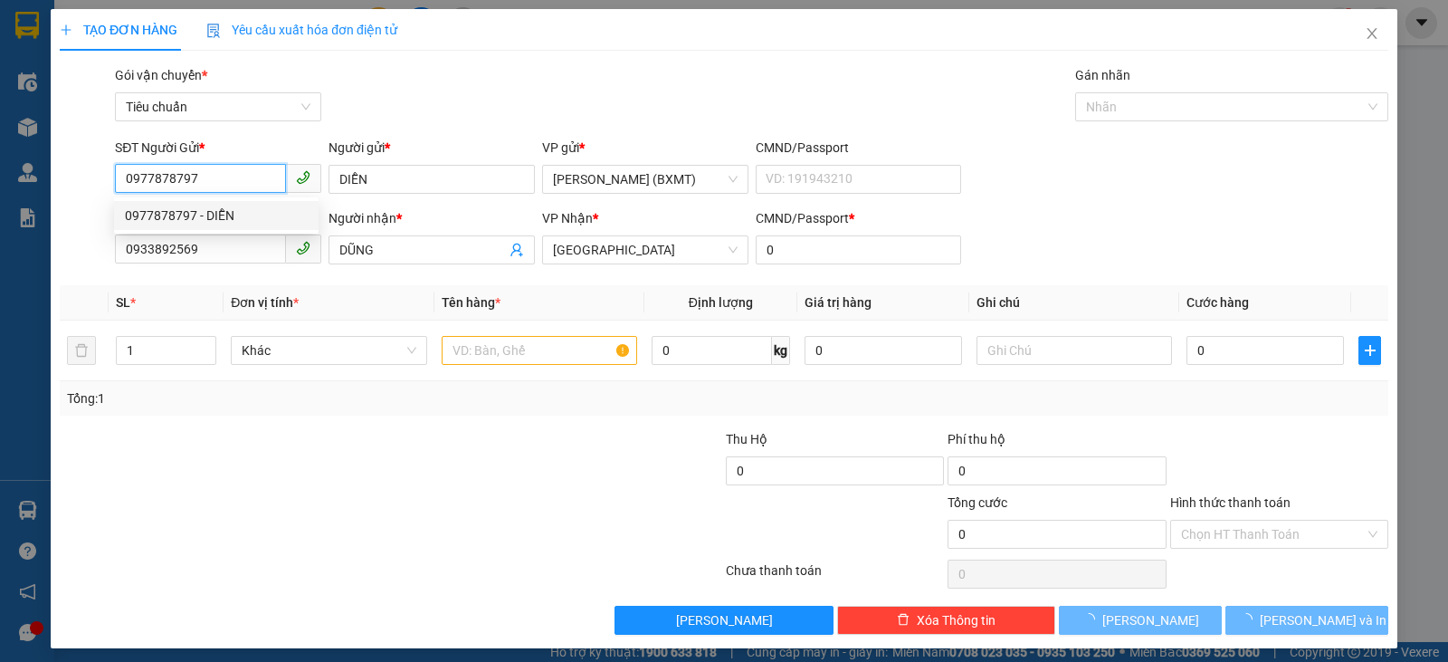
type input "40.000"
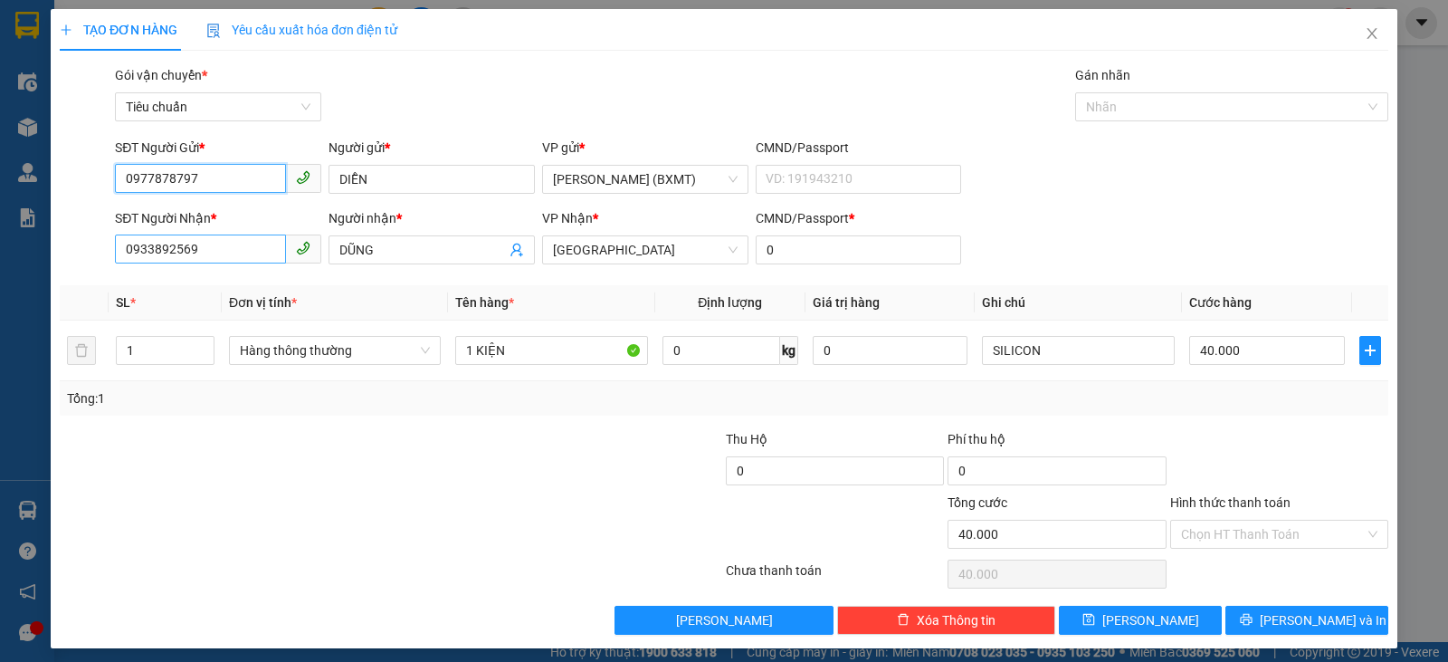
type input "0977878797"
drag, startPoint x: 237, startPoint y: 253, endPoint x: 0, endPoint y: 119, distance: 272.4
click at [0, 119] on div "TẠO ĐƠN HÀNG Yêu cầu xuất hóa đơn điện tử Transit Pickup Surcharge Ids Transit …" at bounding box center [724, 331] width 1448 height 662
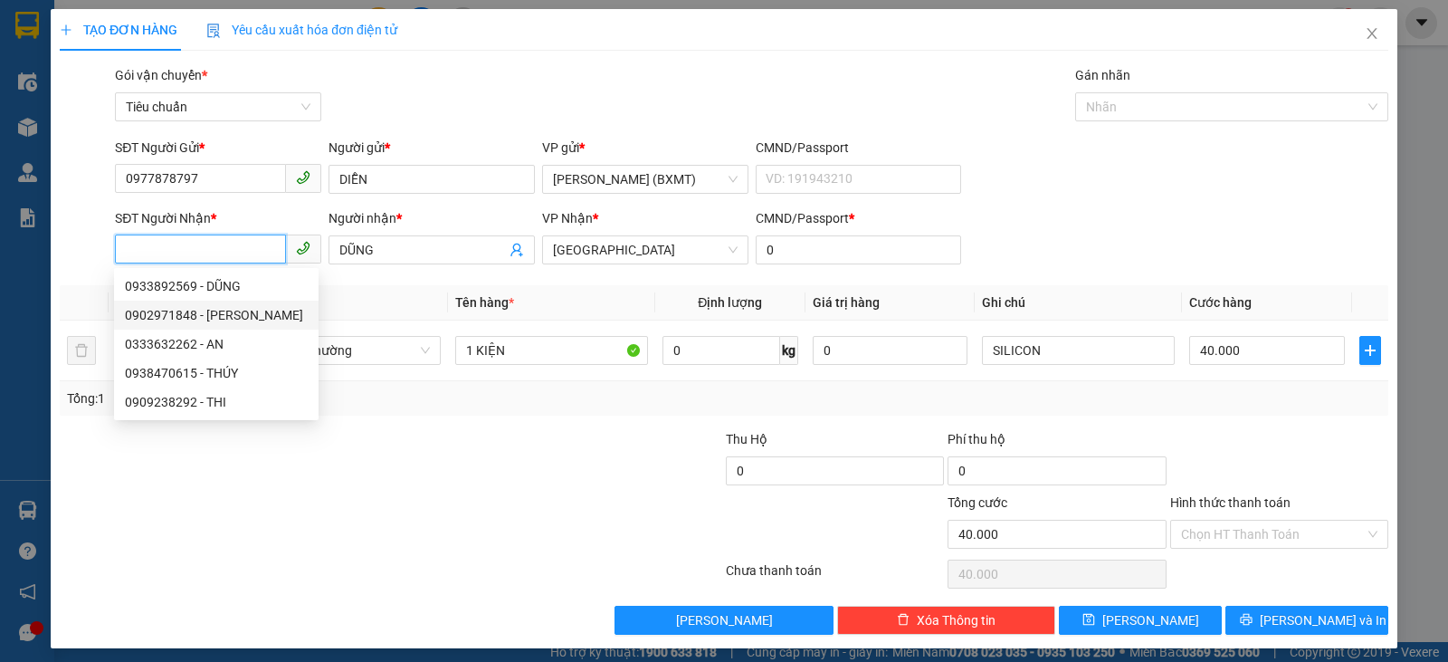
click at [253, 315] on div "0902971848 - [PERSON_NAME]" at bounding box center [216, 315] width 183 height 20
type input "0902971848"
type input "[PERSON_NAME]"
type input "50.000"
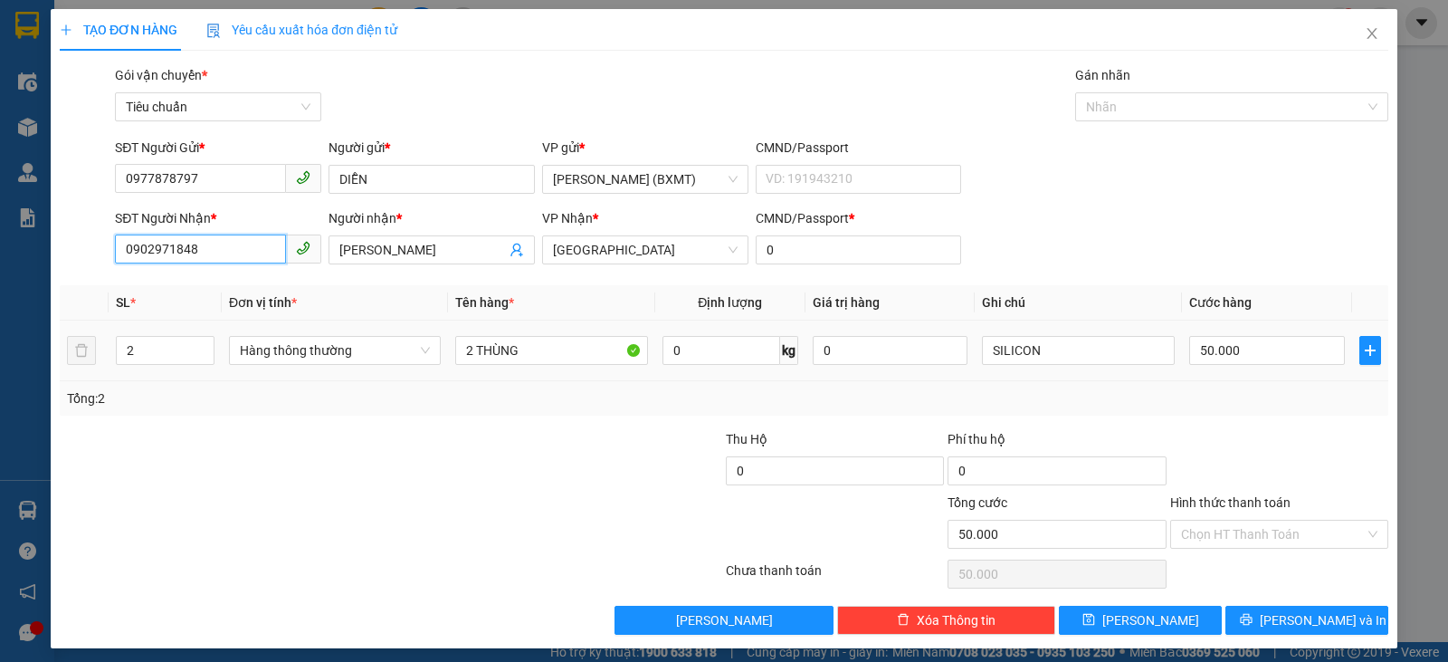
type input "0902971848"
click at [325, 366] on div "Hàng thông thường" at bounding box center [335, 350] width 212 height 36
click at [350, 349] on span "Hàng thông thường" at bounding box center [335, 350] width 190 height 27
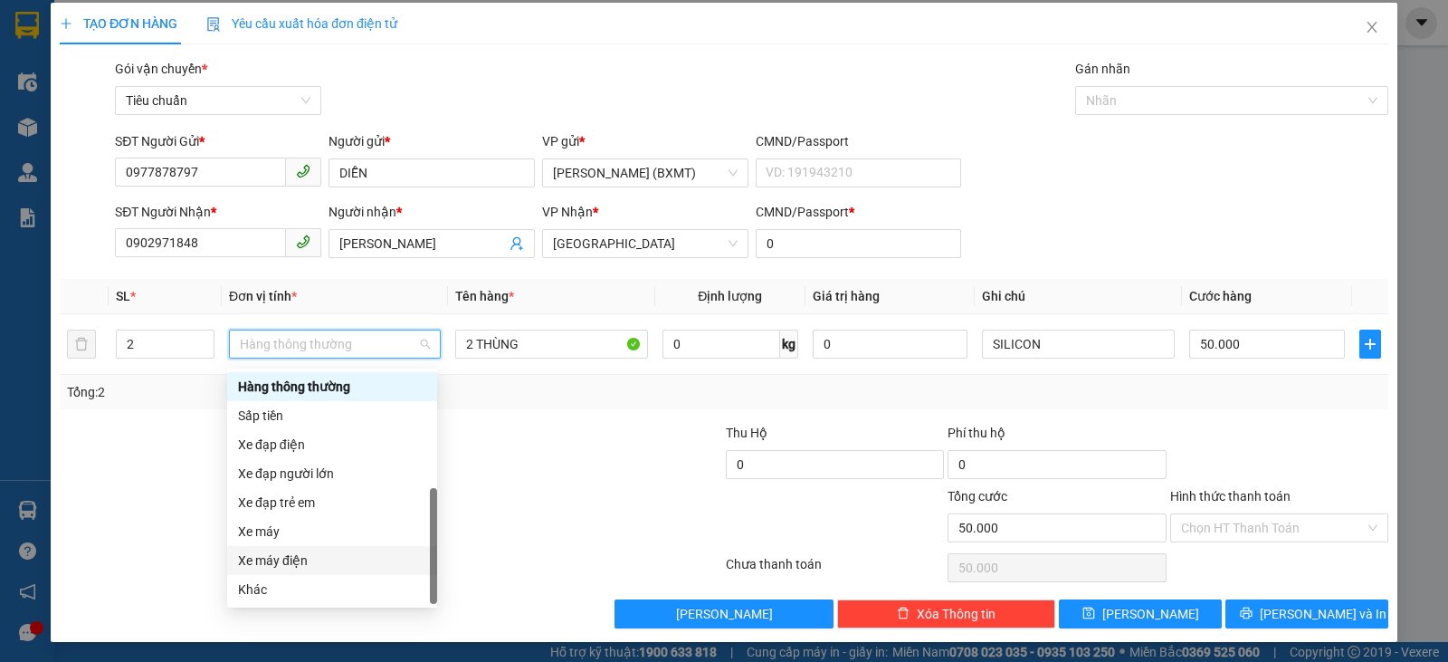
scroll to position [8, 0]
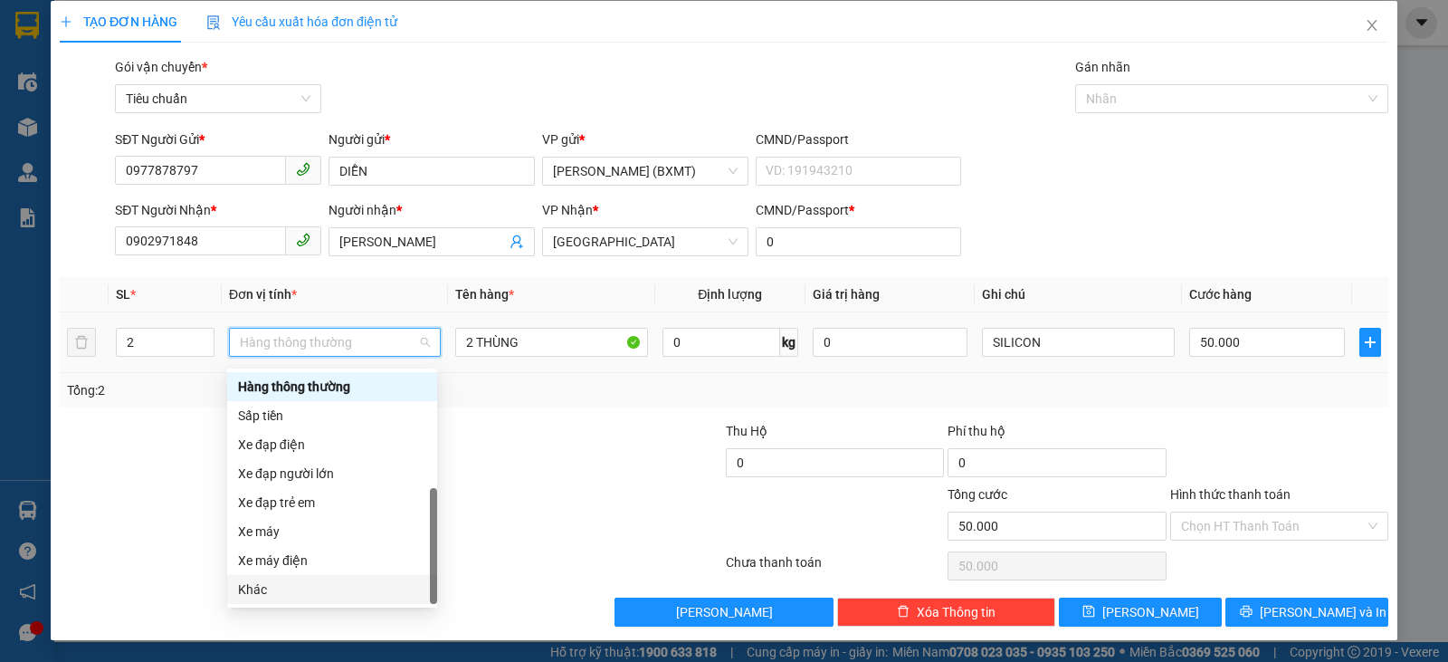
click at [271, 588] on div "Khác" at bounding box center [332, 589] width 188 height 20
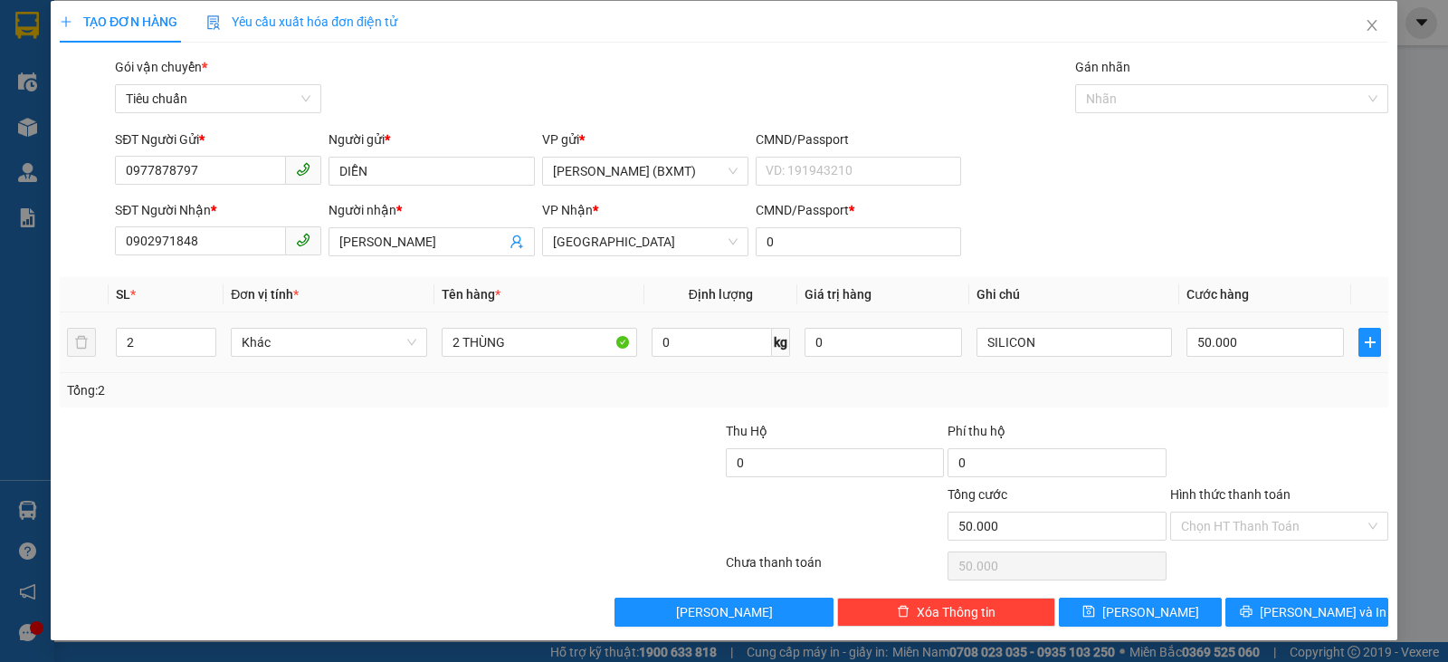
click at [93, 338] on tr "2 Khác 2 THÙNG 0 kg 0 SILICON 50.000" at bounding box center [724, 342] width 1329 height 61
click at [453, 343] on input "2 THÙNG" at bounding box center [540, 342] width 196 height 29
type input "1 THÙNG"
drag, startPoint x: 994, startPoint y: 336, endPoint x: 855, endPoint y: 327, distance: 138.8
click at [855, 327] on tr "2 Khác 1 THÙNG 0 kg 0 SILICON 50.000" at bounding box center [724, 342] width 1329 height 61
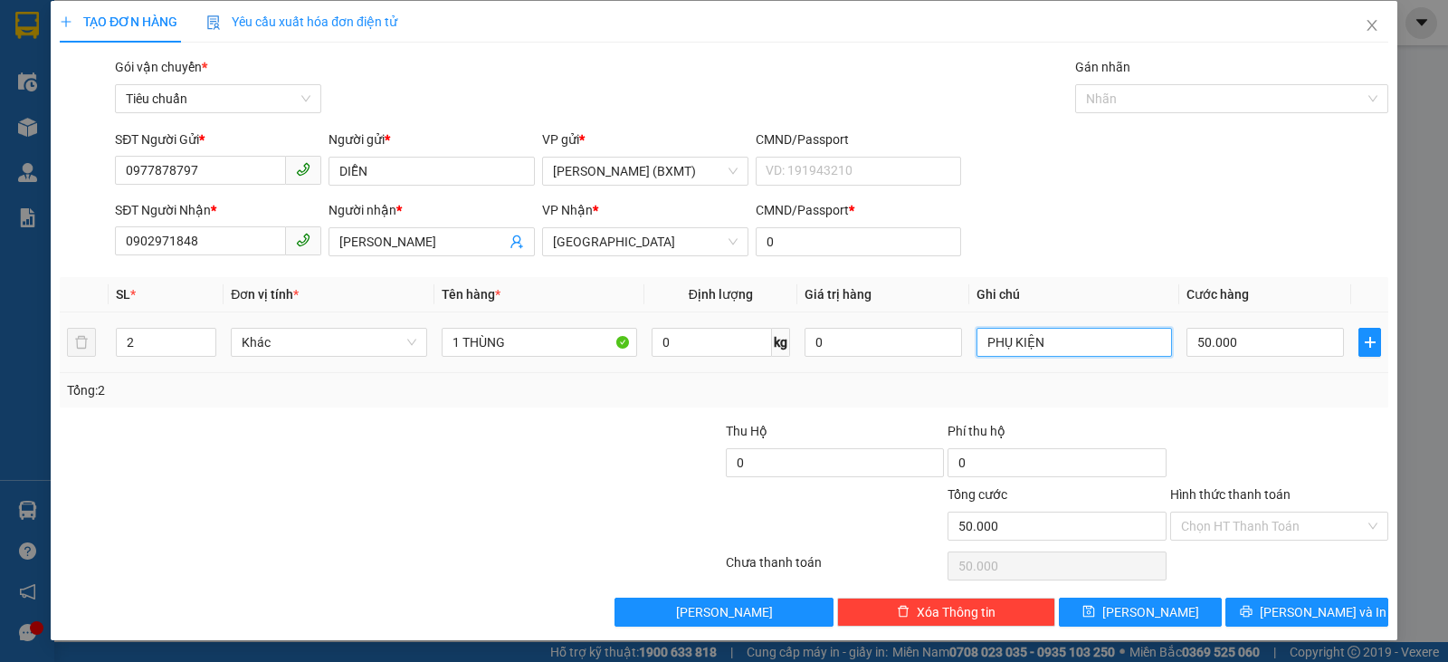
type input "PHỤ KIỆN"
click at [1230, 363] on td "50.000" at bounding box center [1265, 342] width 172 height 61
click at [1266, 334] on input "50.000" at bounding box center [1265, 342] width 157 height 29
type input "3"
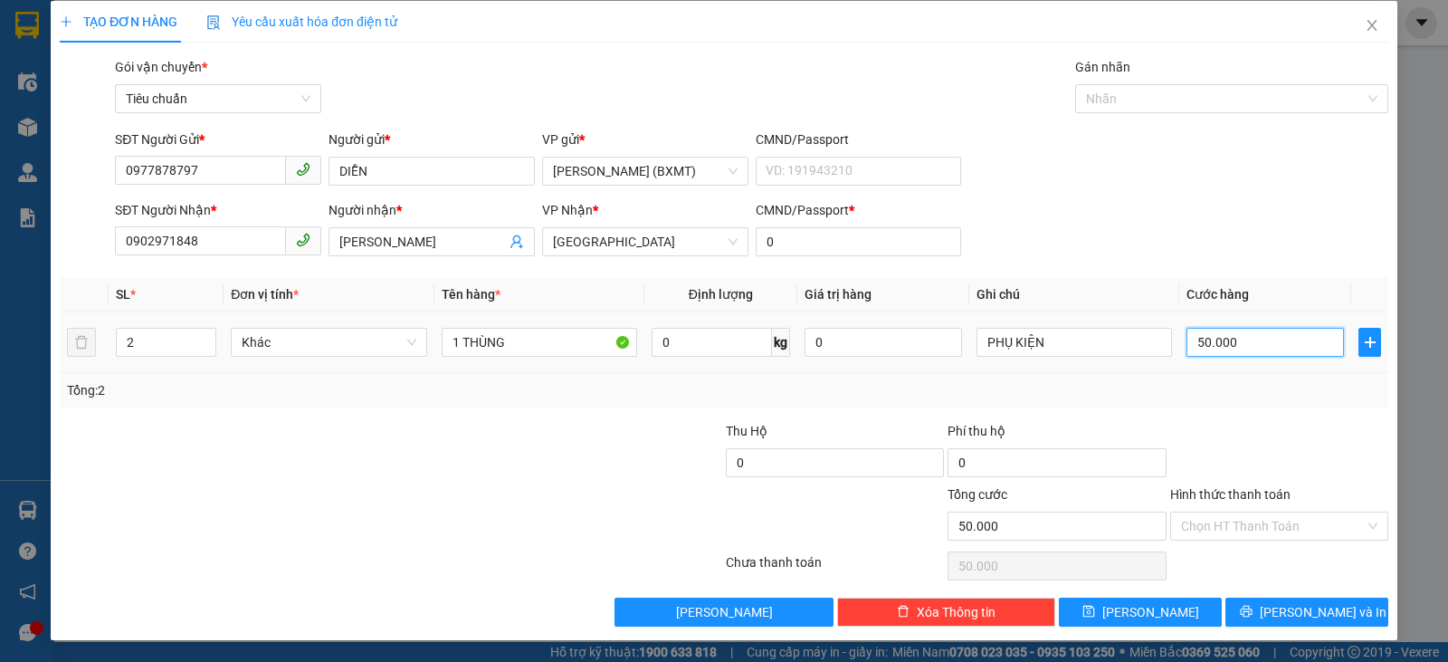
type input "3"
type input "30"
type input "30.000"
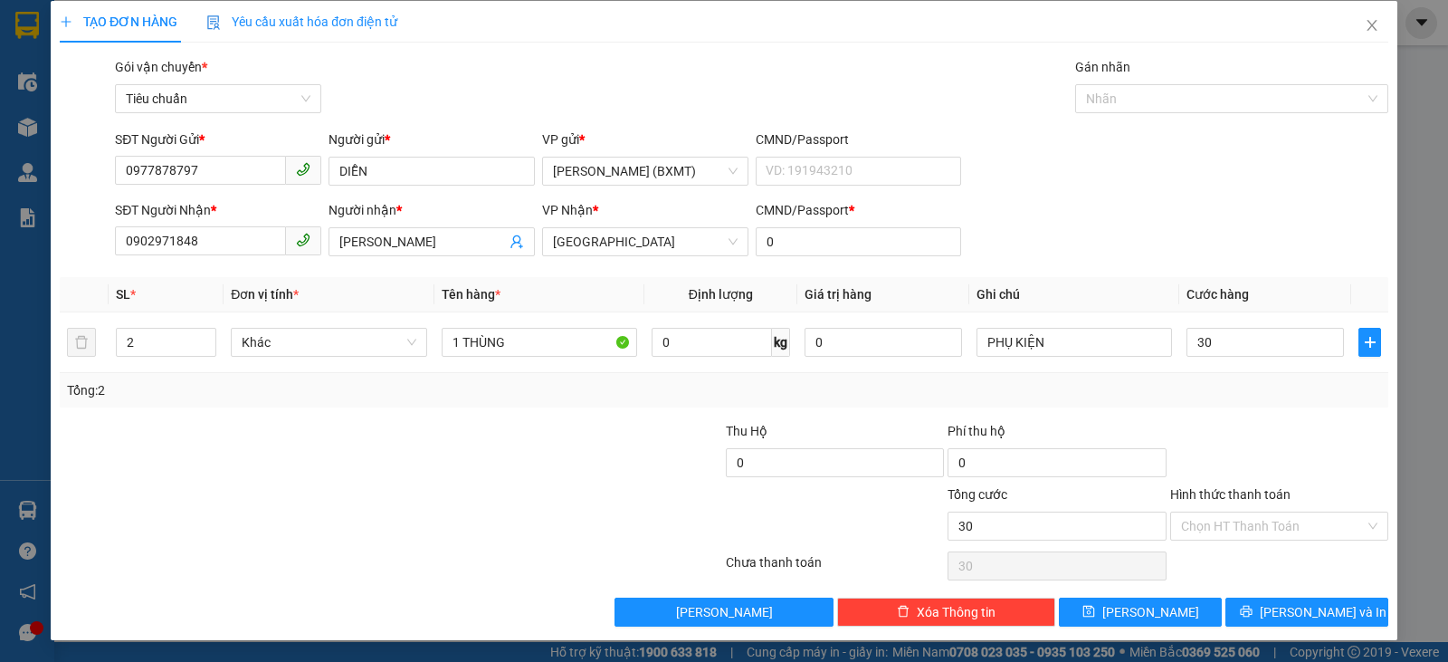
type input "30.000"
click at [1292, 445] on div at bounding box center [1280, 452] width 222 height 63
click at [562, 348] on input "1 THÙNG" at bounding box center [540, 342] width 196 height 29
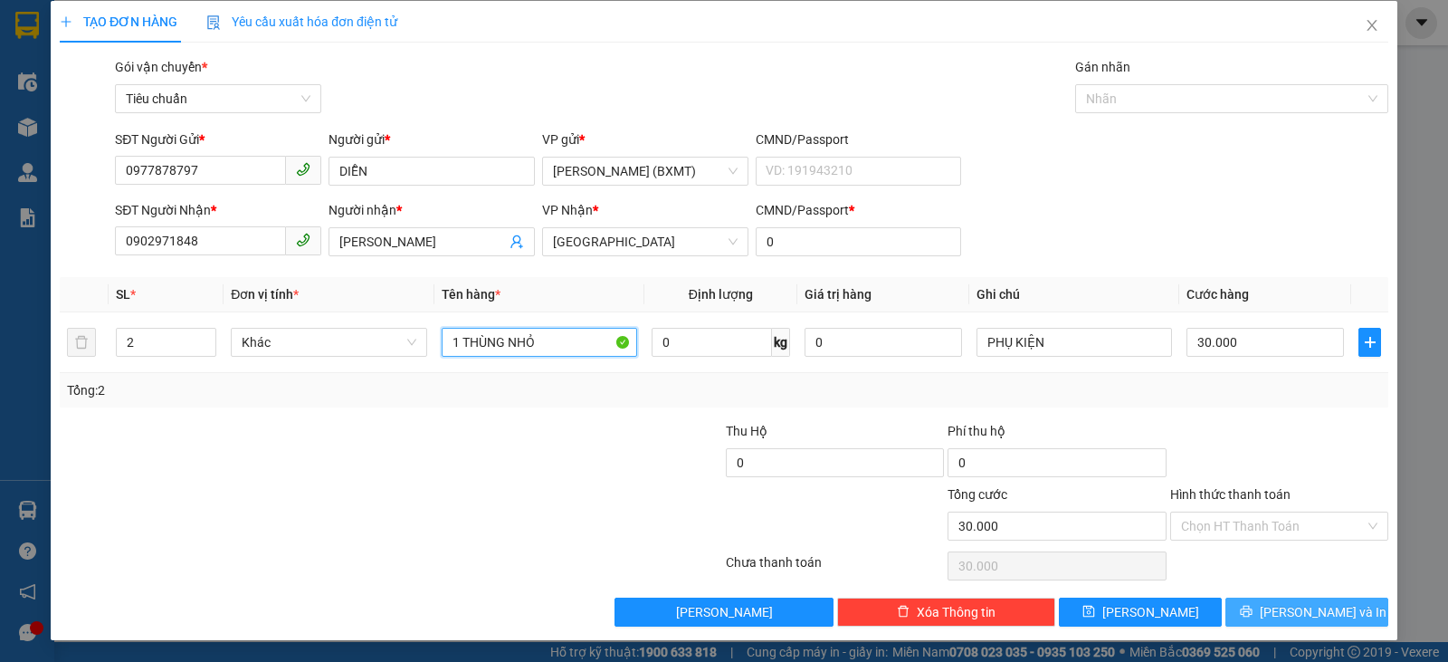
type input "1 THÙNG NHỎ"
click at [1249, 606] on button "[PERSON_NAME] và In" at bounding box center [1307, 611] width 163 height 29
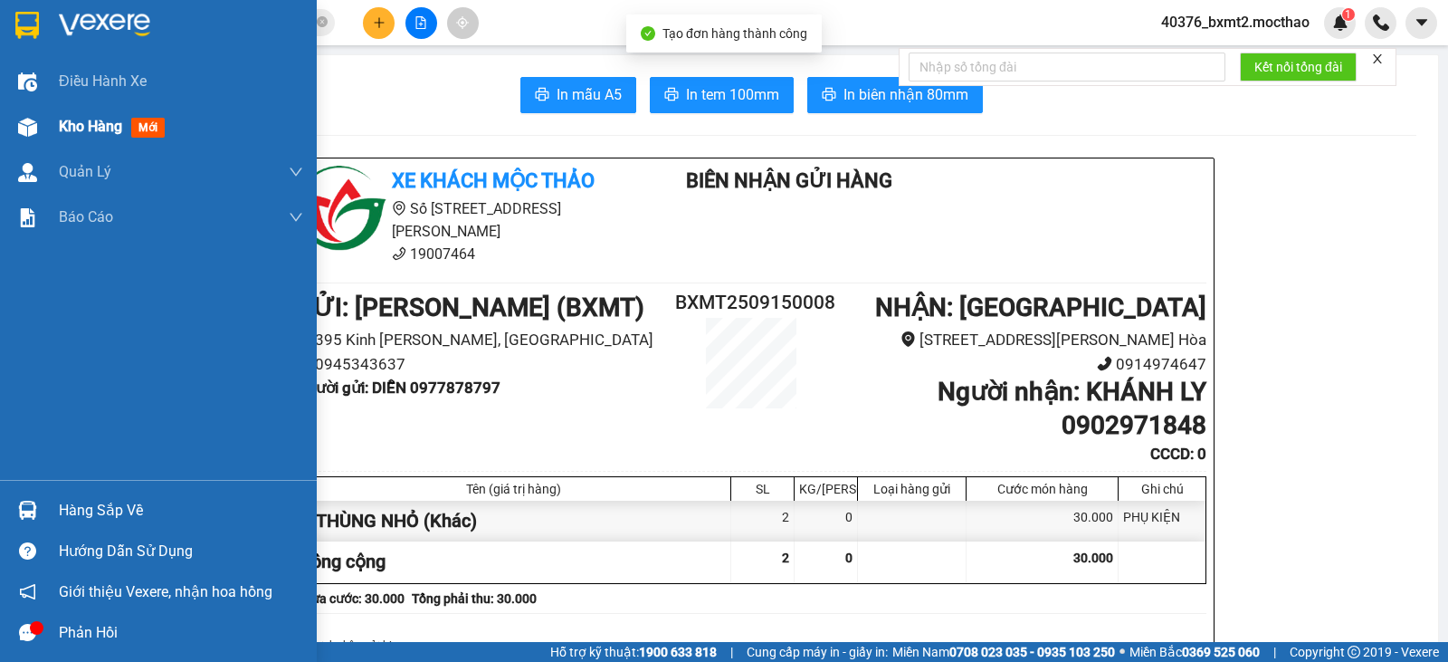
click at [89, 127] on span "Kho hàng" at bounding box center [90, 126] width 63 height 17
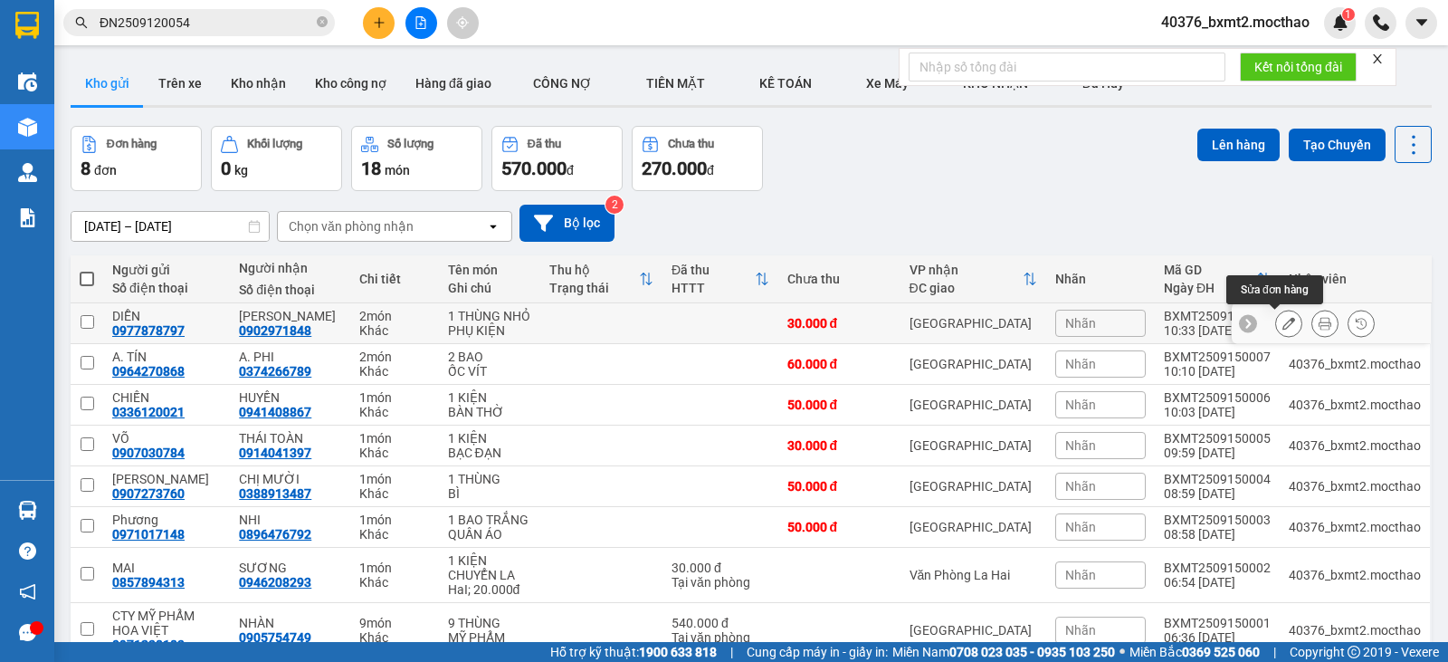
click at [1283, 320] on icon at bounding box center [1289, 323] width 13 height 13
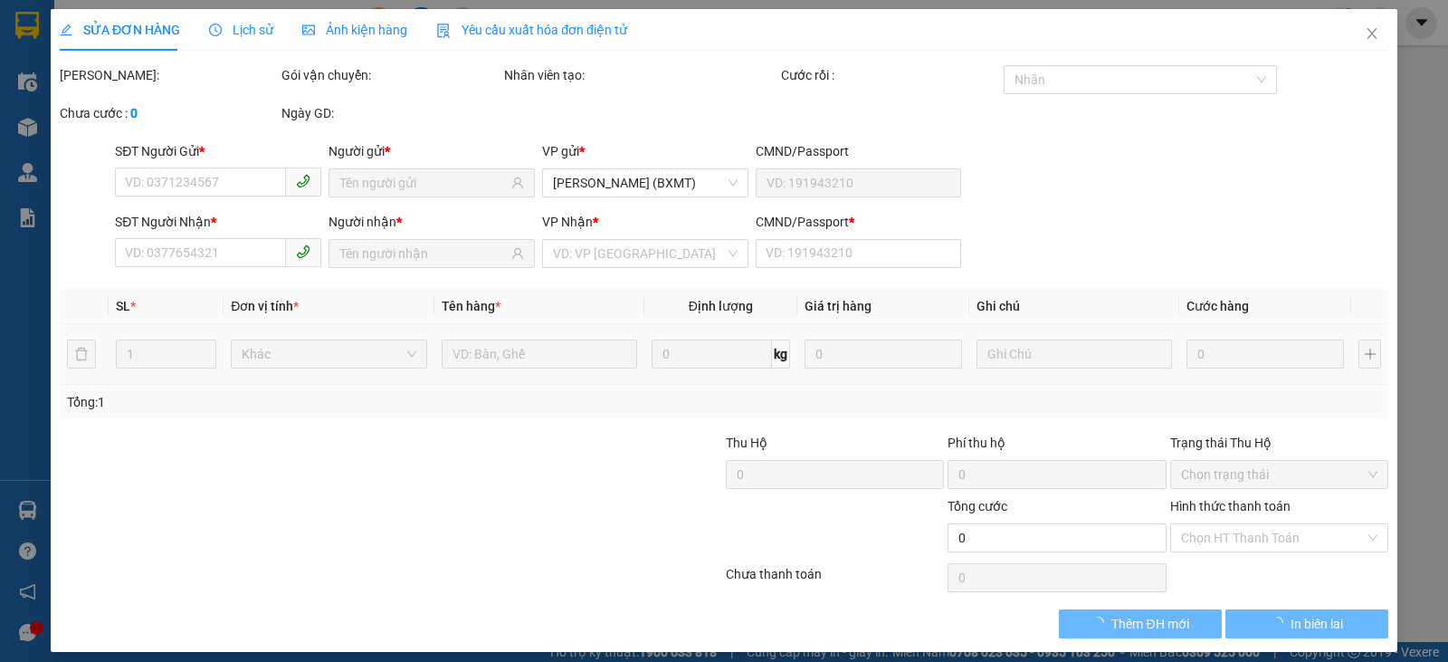
type input "0977878797"
type input "0902971848"
type input "0"
type input "30.000"
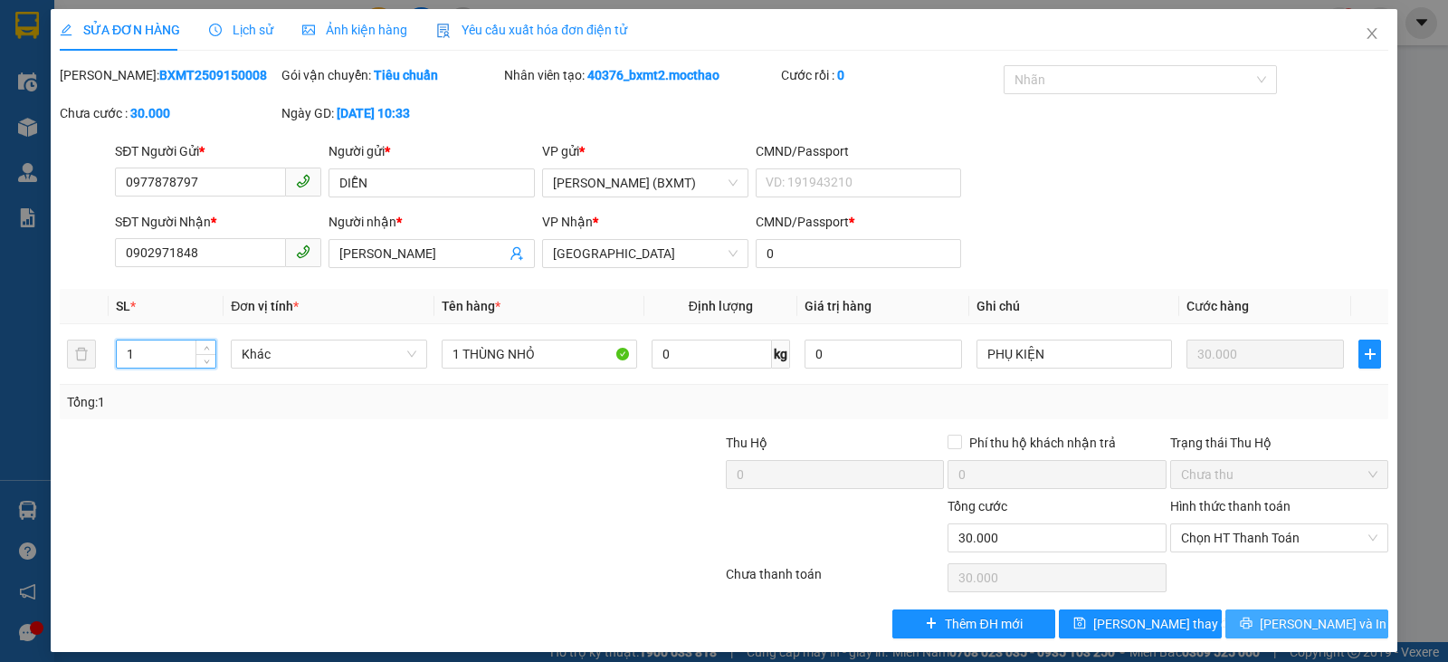
type input "1"
click at [1307, 617] on span "[PERSON_NAME] và In" at bounding box center [1323, 624] width 127 height 20
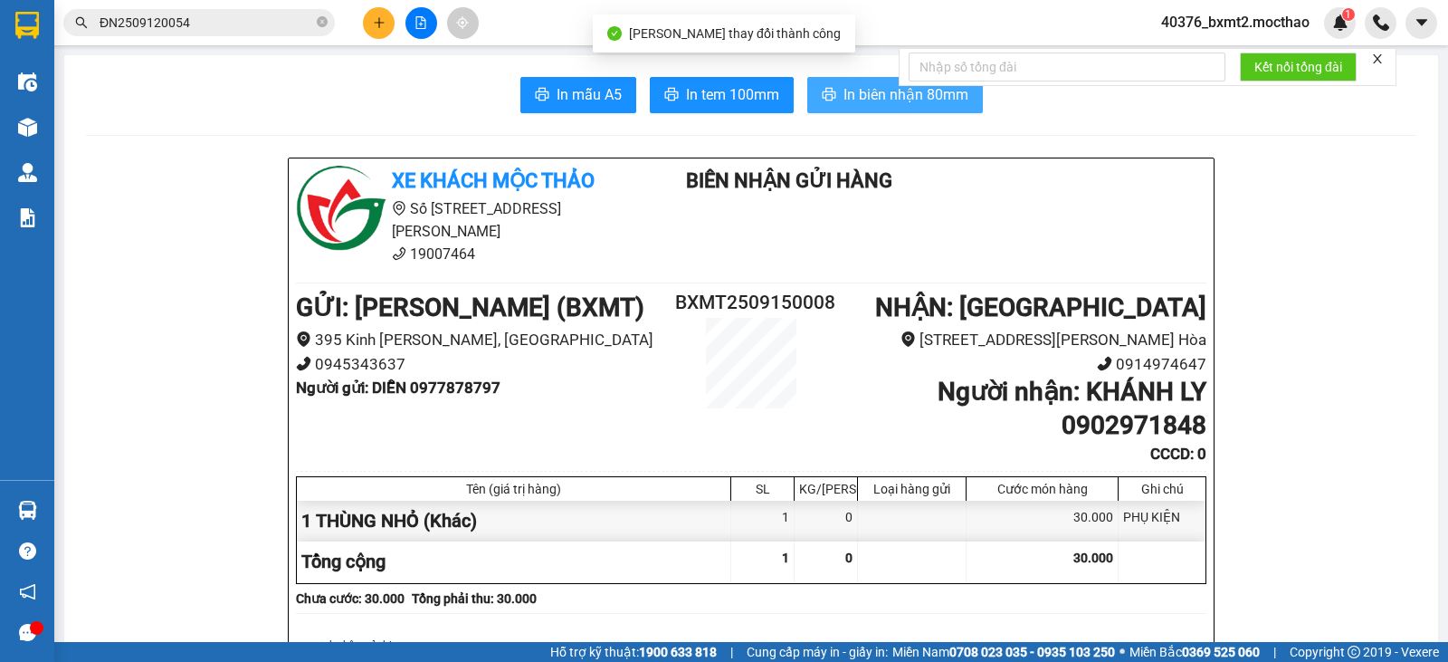
click at [846, 91] on span "In biên nhận 80mm" at bounding box center [906, 94] width 125 height 23
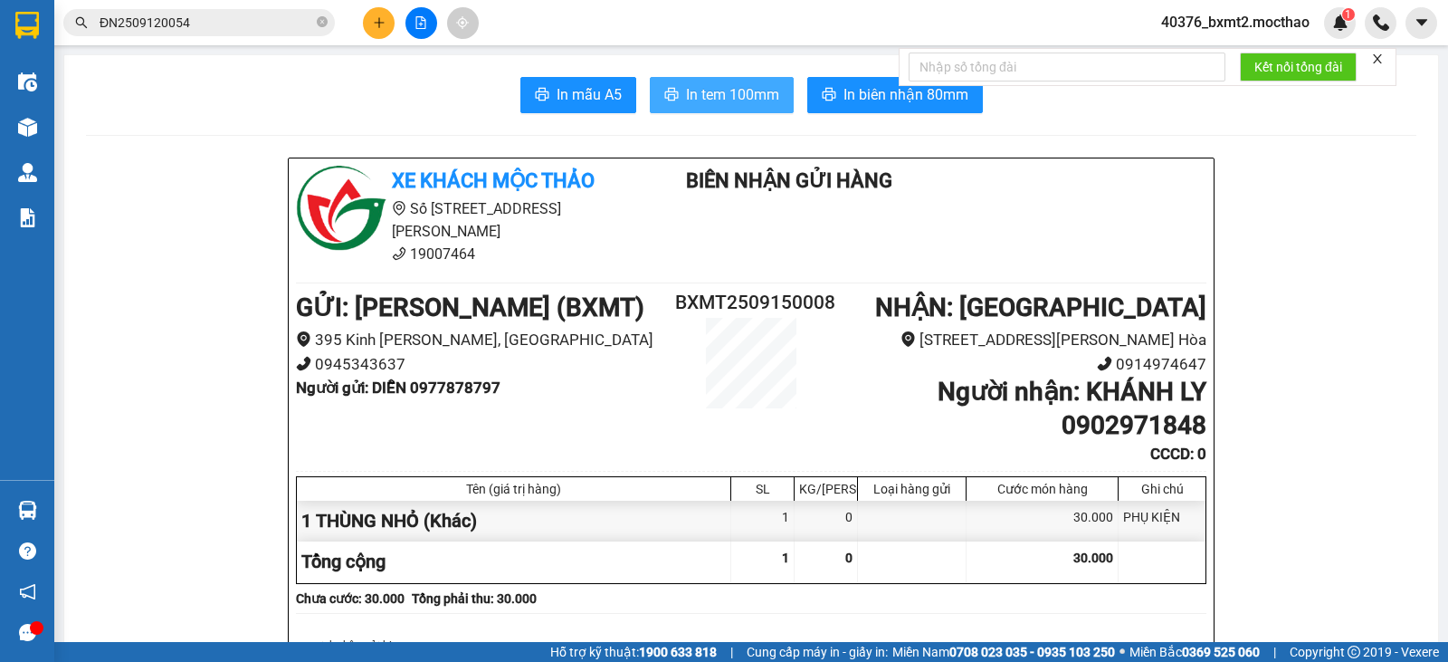
click at [714, 93] on span "In tem 100mm" at bounding box center [732, 94] width 93 height 23
click at [368, 24] on button at bounding box center [379, 23] width 32 height 32
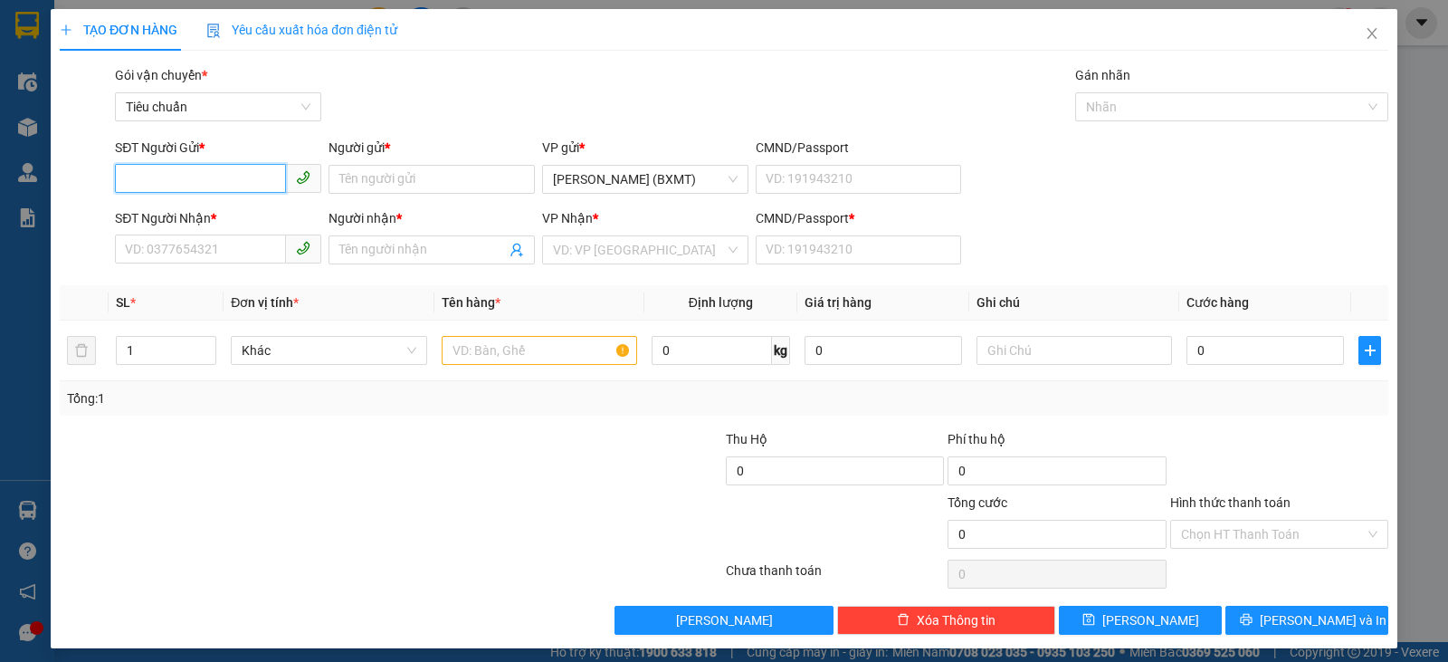
click at [191, 174] on input "SĐT Người Gửi *" at bounding box center [200, 178] width 171 height 29
click at [189, 206] on div "0909658801 - HIỆP" at bounding box center [216, 215] width 183 height 20
type input "0909658801"
type input "HIỆP"
type input "0766719454"
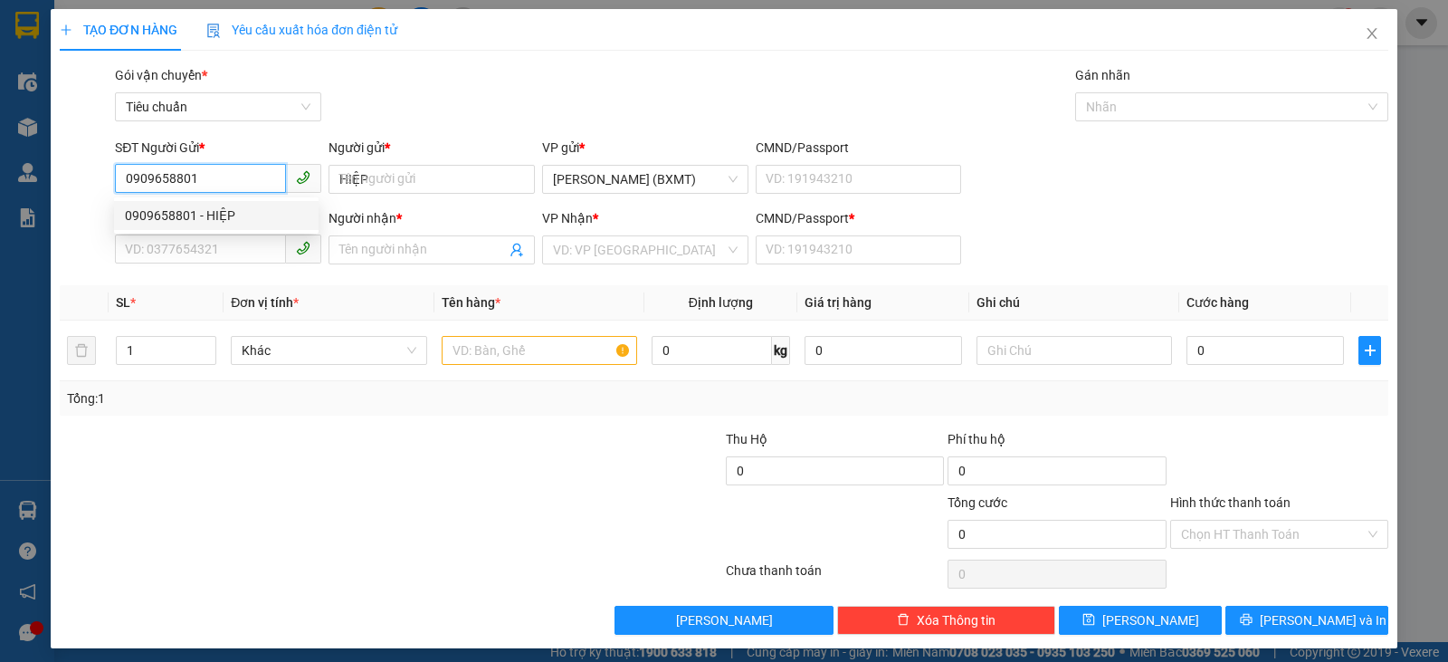
type input "HUỲNH"
type input "0"
type input "30.000"
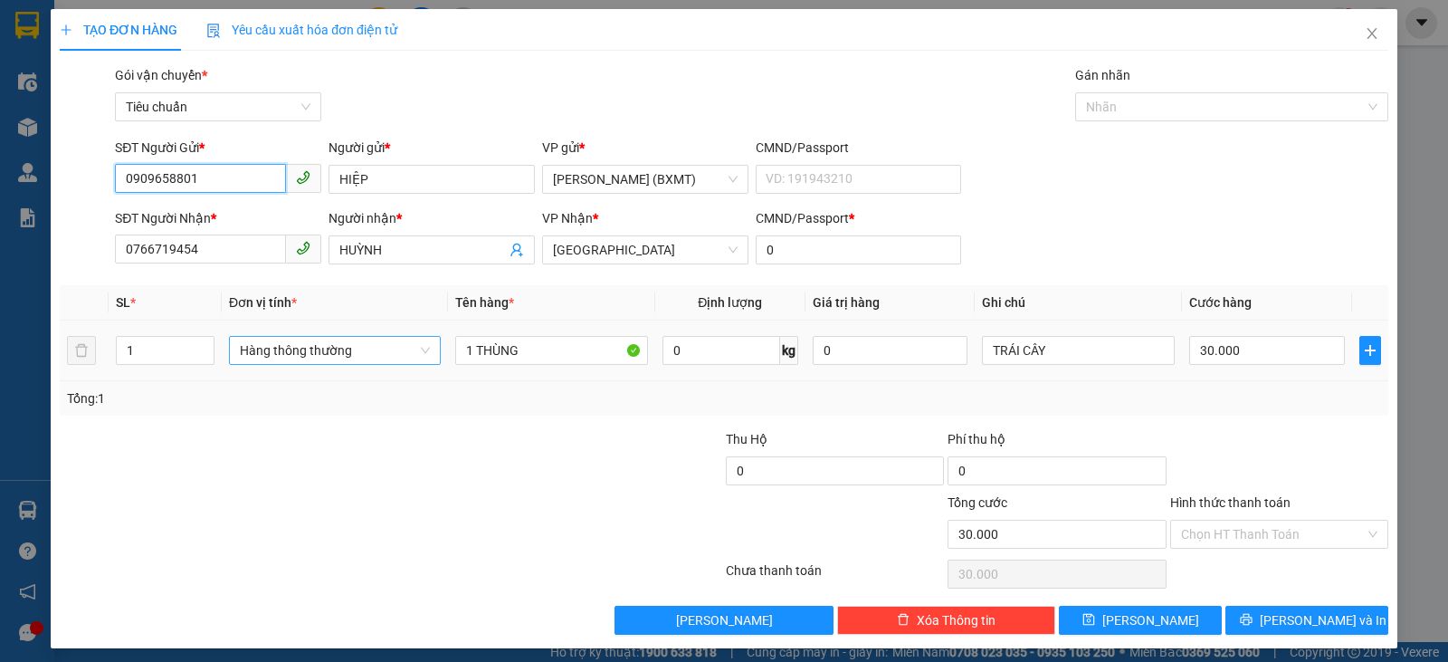
click at [368, 353] on span "Hàng thông thường" at bounding box center [335, 350] width 190 height 27
type input "0909658801"
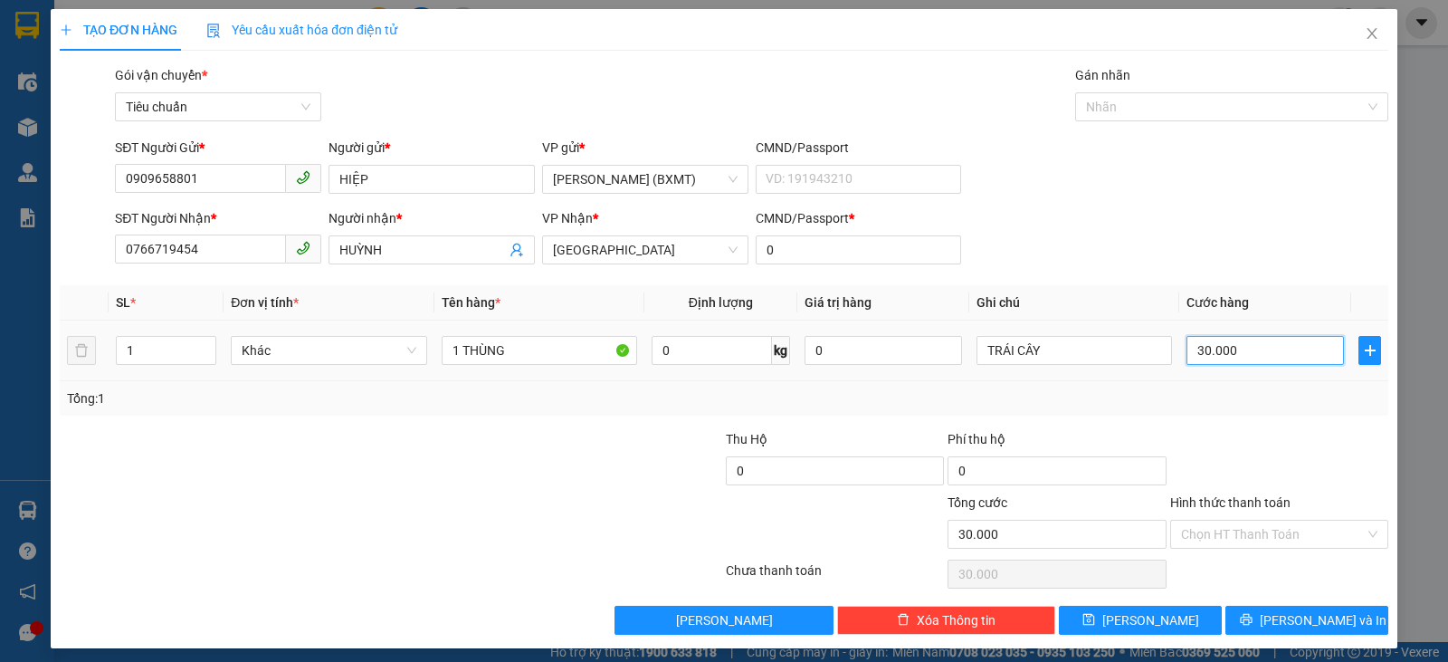
click at [1266, 362] on input "30.000" at bounding box center [1265, 350] width 157 height 29
click at [1286, 417] on div "Transit Pickup Surcharge Ids Transit Deliver Surcharge Ids Transit Deliver Surc…" at bounding box center [724, 349] width 1329 height 569
click at [1290, 530] on input "Hình thức thanh toán" at bounding box center [1273, 533] width 184 height 27
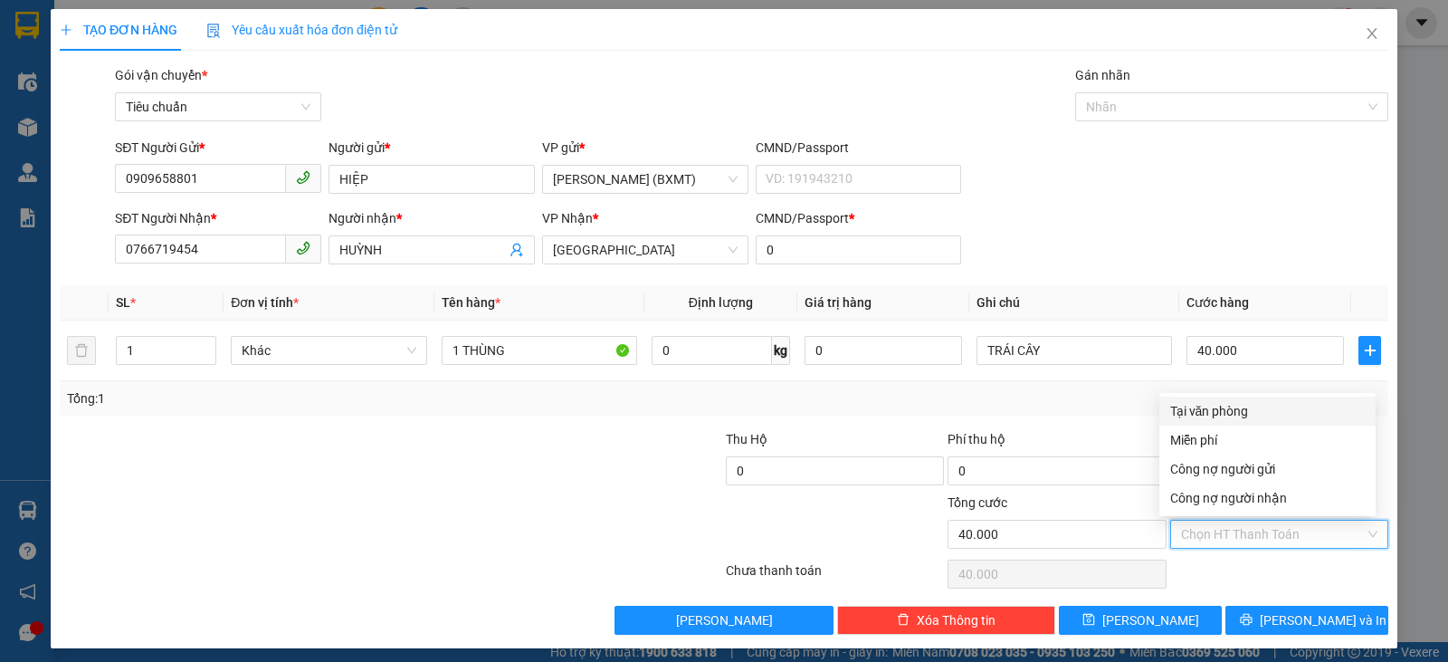
click at [1196, 407] on div "Tại văn phòng" at bounding box center [1267, 411] width 195 height 20
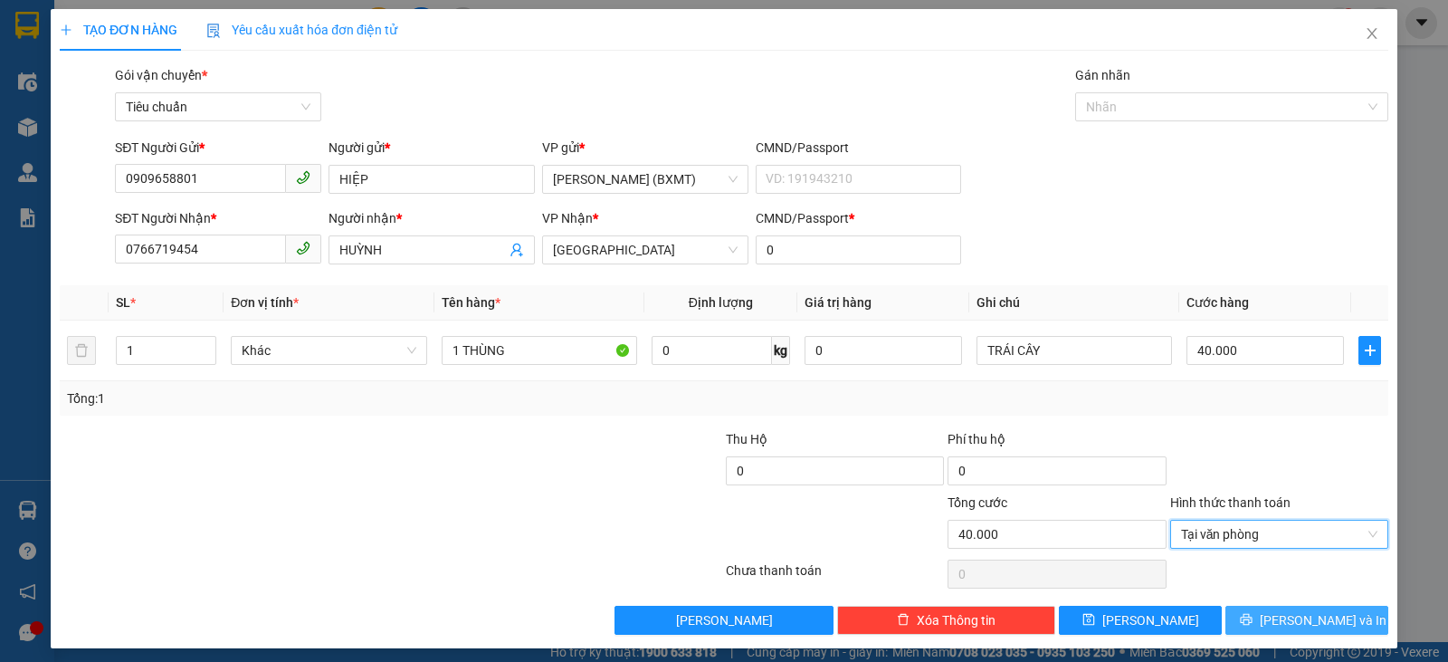
click at [1284, 614] on span "[PERSON_NAME] và In" at bounding box center [1323, 620] width 127 height 20
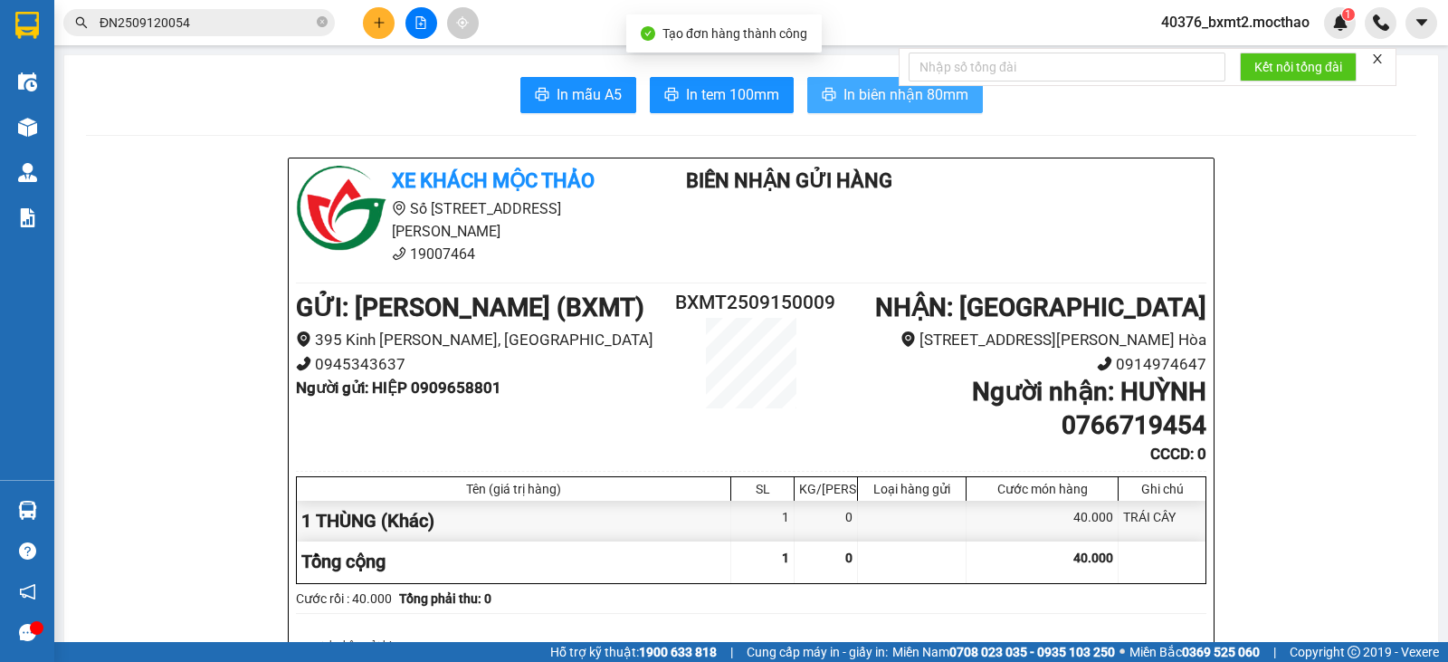
click at [827, 94] on icon "printer" at bounding box center [829, 94] width 14 height 14
click at [716, 78] on button "In tem 100mm" at bounding box center [722, 95] width 144 height 36
